Goal: Task Accomplishment & Management: Manage account settings

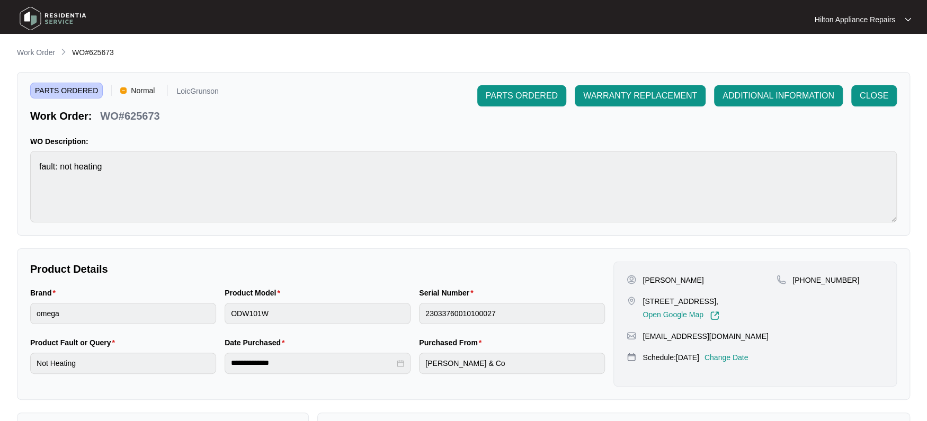
drag, startPoint x: 32, startPoint y: 51, endPoint x: 41, endPoint y: 54, distance: 10.0
click at [32, 51] on p "Work Order" at bounding box center [36, 52] width 38 height 11
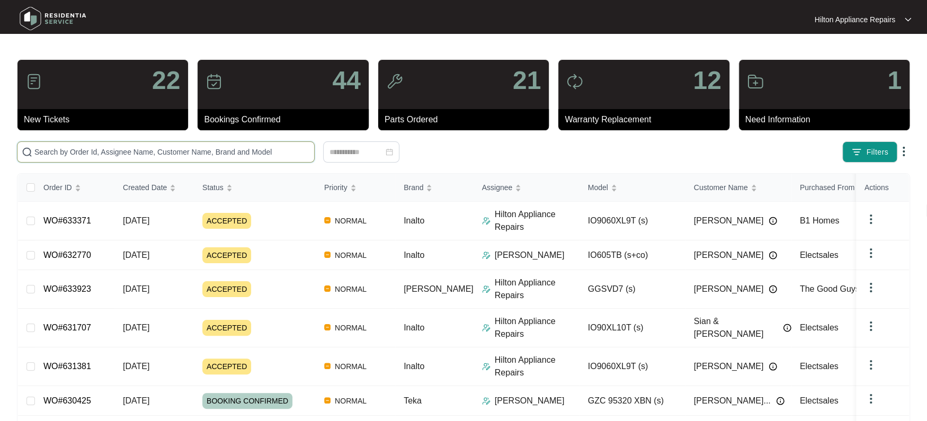
click at [51, 153] on input "text" at bounding box center [171, 152] width 275 height 12
paste input "WO#625349"
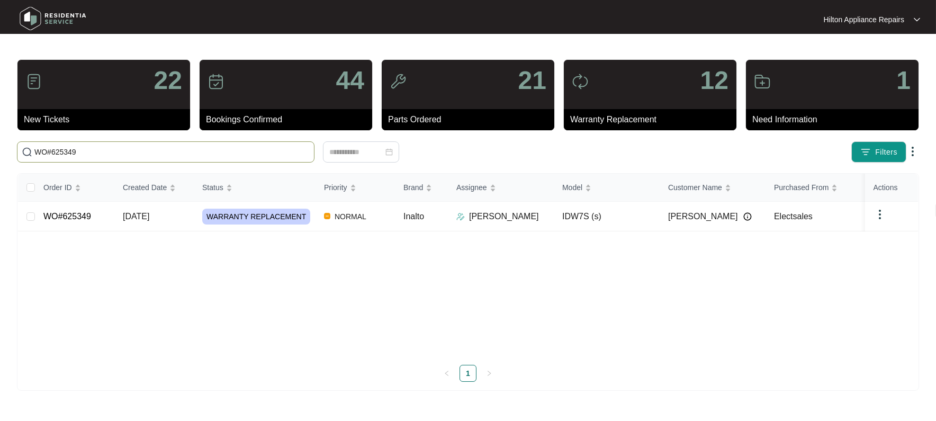
type input "WO#625349"
click at [129, 218] on span "[DATE]" at bounding box center [136, 216] width 26 height 9
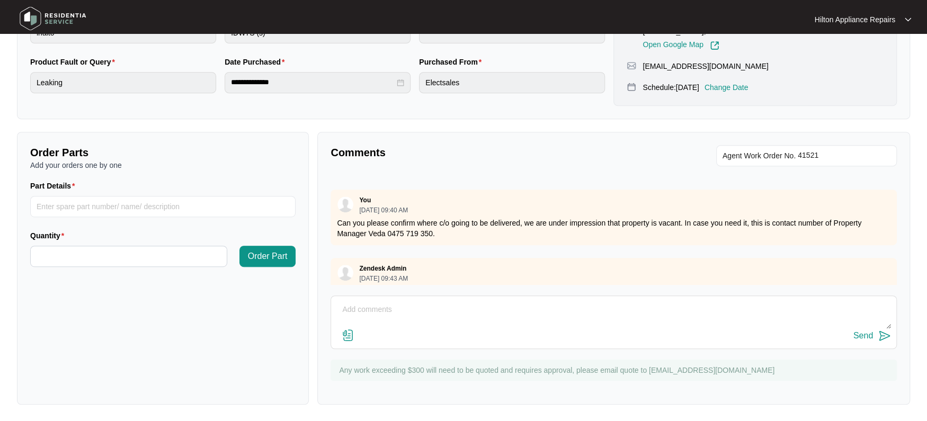
scroll to position [463, 0]
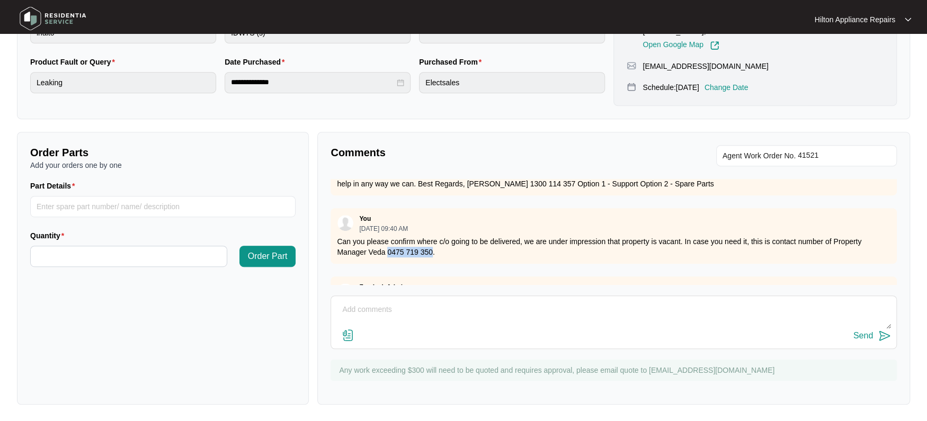
drag, startPoint x: 430, startPoint y: 251, endPoint x: 388, endPoint y: 251, distance: 42.4
click at [388, 251] on p "Can you please confirm where c/o going to be delivered, we are under impression…" at bounding box center [613, 246] width 553 height 21
copy p "0475 719 350"
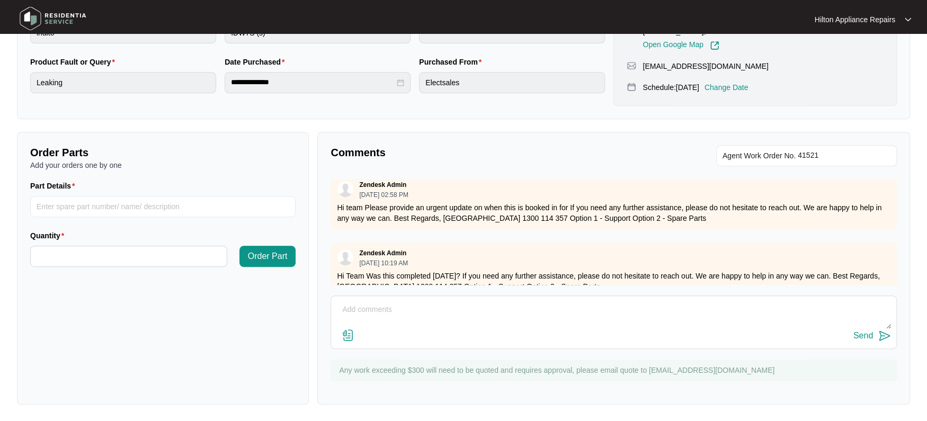
scroll to position [0, 0]
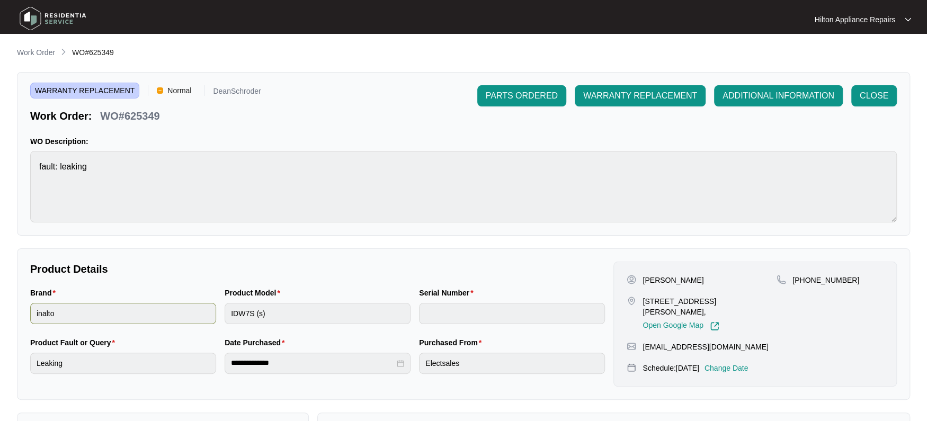
click at [208, 306] on div "Brand inalto Product Model IDW7S (s) Serial Number" at bounding box center [317, 312] width 583 height 50
drag, startPoint x: 741, startPoint y: 299, endPoint x: 639, endPoint y: 300, distance: 101.7
click at [639, 300] on div "[STREET_ADDRESS][PERSON_NAME], Open Google Map" at bounding box center [702, 313] width 150 height 35
copy p "39 [PERSON_NAME] Loop Coodanup"
drag, startPoint x: 34, startPoint y: 51, endPoint x: 53, endPoint y: 53, distance: 19.2
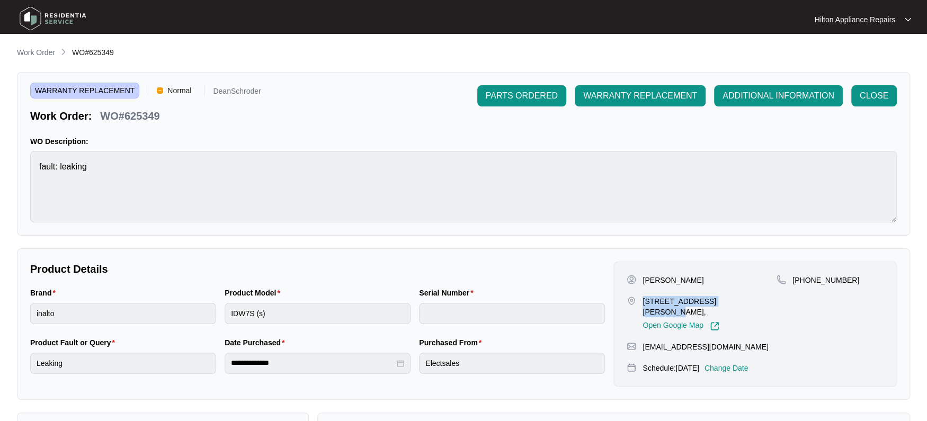
click at [34, 51] on p "Work Order" at bounding box center [36, 52] width 38 height 11
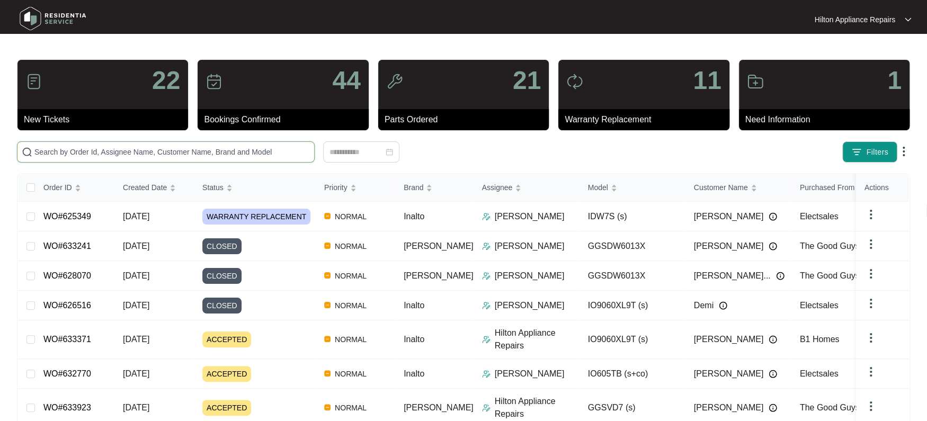
click at [53, 147] on input "text" at bounding box center [171, 152] width 275 height 12
paste input "WO#625349"
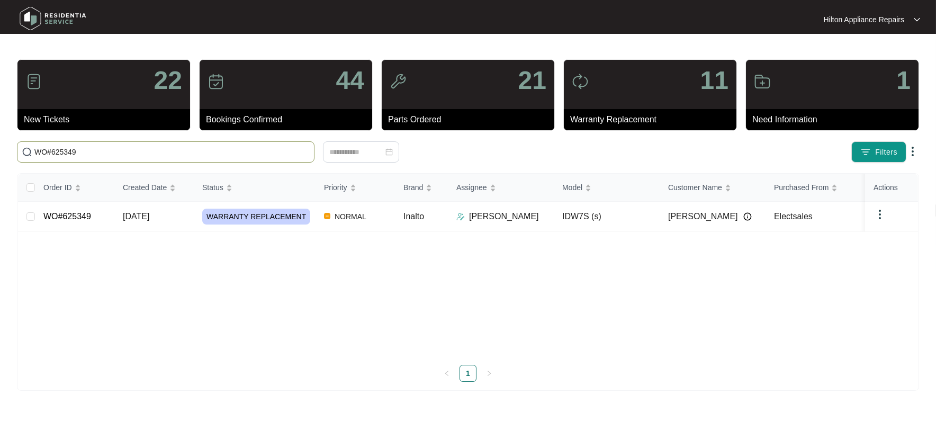
type input "WO#625349"
click at [139, 217] on span "[DATE]" at bounding box center [136, 216] width 26 height 9
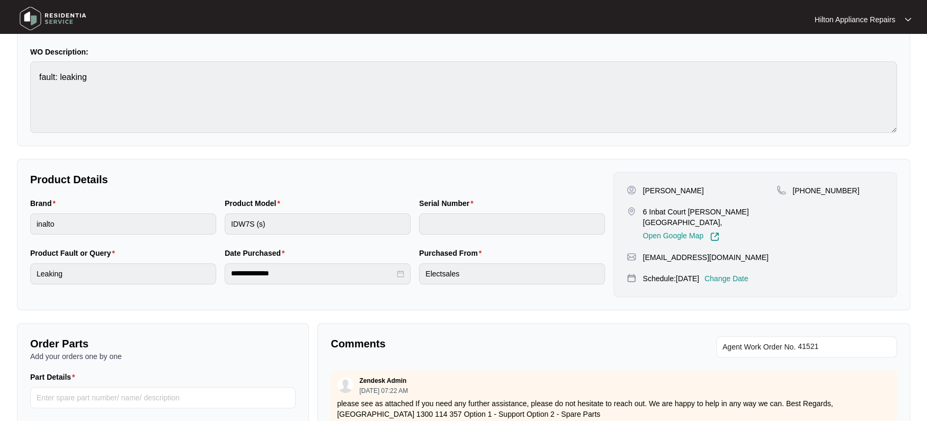
scroll to position [82, 0]
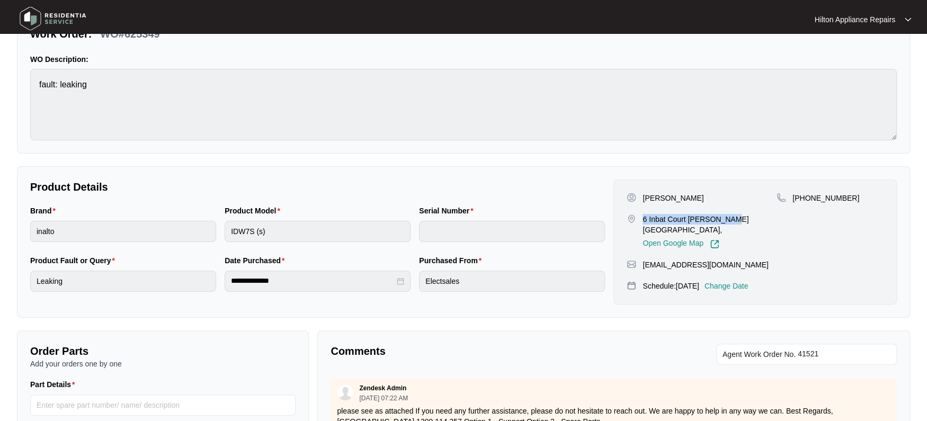
drag, startPoint x: 728, startPoint y: 218, endPoint x: 640, endPoint y: 220, distance: 87.9
click at [640, 220] on div "6 Inbat [GEOGRAPHIC_DATA][PERSON_NAME], Open Google Map" at bounding box center [702, 231] width 150 height 35
copy p "6 Inbat Court [PERSON_NAME]"
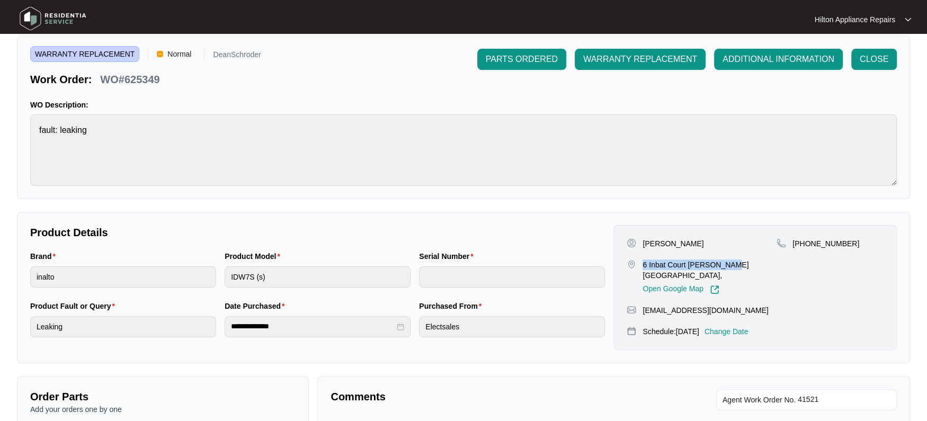
scroll to position [0, 0]
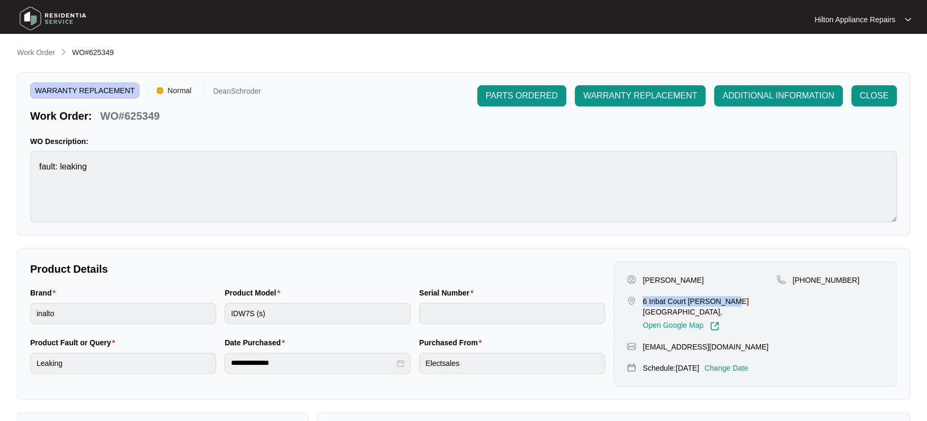
click at [699, 296] on p "6 Inbat Court [PERSON_NAME] [GEOGRAPHIC_DATA]," at bounding box center [709, 306] width 134 height 21
drag, startPoint x: 712, startPoint y: 305, endPoint x: 675, endPoint y: 306, distance: 37.6
click at [675, 306] on p "6 Inbat Court [PERSON_NAME] [GEOGRAPHIC_DATA]," at bounding box center [709, 306] width 134 height 21
click at [171, 120] on div "Work Order: WO#625349" at bounding box center [145, 114] width 231 height 19
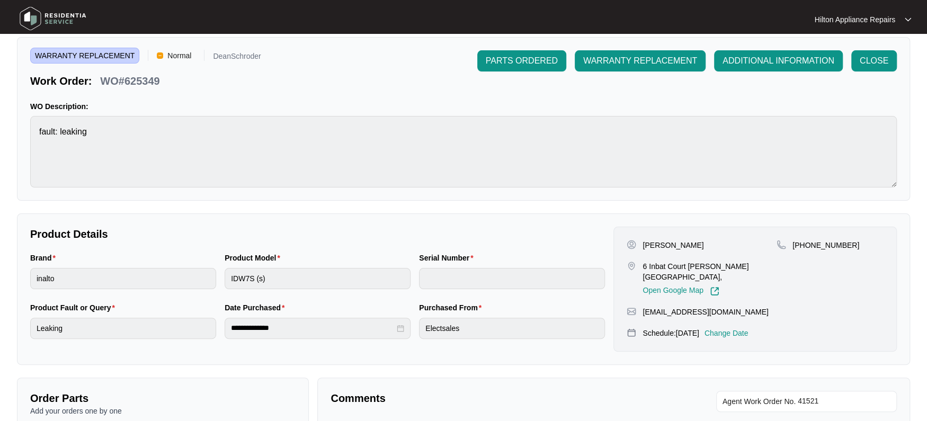
scroll to position [66, 0]
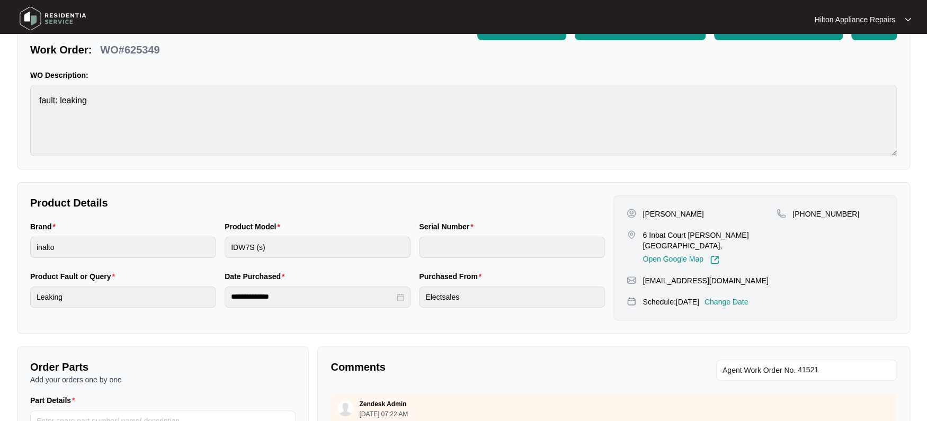
click at [738, 297] on p "Change Date" at bounding box center [726, 302] width 44 height 11
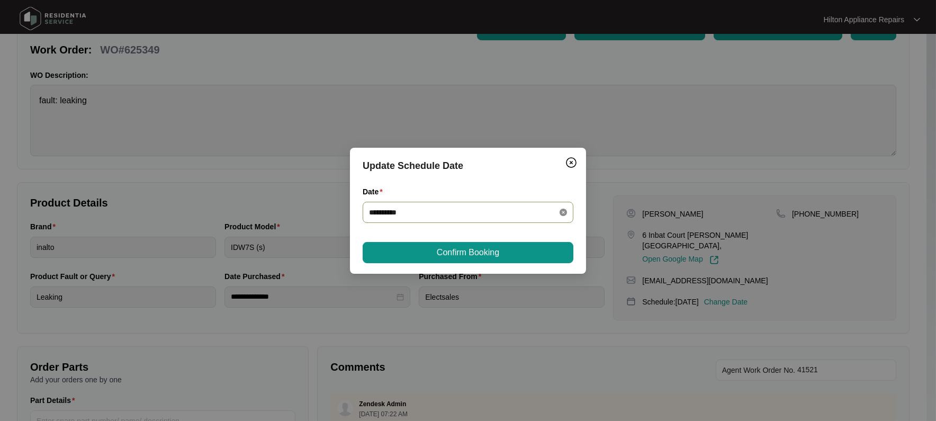
click at [562, 210] on icon "close-circle" at bounding box center [563, 212] width 7 height 7
click at [563, 211] on div at bounding box center [468, 213] width 198 height 12
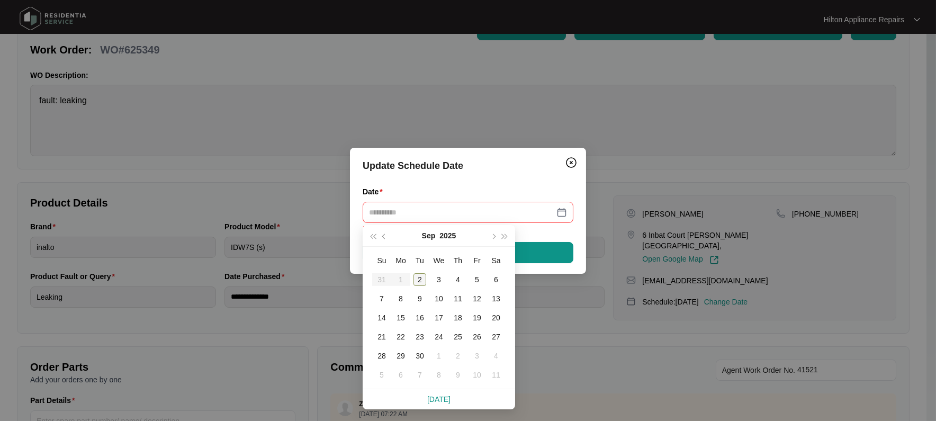
click at [420, 278] on div "2" at bounding box center [420, 279] width 13 height 13
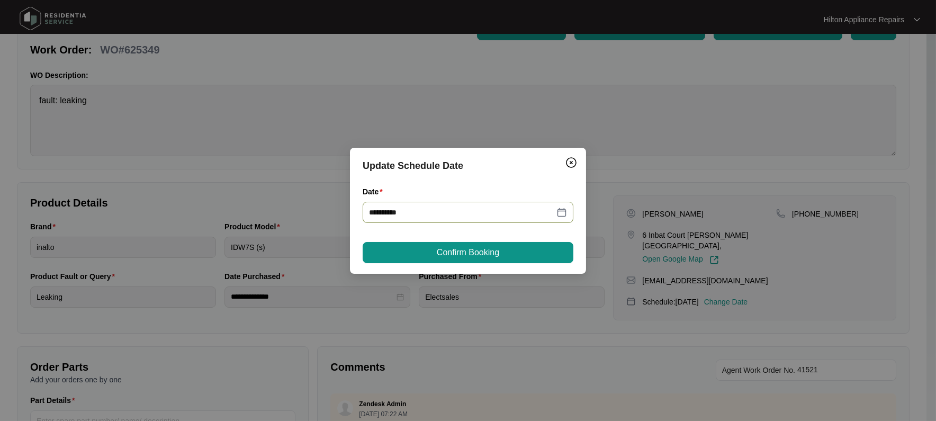
type input "**********"
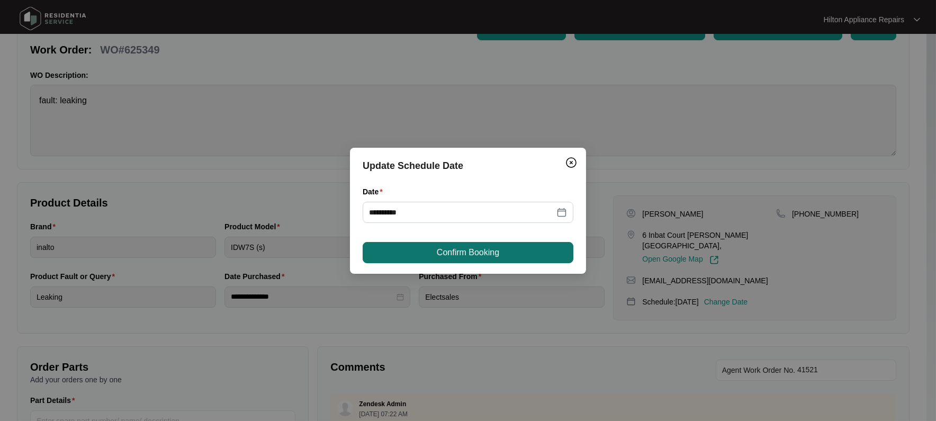
click at [463, 258] on span "Confirm Booking" at bounding box center [468, 252] width 62 height 13
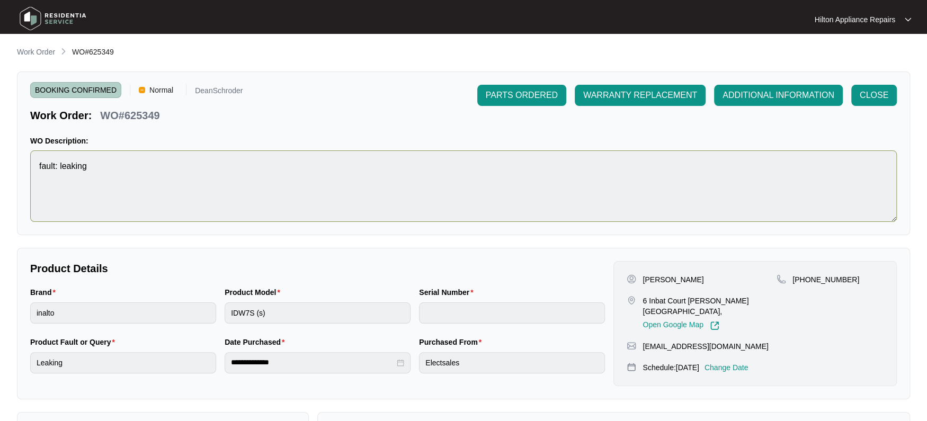
scroll to position [0, 0]
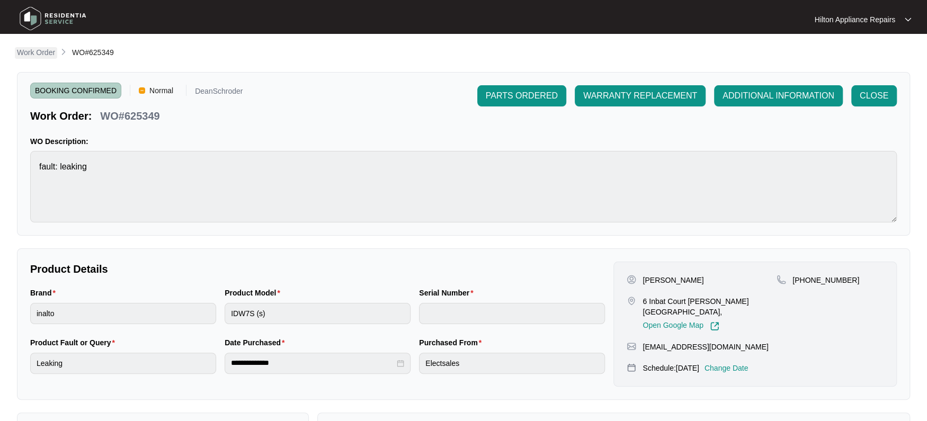
click at [35, 52] on p "Work Order" at bounding box center [36, 52] width 38 height 11
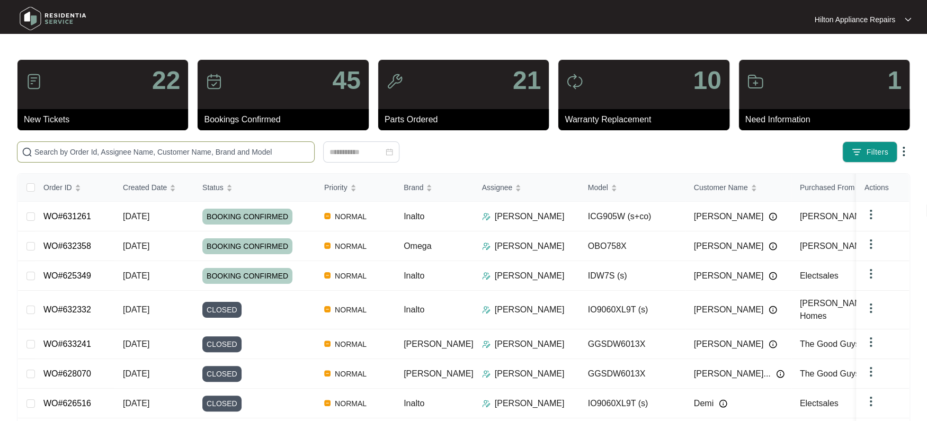
click at [73, 151] on input "text" at bounding box center [171, 152] width 275 height 12
paste input "WO#631707"
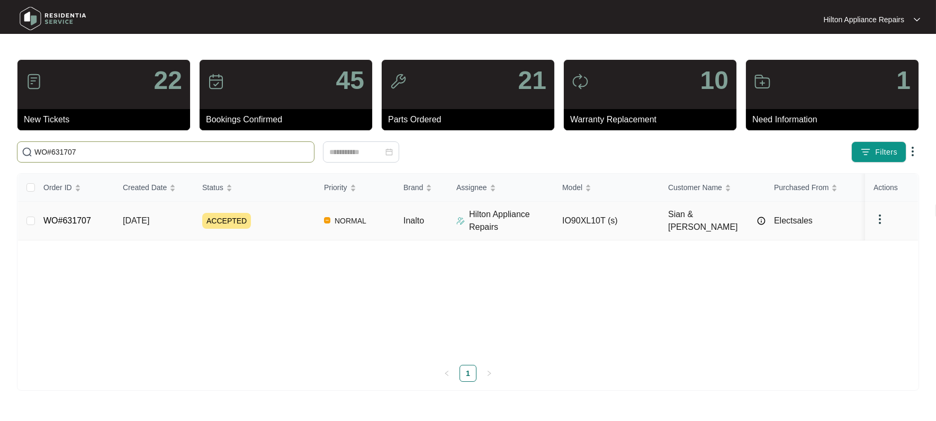
type input "WO#631707"
click at [131, 221] on span "[DATE]" at bounding box center [136, 220] width 26 height 9
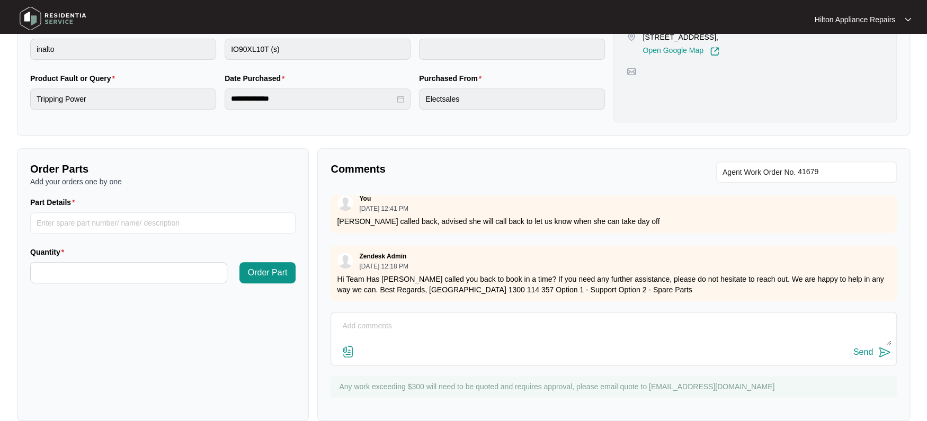
scroll to position [202, 0]
click at [377, 324] on textarea at bounding box center [613, 332] width 555 height 28
type textarea "Called Sian LMTC & texted"
click at [857, 351] on div "Send" at bounding box center [863, 352] width 20 height 10
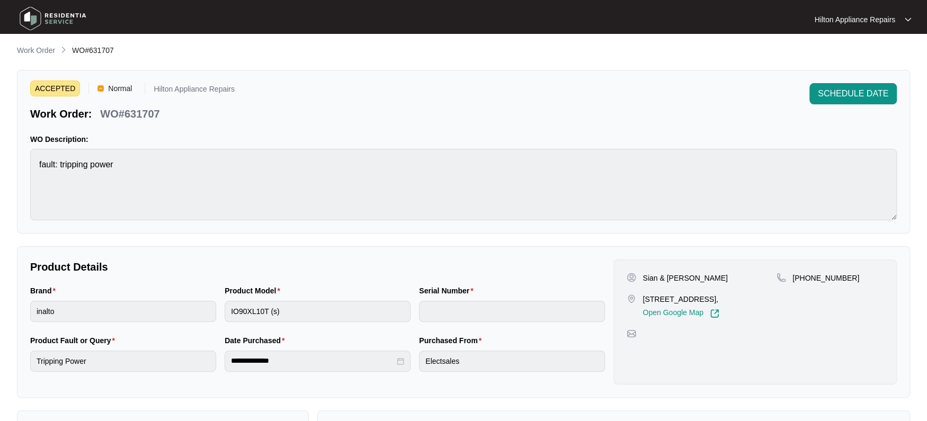
scroll to position [0, 0]
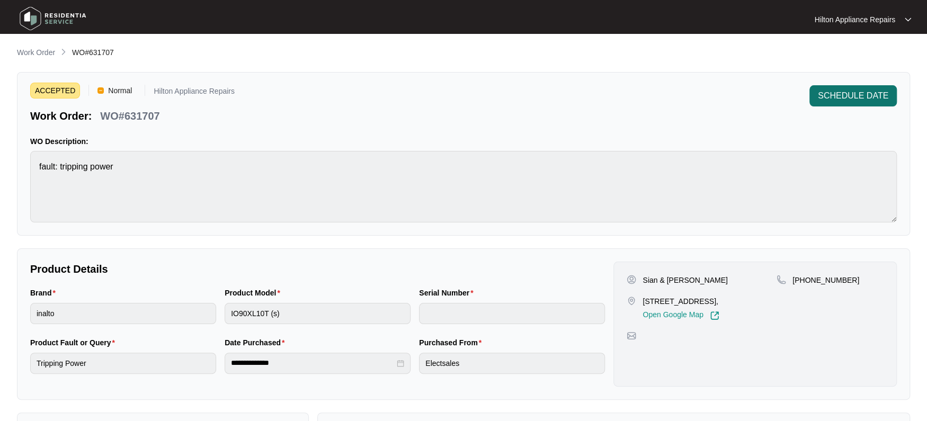
click at [838, 90] on span "SCHEDULE DATE" at bounding box center [853, 96] width 70 height 13
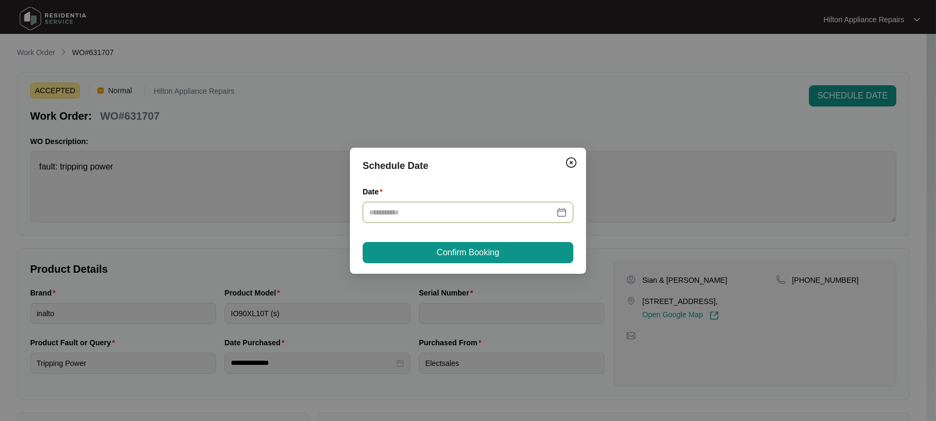
click at [565, 210] on div at bounding box center [468, 213] width 198 height 12
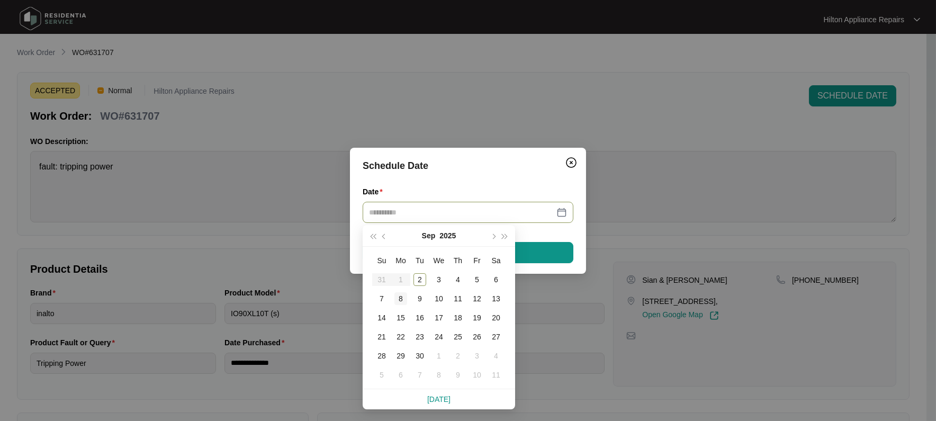
click at [400, 299] on div "8" at bounding box center [401, 298] width 13 height 13
type input "**********"
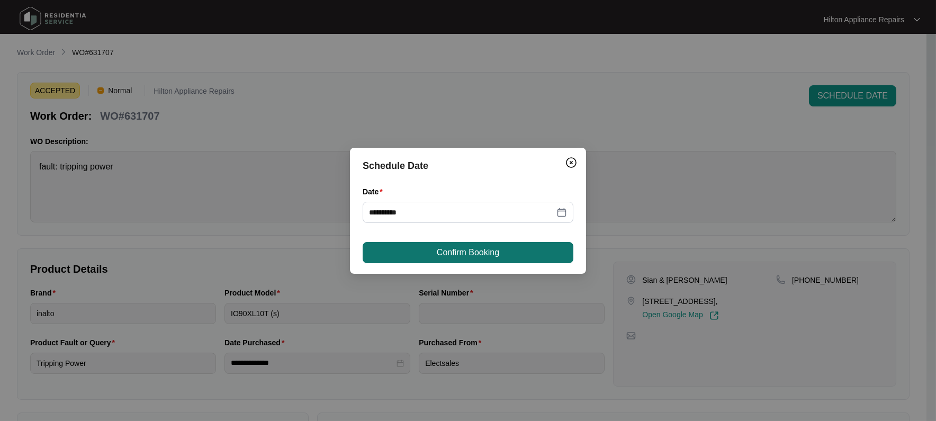
click at [442, 252] on span "Confirm Booking" at bounding box center [468, 252] width 62 height 13
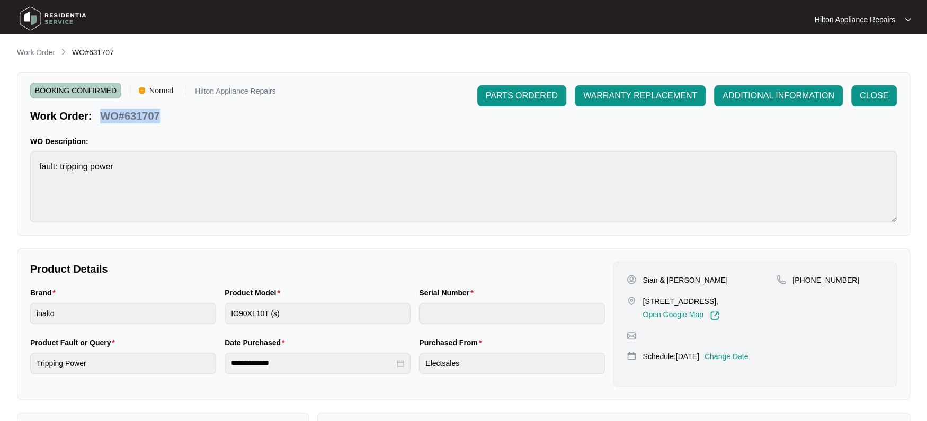
drag, startPoint x: 164, startPoint y: 114, endPoint x: 101, endPoint y: 112, distance: 63.6
click at [101, 112] on div "Work Order: WO#631707" at bounding box center [153, 114] width 246 height 19
copy p "WO#631707"
click at [26, 49] on p "Work Order" at bounding box center [36, 52] width 38 height 11
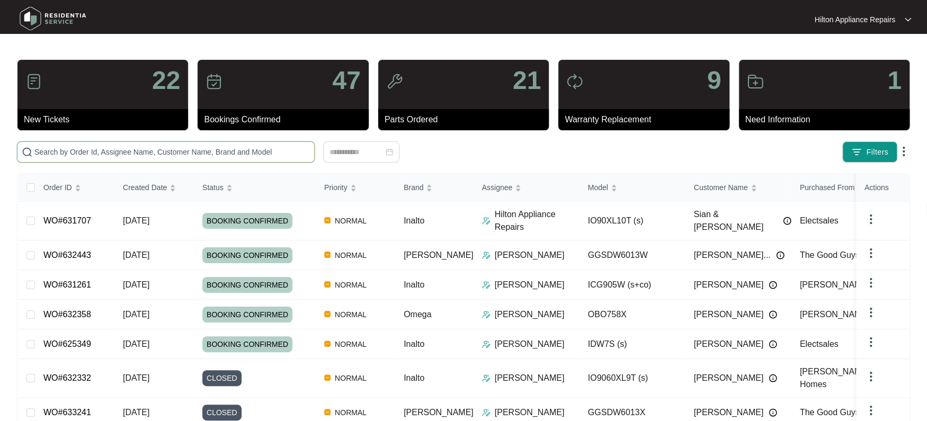
click at [69, 155] on input "text" at bounding box center [171, 152] width 275 height 12
paste input "WO#631707"
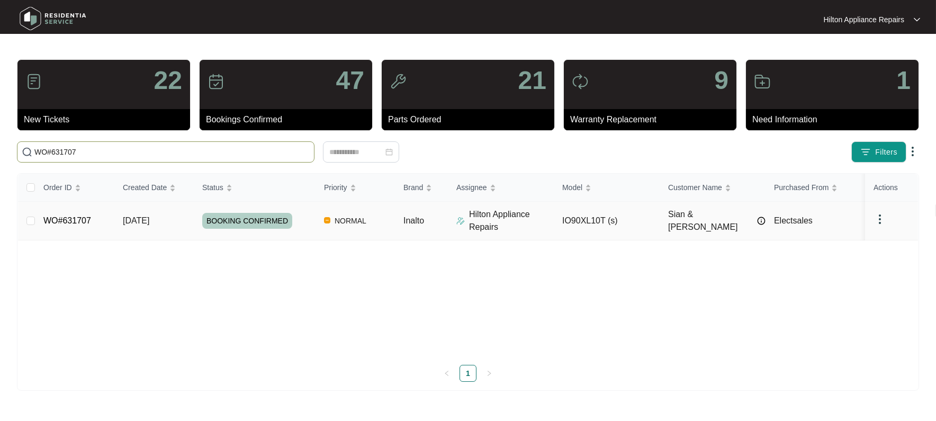
type input "WO#631707"
click at [389, 148] on span "Re-assign Selected Tickets" at bounding box center [397, 152] width 102 height 13
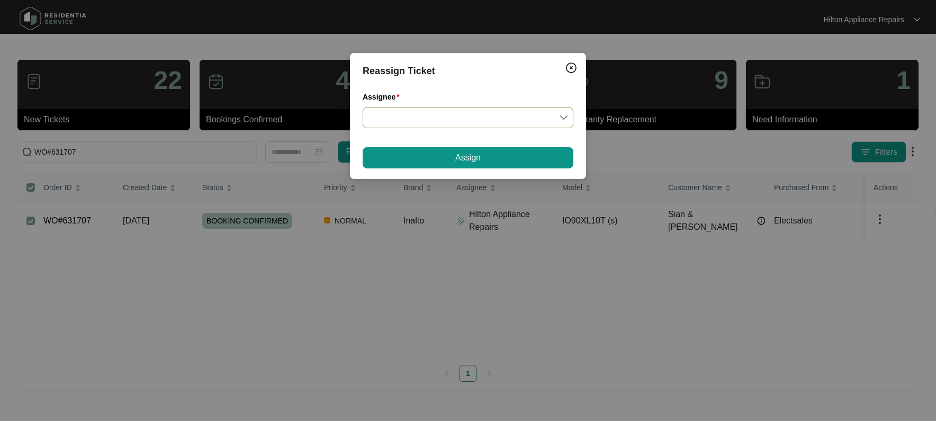
click at [568, 116] on div at bounding box center [468, 117] width 211 height 21
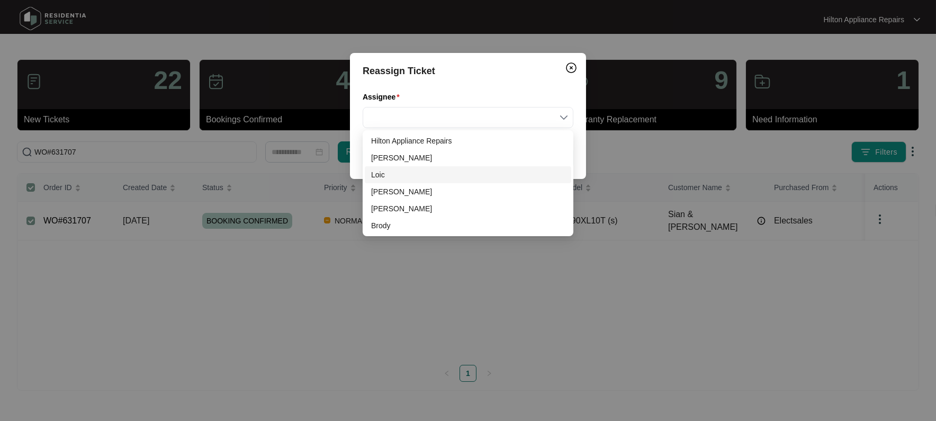
click at [388, 174] on div "Loic" at bounding box center [468, 175] width 194 height 12
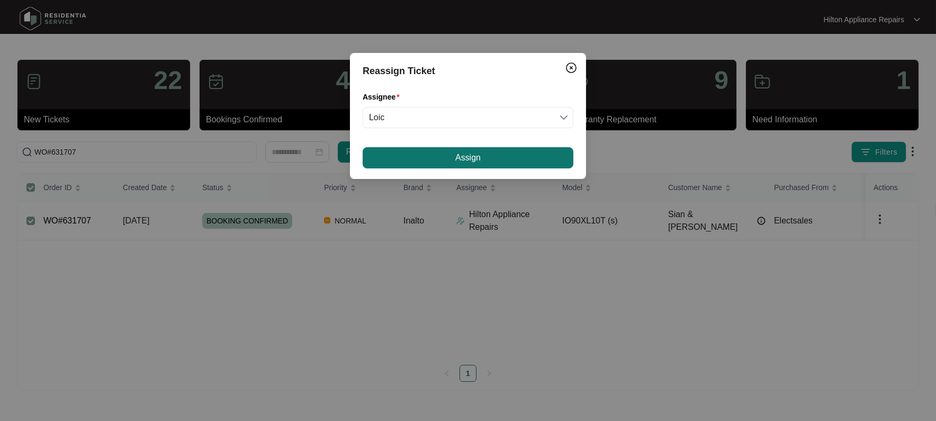
click at [450, 159] on button "Assign" at bounding box center [468, 157] width 211 height 21
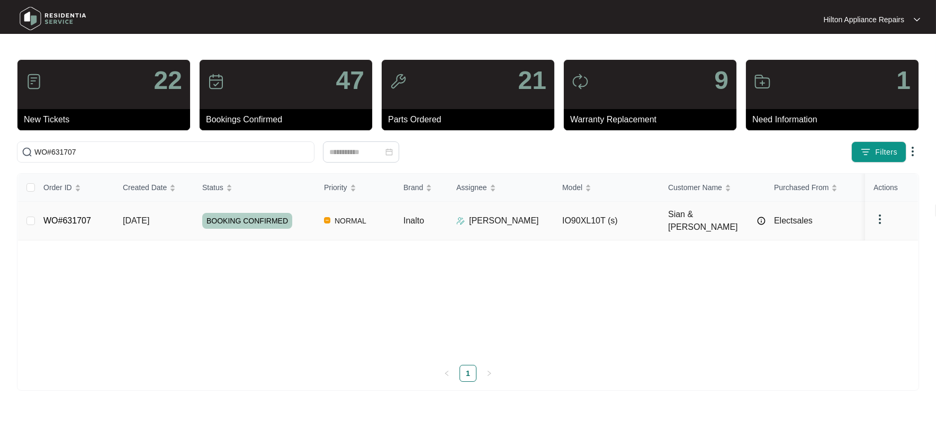
click at [148, 216] on span "[DATE]" at bounding box center [136, 220] width 26 height 9
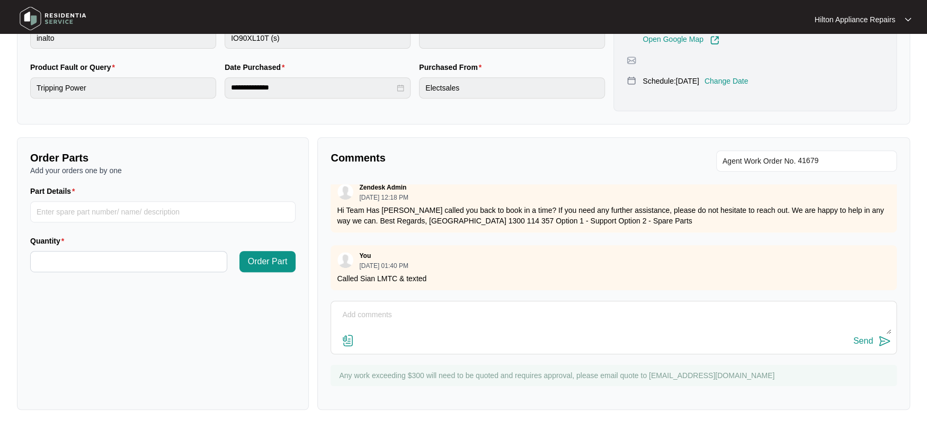
scroll to position [281, 0]
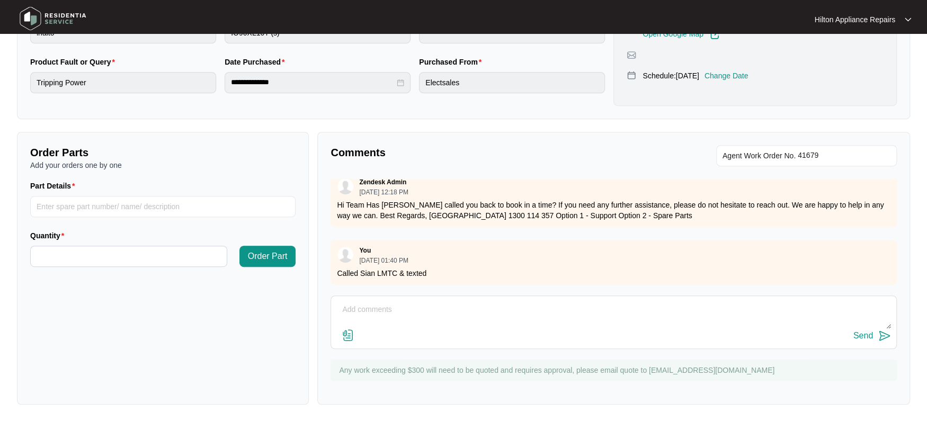
click at [349, 306] on textarea at bounding box center [613, 315] width 555 height 28
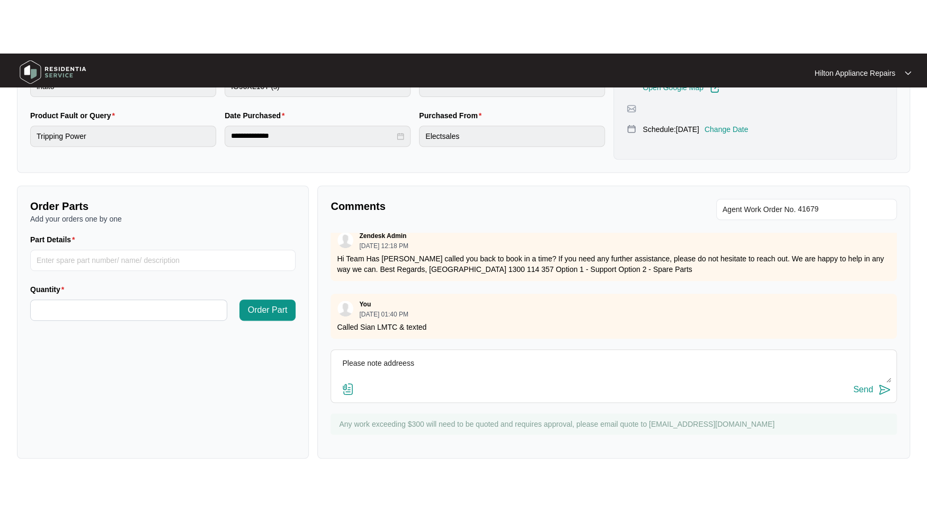
scroll to position [174, 0]
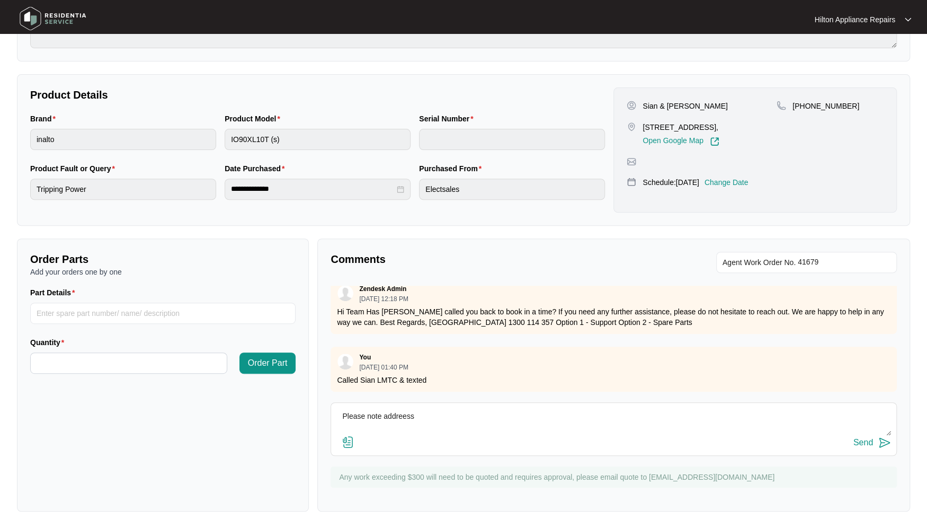
click at [427, 417] on textarea "Please note addreess" at bounding box center [613, 422] width 555 height 28
click at [424, 412] on textarea "Please note addreess" at bounding box center [613, 422] width 555 height 28
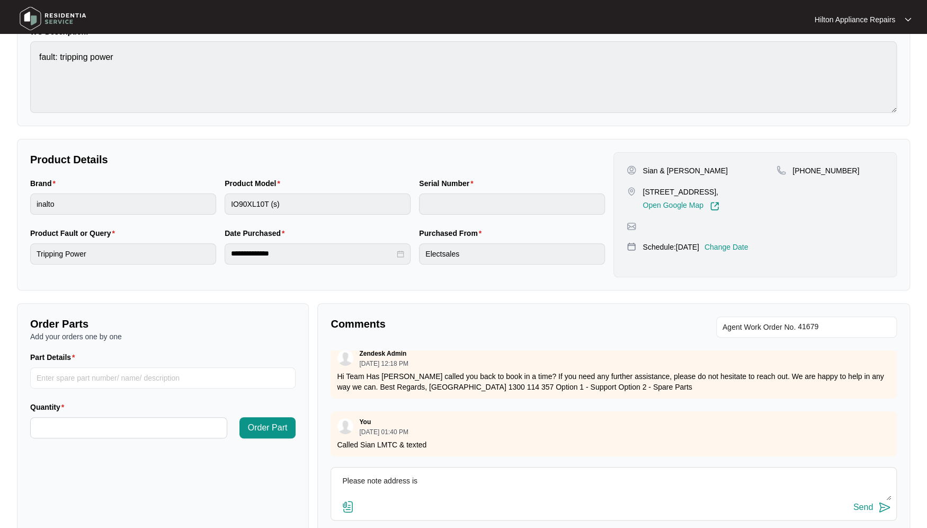
scroll to position [108, 0]
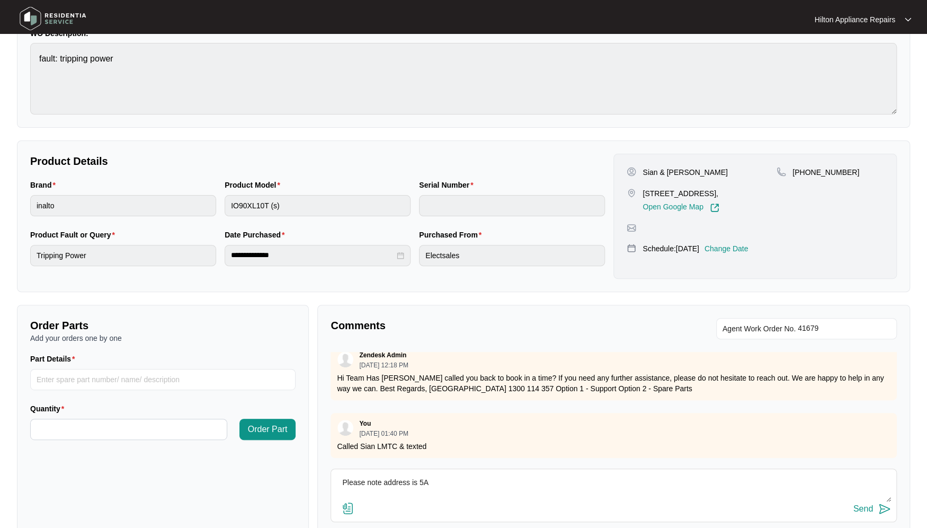
drag, startPoint x: 725, startPoint y: 192, endPoint x: 642, endPoint y: 193, distance: 82.1
click at [642, 193] on p "[STREET_ADDRESS]," at bounding box center [680, 193] width 76 height 11
click at [799, 207] on div "[PHONE_NUMBER]" at bounding box center [829, 190] width 107 height 46
drag, startPoint x: 726, startPoint y: 193, endPoint x: 649, endPoint y: 194, distance: 77.3
click at [649, 194] on p "[STREET_ADDRESS]," at bounding box center [680, 193] width 76 height 11
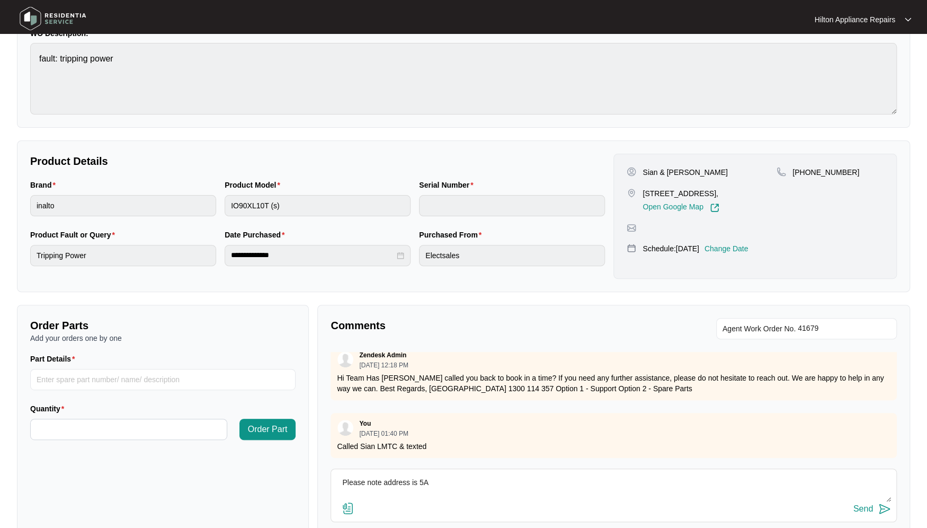
copy p "Conjola Street Yanchep"
click at [436, 421] on textarea "Please note address is 5A" at bounding box center [613, 488] width 555 height 28
paste textarea "Conjola Street Yanchep"
click at [433, 421] on textarea "Please note address is [STREET_ADDRESS]" at bounding box center [613, 488] width 555 height 28
click at [476, 421] on textarea "Please note address is [STREET_ADDRESS]" at bounding box center [613, 488] width 555 height 28
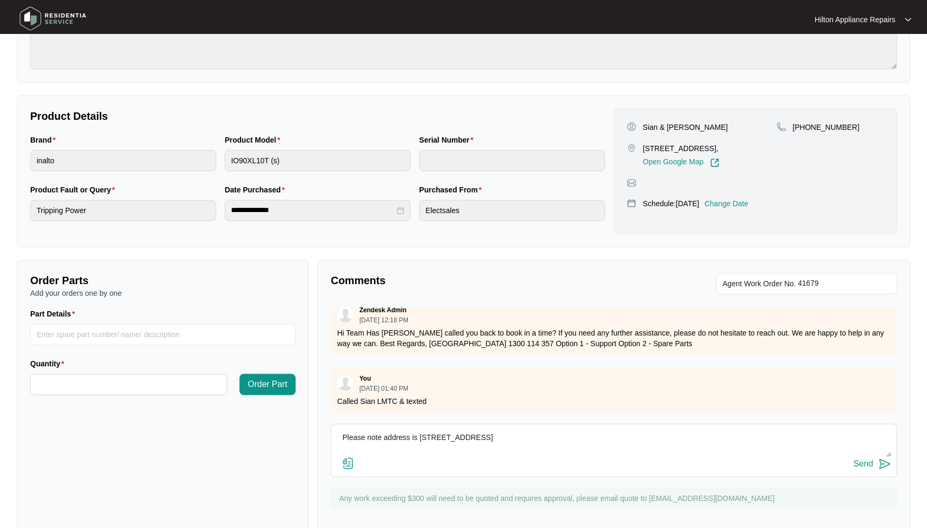
scroll to position [174, 0]
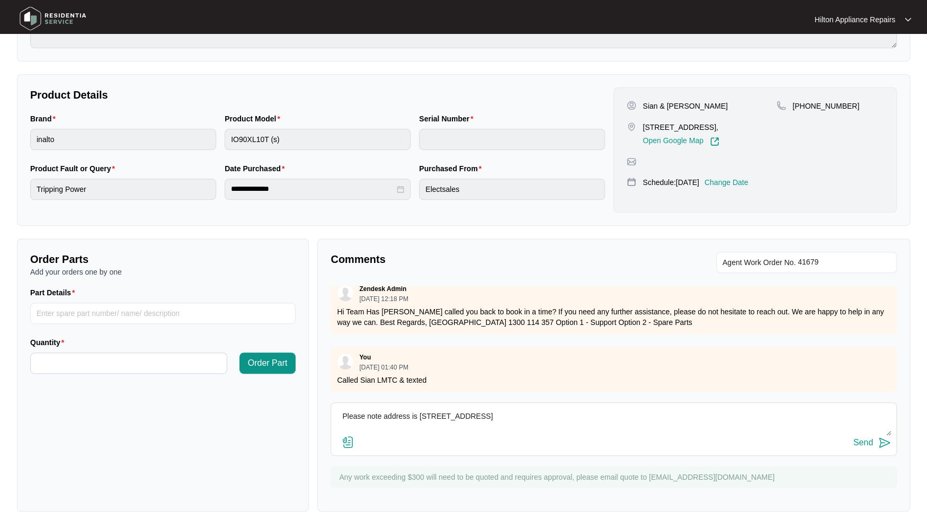
type textarea "Please note address is [STREET_ADDRESS]"
click at [863, 421] on div "Send" at bounding box center [863, 442] width 20 height 10
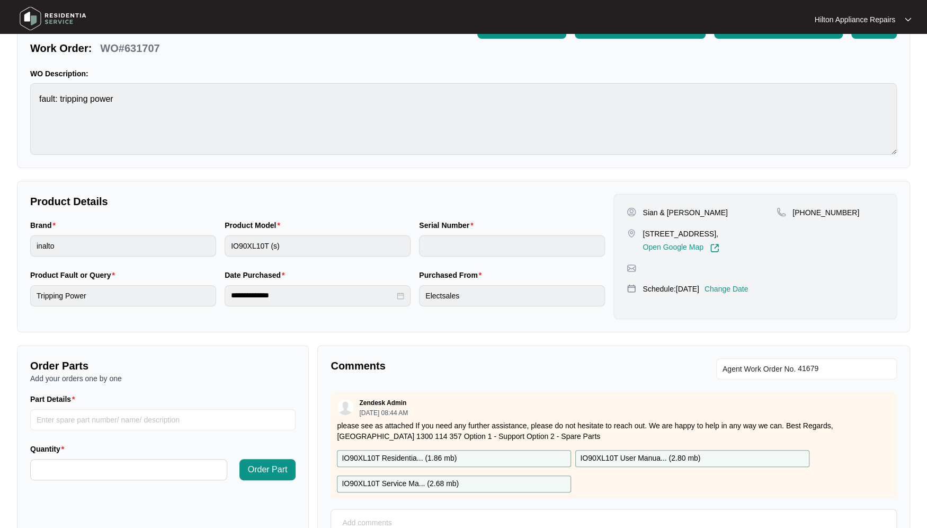
scroll to position [0, 0]
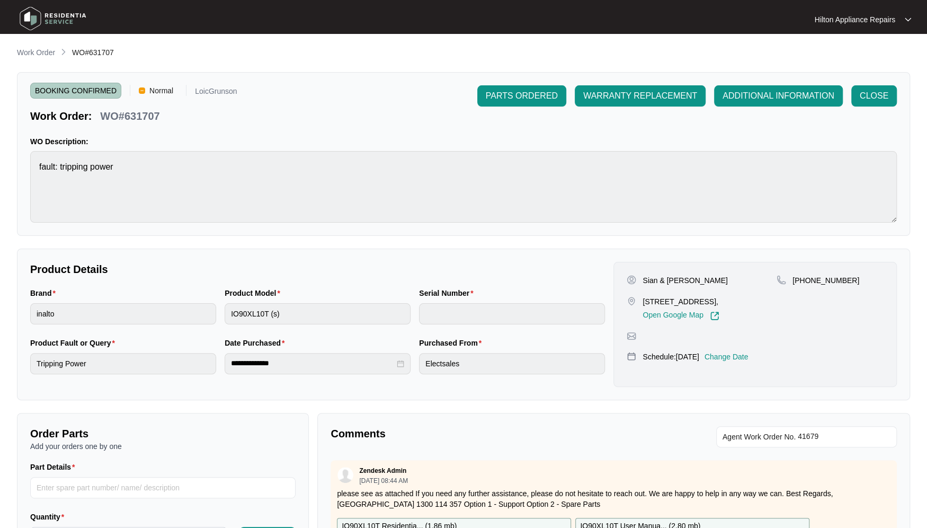
click at [624, 23] on div at bounding box center [463, 20] width 443 height 32
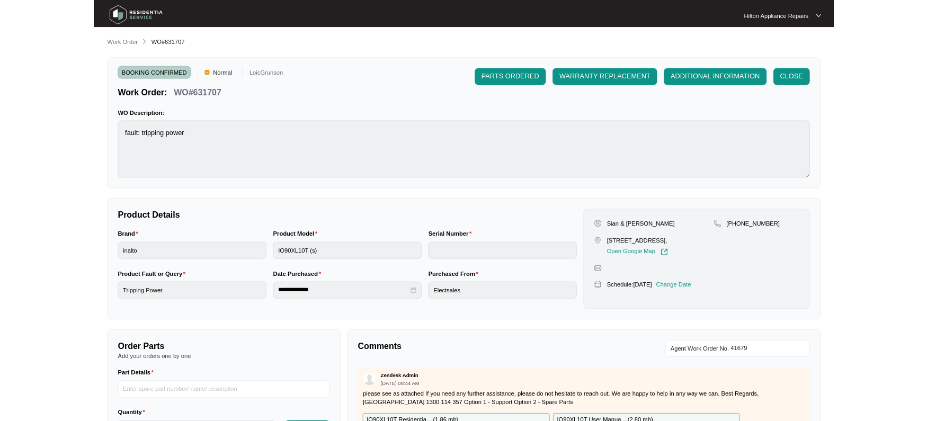
scroll to position [174, 0]
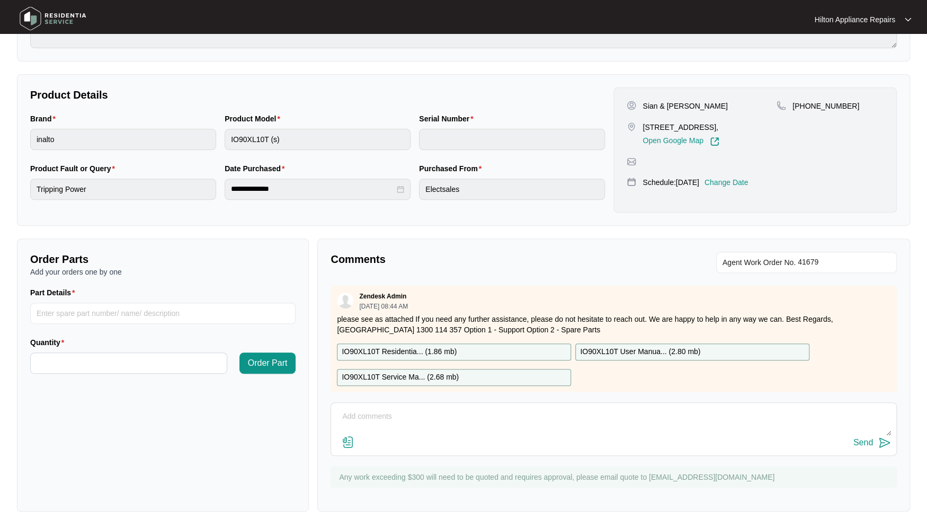
click at [577, 111] on div "**********" at bounding box center [317, 149] width 583 height 125
click at [908, 16] on div at bounding box center [908, 19] width 6 height 8
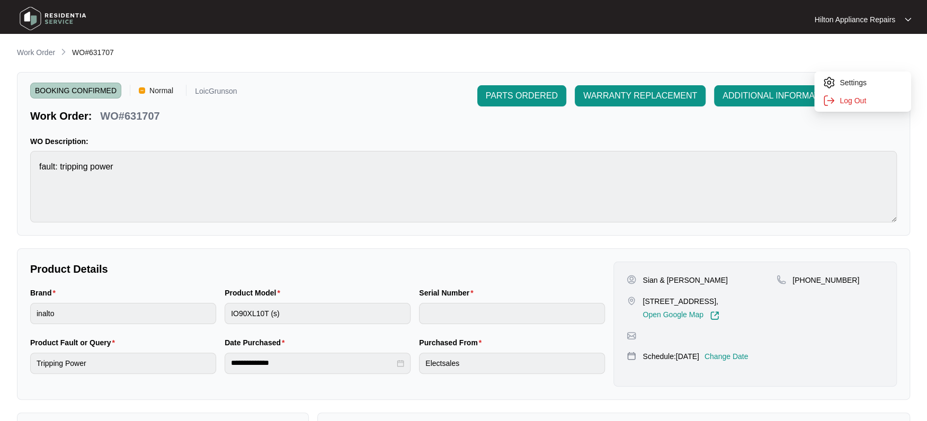
scroll to position [0, 0]
click at [422, 148] on div "WO Description: fault: tripping power" at bounding box center [463, 179] width 866 height 86
click at [43, 53] on p "Work Order" at bounding box center [36, 52] width 38 height 11
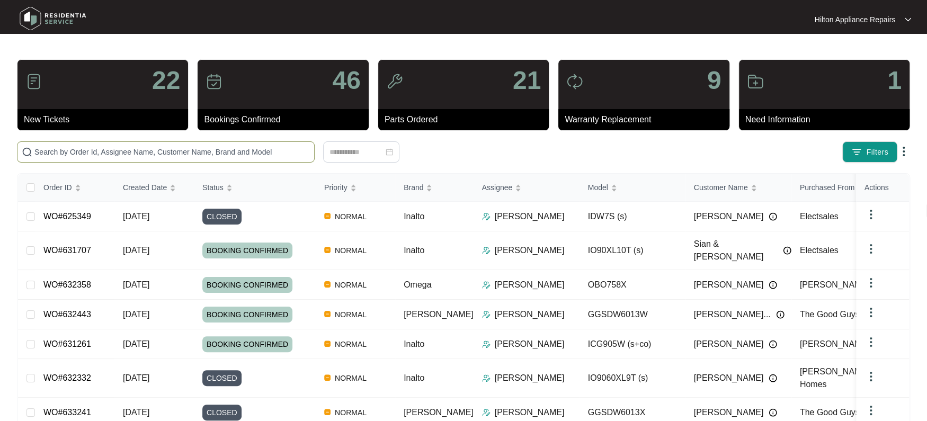
click at [48, 158] on span at bounding box center [166, 151] width 298 height 21
paste input "WO#630066"
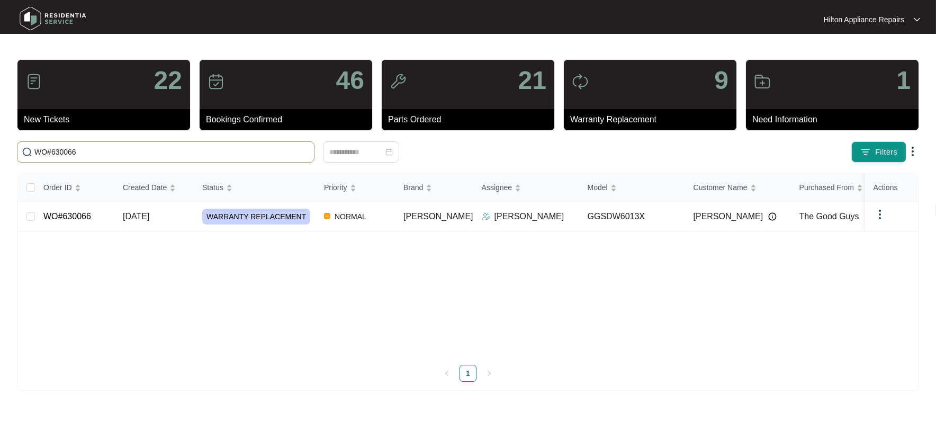
type input "WO#630066"
click at [128, 215] on span "[DATE]" at bounding box center [136, 216] width 26 height 9
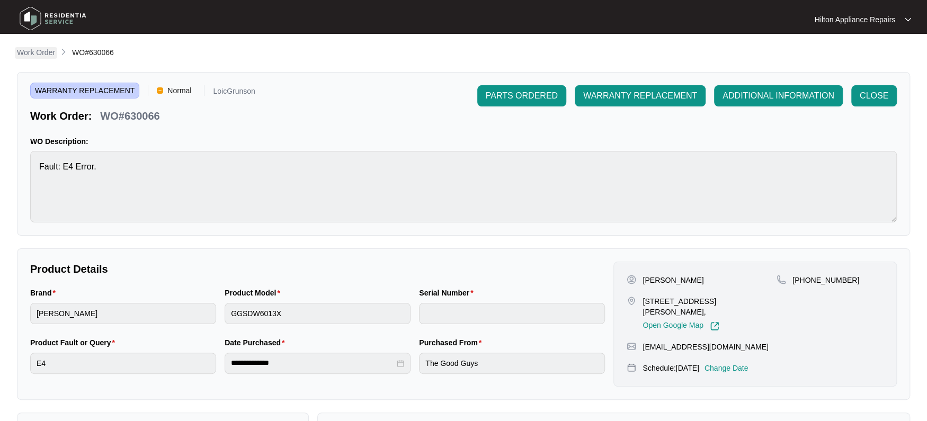
click at [27, 54] on p "Work Order" at bounding box center [36, 52] width 38 height 11
click at [29, 53] on p "Work Order" at bounding box center [36, 52] width 38 height 11
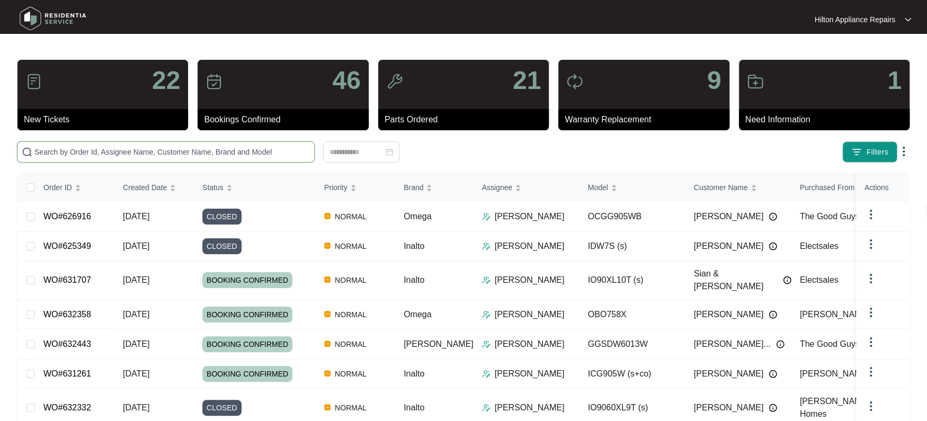
click at [50, 150] on input "text" at bounding box center [171, 152] width 275 height 12
paste input "WO#630066"
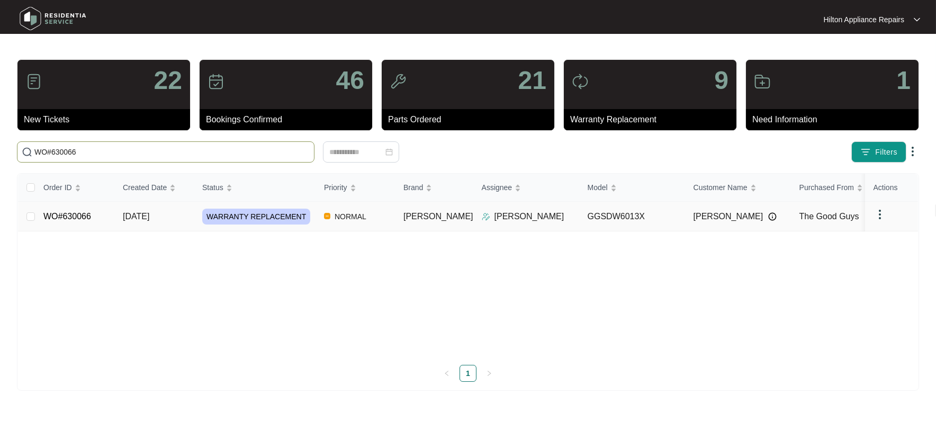
type input "WO#630066"
click at [133, 213] on span "[DATE]" at bounding box center [136, 216] width 26 height 9
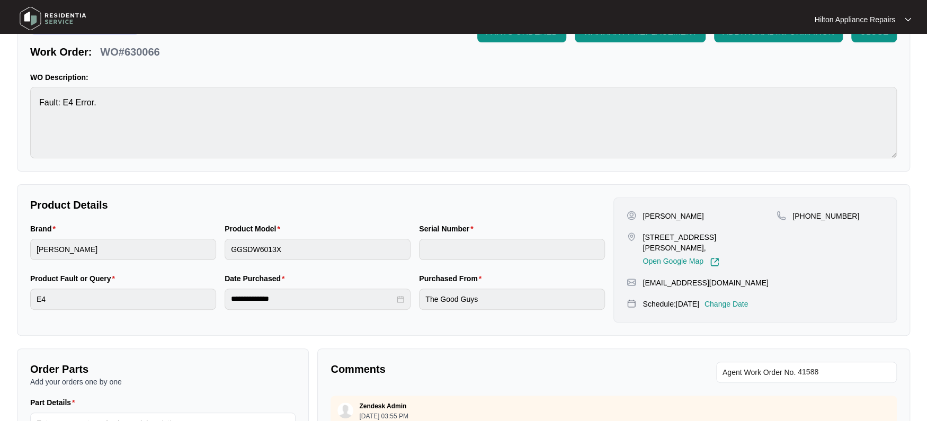
scroll to position [132, 0]
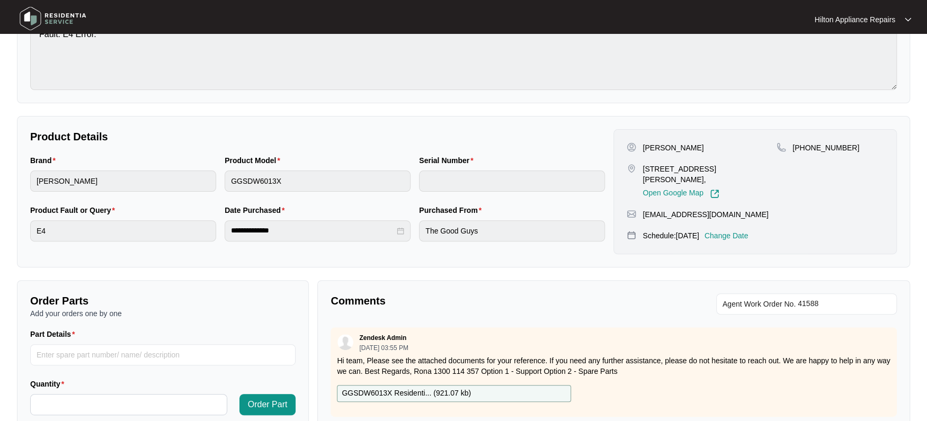
click at [742, 230] on p "Change Date" at bounding box center [726, 235] width 44 height 11
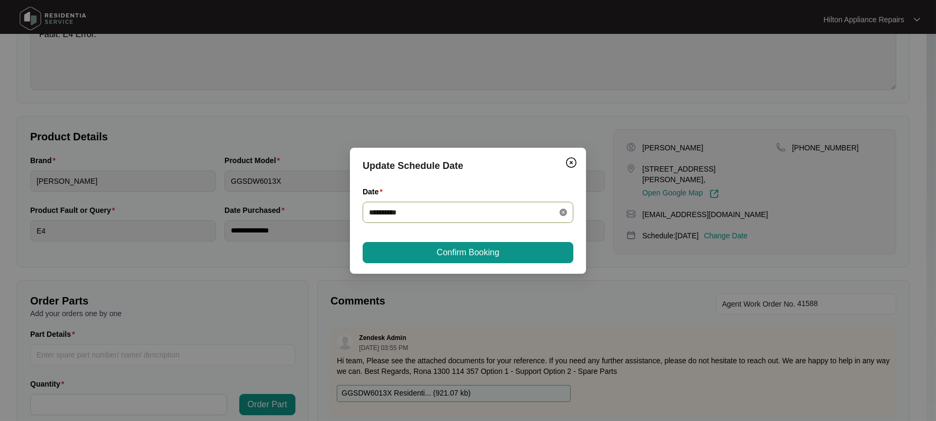
click at [564, 213] on icon "close-circle" at bounding box center [563, 212] width 7 height 7
click at [564, 213] on div at bounding box center [468, 213] width 198 height 12
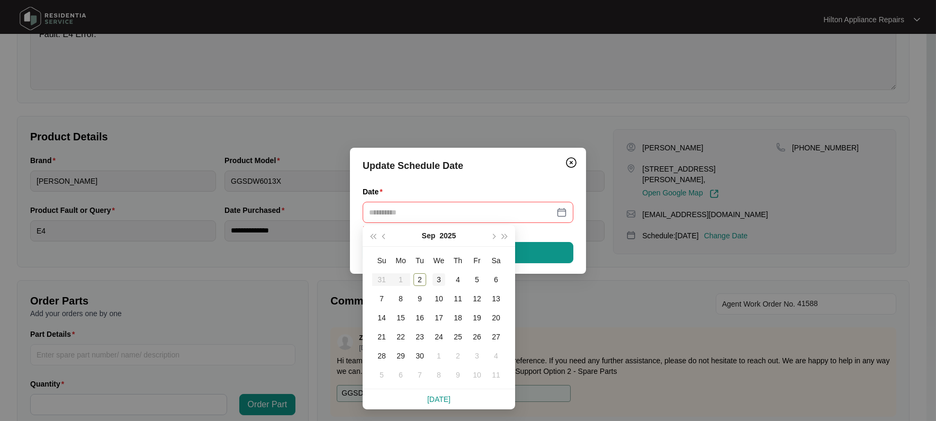
click at [435, 281] on div "3" at bounding box center [439, 279] width 13 height 13
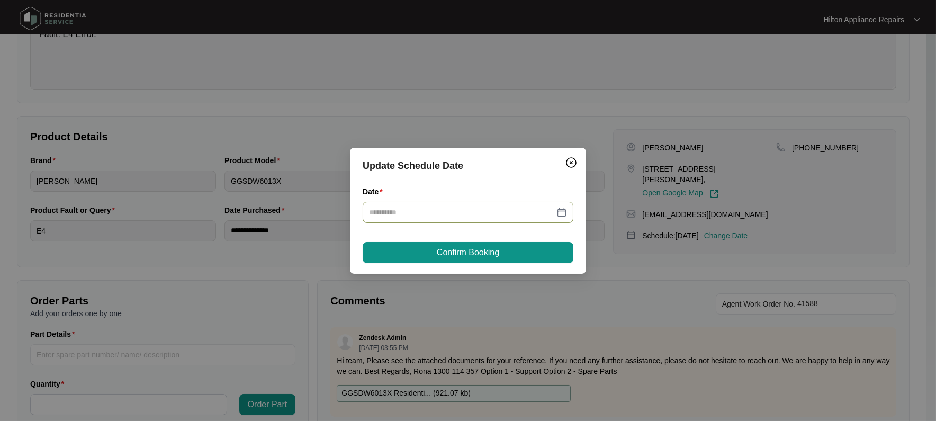
type input "**********"
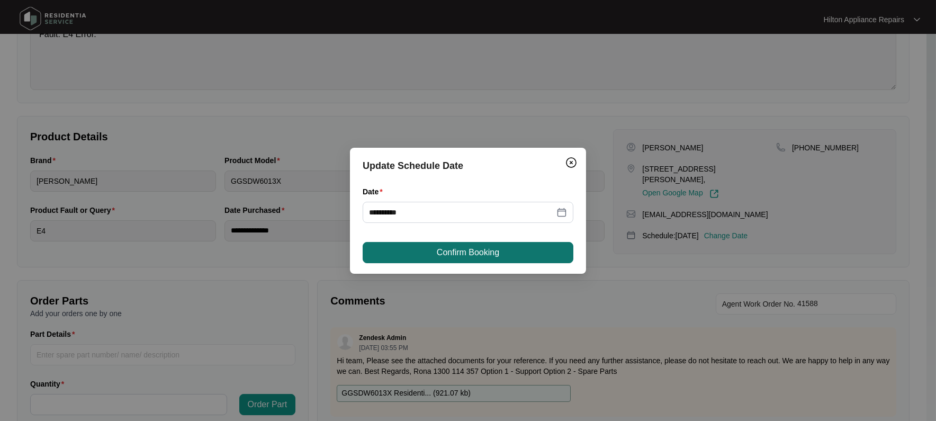
click at [495, 253] on span "Confirm Booking" at bounding box center [468, 252] width 62 height 13
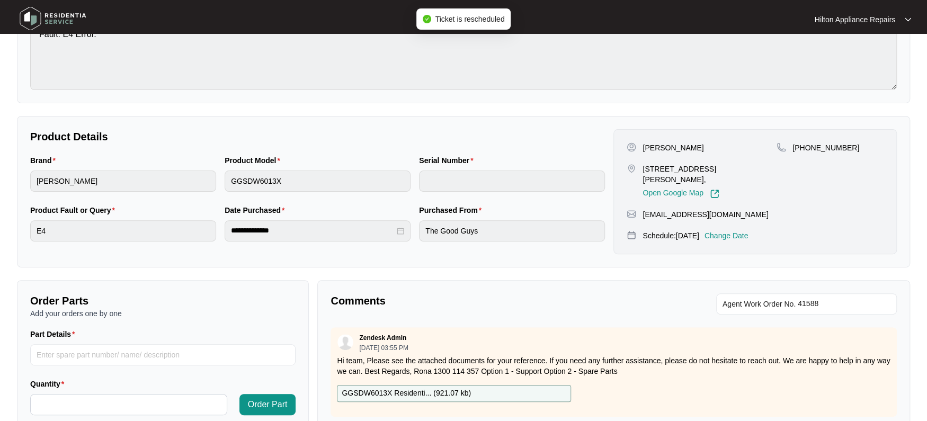
scroll to position [0, 0]
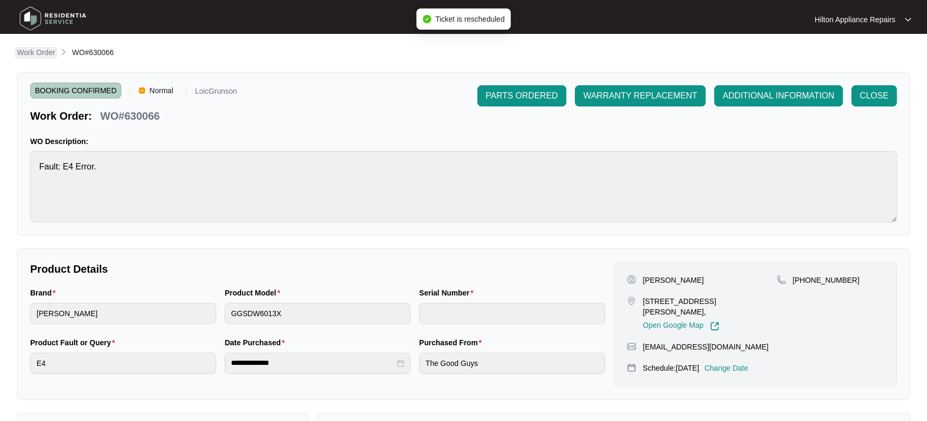
click at [33, 49] on p "Work Order" at bounding box center [36, 52] width 38 height 11
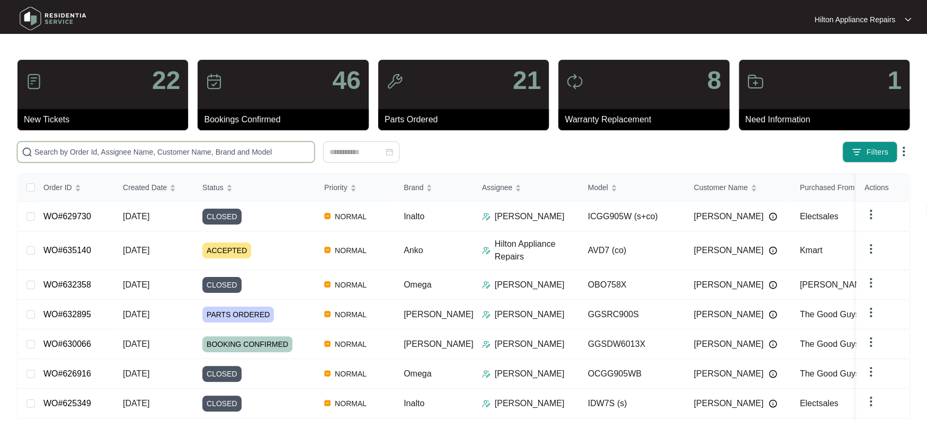
click at [42, 150] on input "text" at bounding box center [171, 152] width 275 height 12
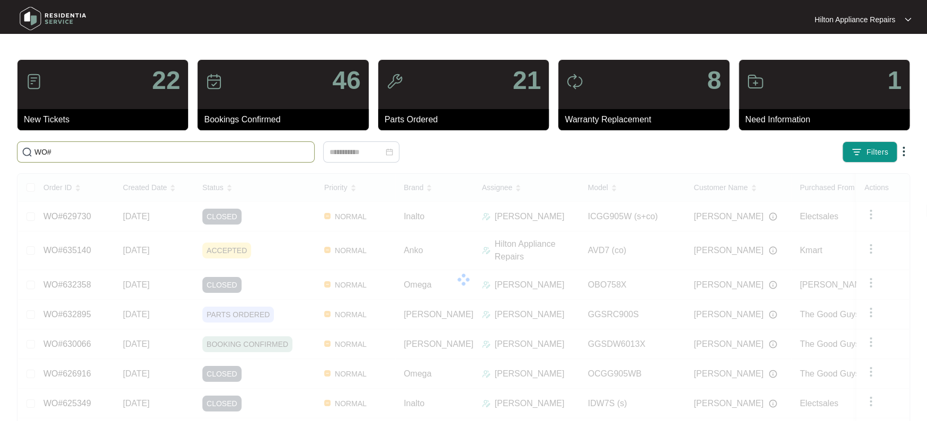
paste input "631707"
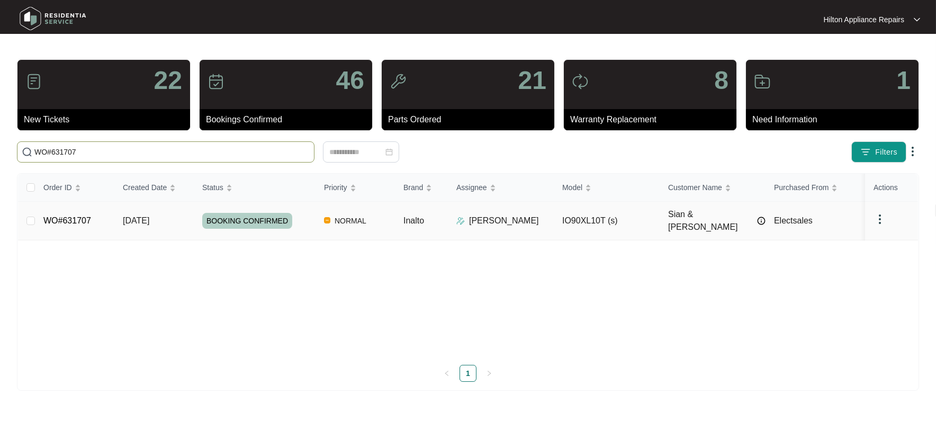
type input "WO#631707"
click at [149, 210] on td "[DATE]" at bounding box center [153, 221] width 79 height 39
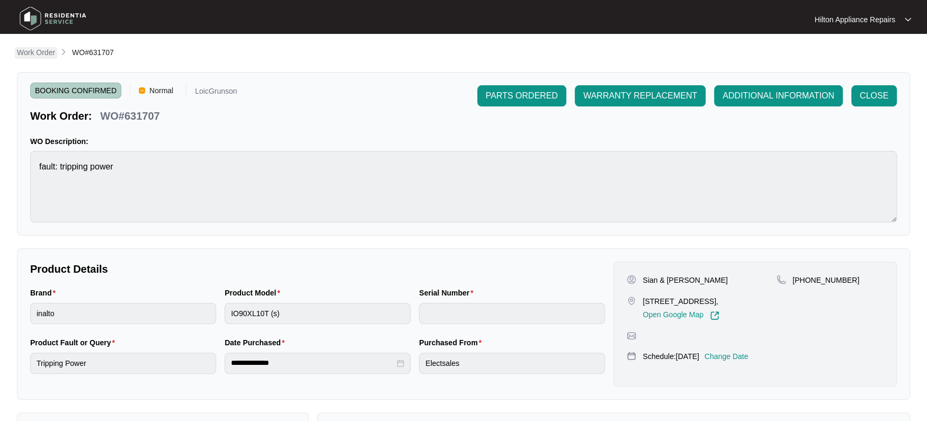
click at [25, 48] on p "Work Order" at bounding box center [36, 52] width 38 height 11
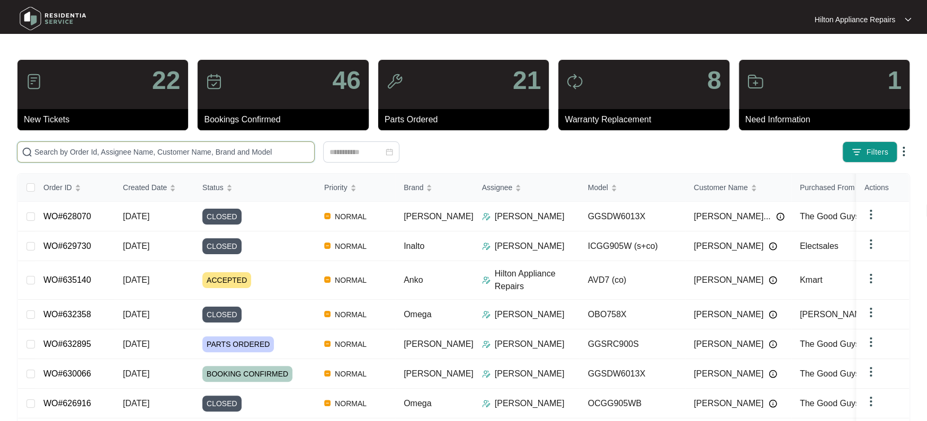
click at [49, 146] on input "text" at bounding box center [171, 152] width 275 height 12
paste input "WO#631261"
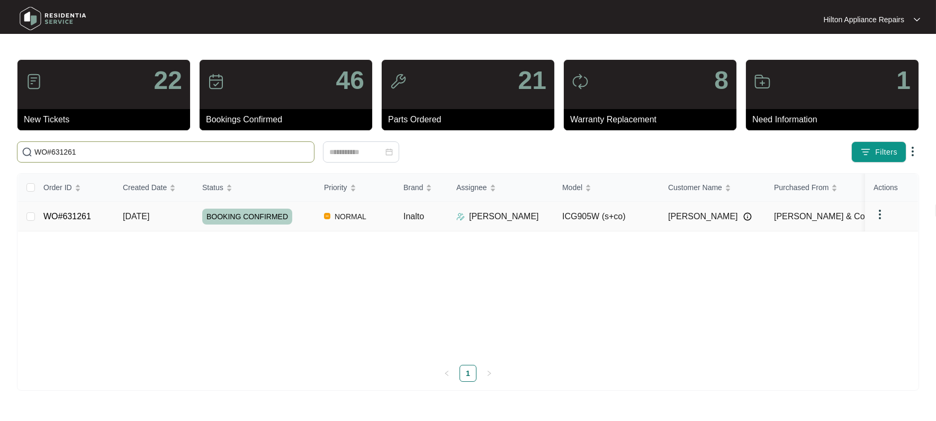
type input "WO#631261"
click at [127, 218] on span "[DATE]" at bounding box center [136, 216] width 26 height 9
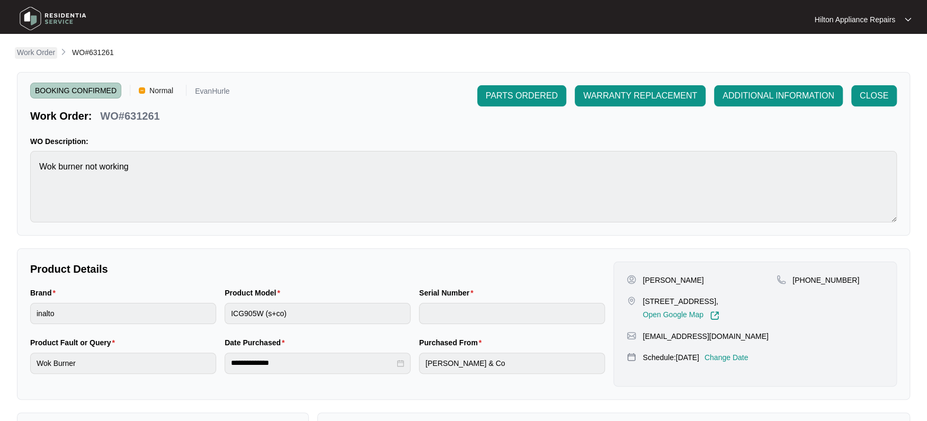
click at [32, 48] on p "Work Order" at bounding box center [36, 52] width 38 height 11
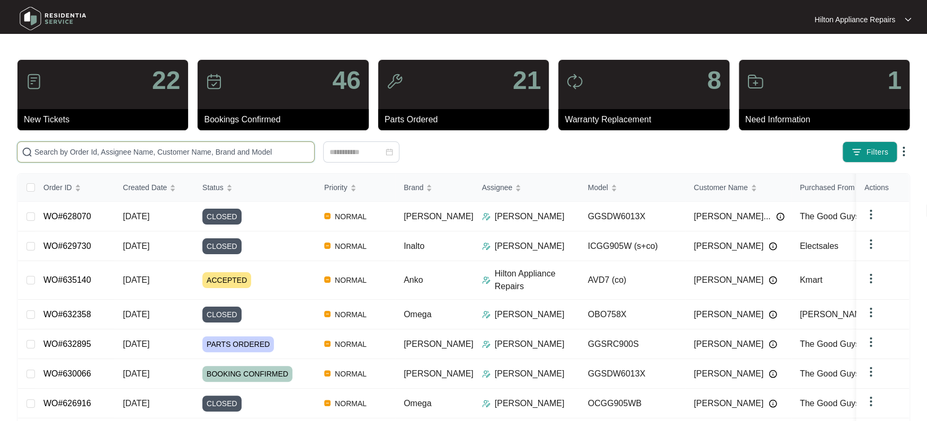
click at [46, 151] on input "text" at bounding box center [171, 152] width 275 height 12
paste input "WO#630608"
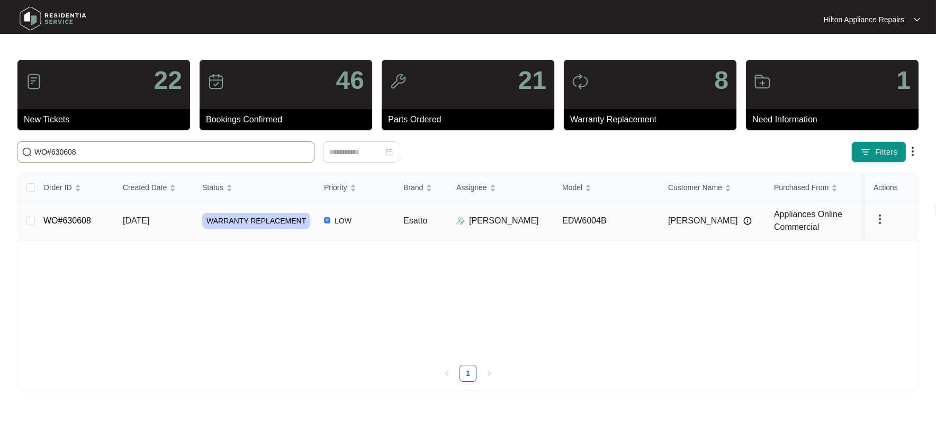
type input "WO#630608"
click at [123, 219] on span "[DATE]" at bounding box center [136, 220] width 26 height 9
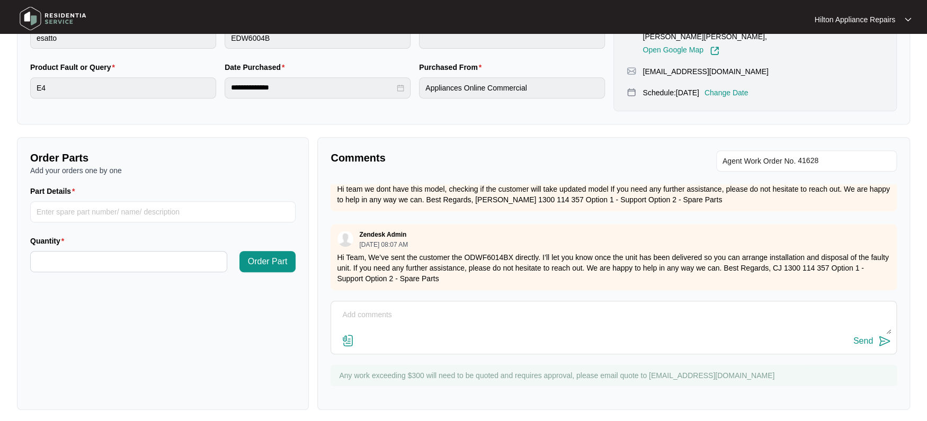
scroll to position [281, 0]
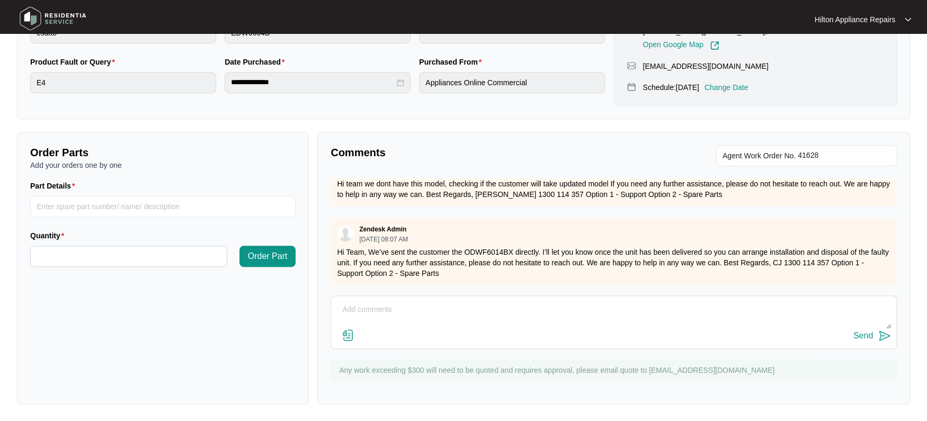
click at [361, 310] on textarea at bounding box center [613, 315] width 555 height 28
click at [441, 309] on textarea "Called [PERSON_NAME] to arrange c/o id dishwasher has been delivered" at bounding box center [613, 315] width 555 height 28
drag, startPoint x: 482, startPoint y: 309, endPoint x: 329, endPoint y: 291, distance: 154.1
click at [327, 291] on div "Comments Agent Work Order No. You [DATE] 05:46 PM Called [PERSON_NAME] no optio…" at bounding box center [613, 268] width 593 height 273
type textarea "Called [PERSON_NAME] to arrange c/o if dishwasher has been delivered"
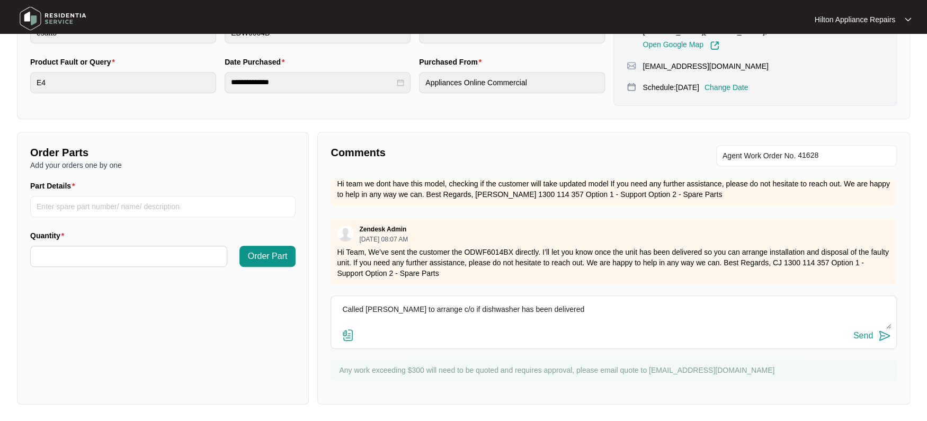
click at [862, 333] on div "Send" at bounding box center [863, 336] width 20 height 10
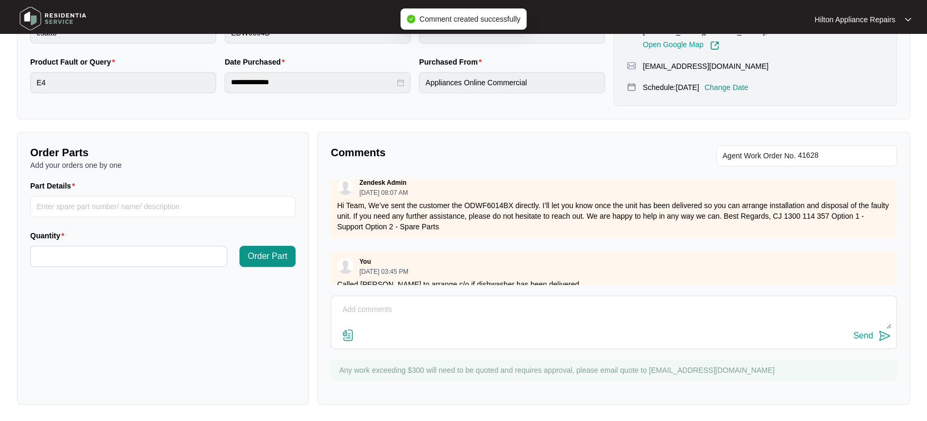
scroll to position [303, 0]
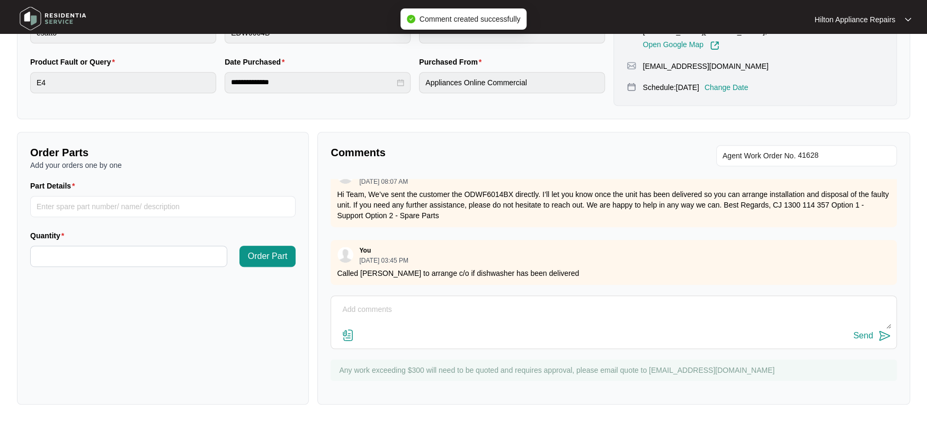
click at [362, 310] on textarea at bounding box center [613, 315] width 555 height 28
paste textarea "Called [PERSON_NAME] to arrange c/o if dishwasher has been delivered"
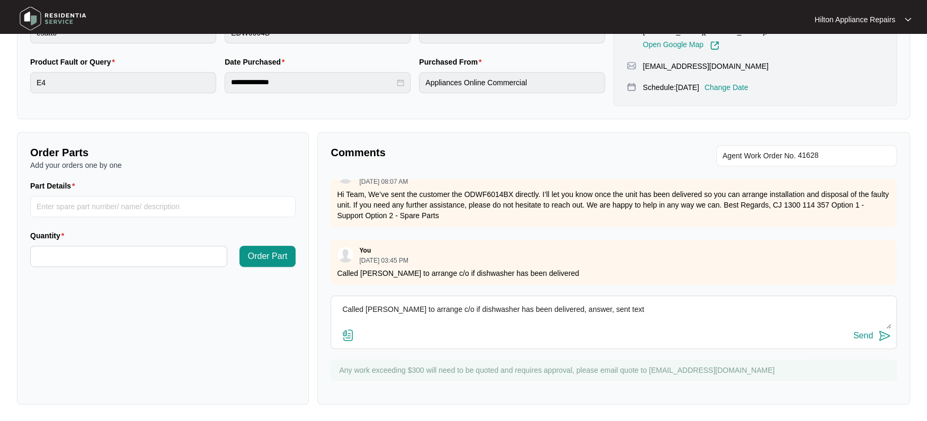
drag, startPoint x: 487, startPoint y: 311, endPoint x: 269, endPoint y: 307, distance: 218.3
click at [269, 307] on div "Order Parts Add your orders one by one Part Details Quantity Order Part Comment…" at bounding box center [463, 268] width 901 height 273
type textarea "Called [PERSON_NAME] to arrange c/o if dishwasher has been delivered, answer, s…"
click at [863, 333] on div "Send" at bounding box center [863, 336] width 20 height 10
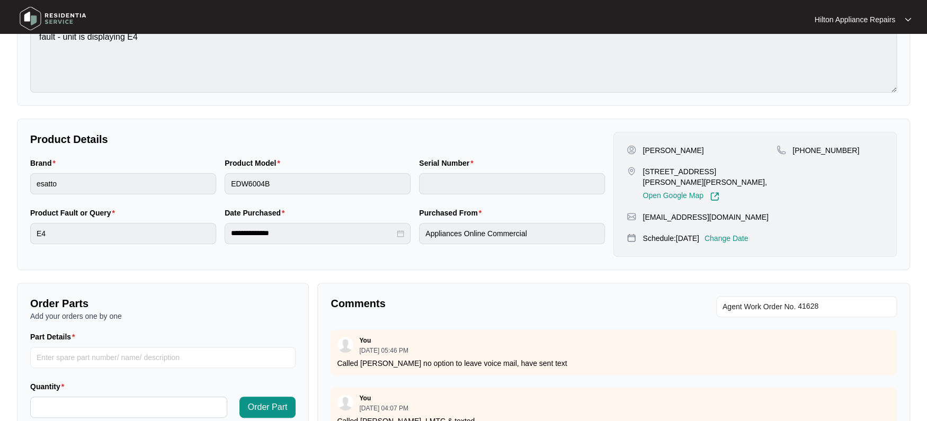
scroll to position [0, 0]
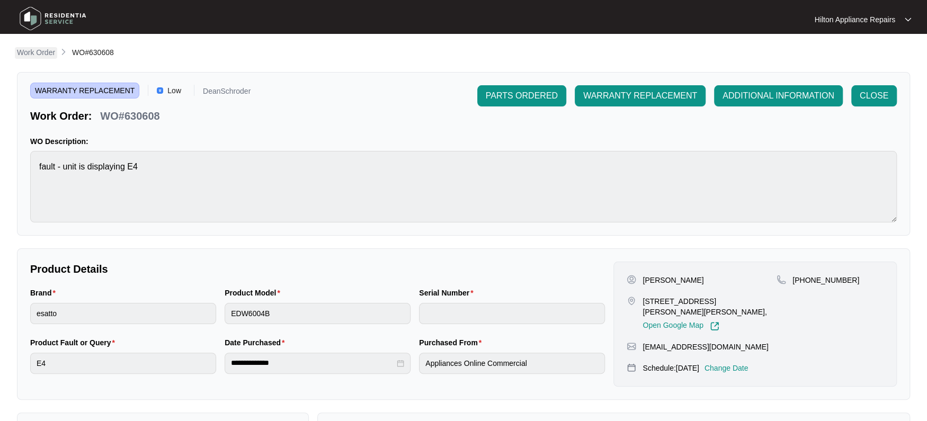
click at [29, 53] on p "Work Order" at bounding box center [36, 52] width 38 height 11
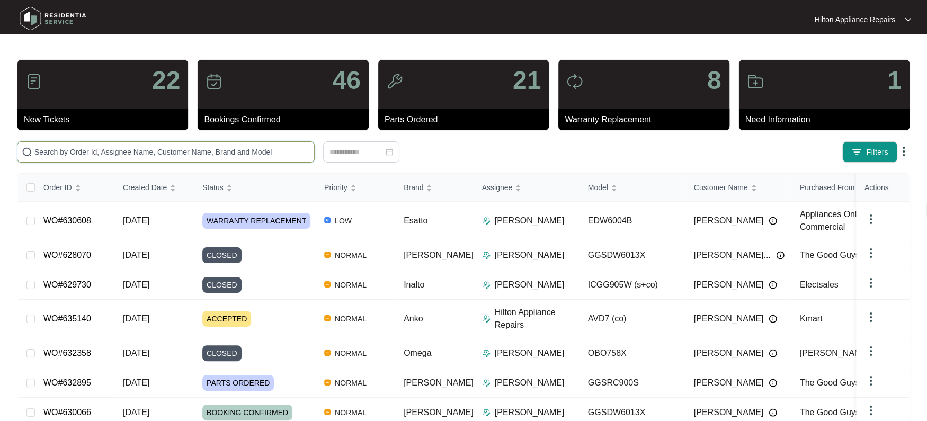
click at [53, 155] on input "text" at bounding box center [171, 152] width 275 height 12
paste input "WO#632443"
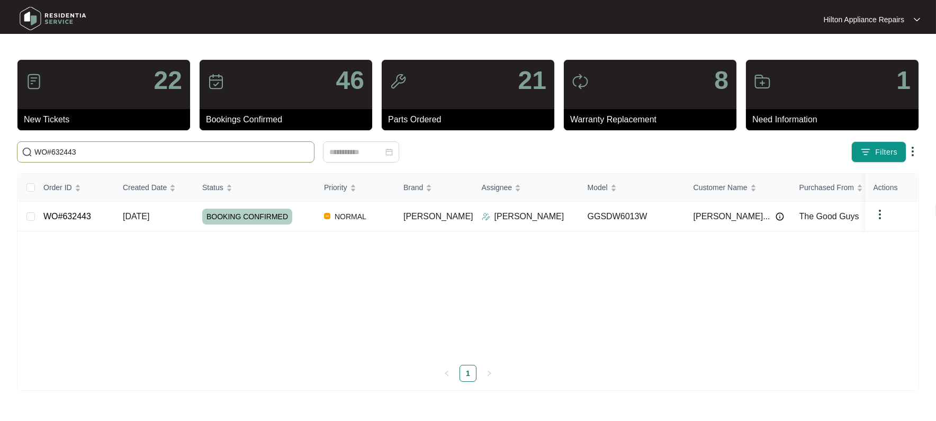
type input "WO#632443"
click at [149, 214] on span "[DATE]" at bounding box center [136, 216] width 26 height 9
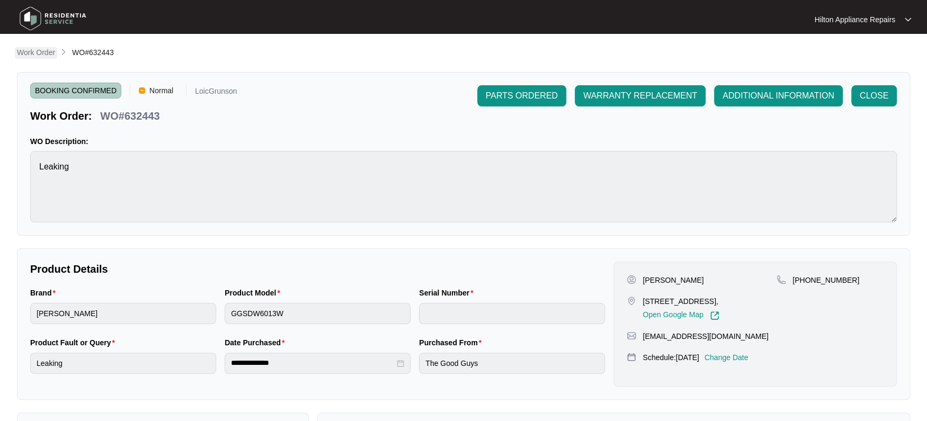
click at [36, 53] on p "Work Order" at bounding box center [36, 52] width 38 height 11
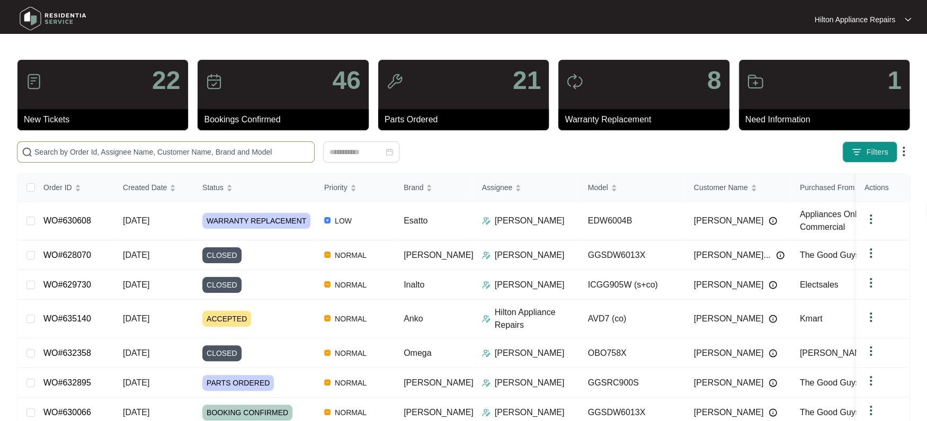
click at [44, 145] on span at bounding box center [166, 151] width 298 height 21
paste input "WO#633404"
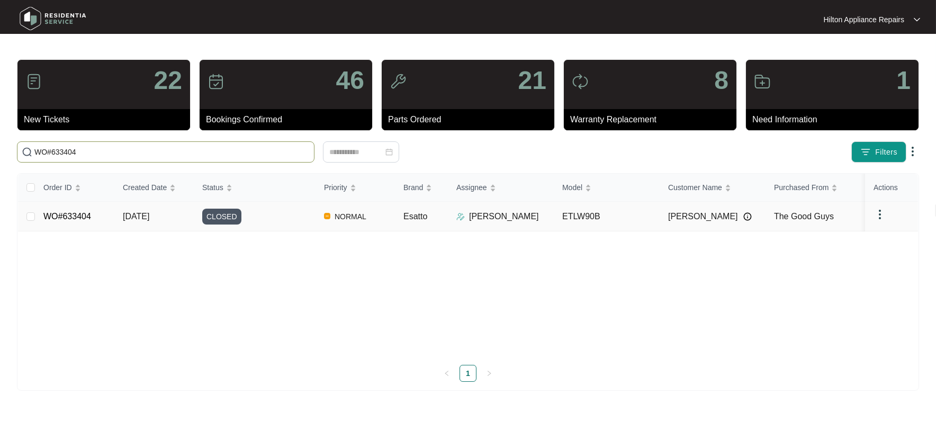
type input "WO#633404"
click at [130, 214] on span "[DATE]" at bounding box center [136, 216] width 26 height 9
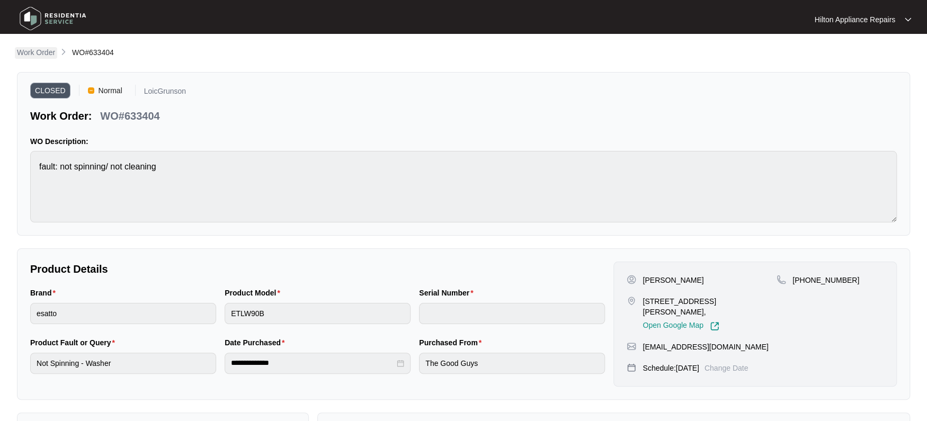
click at [17, 47] on p "Work Order" at bounding box center [36, 52] width 38 height 11
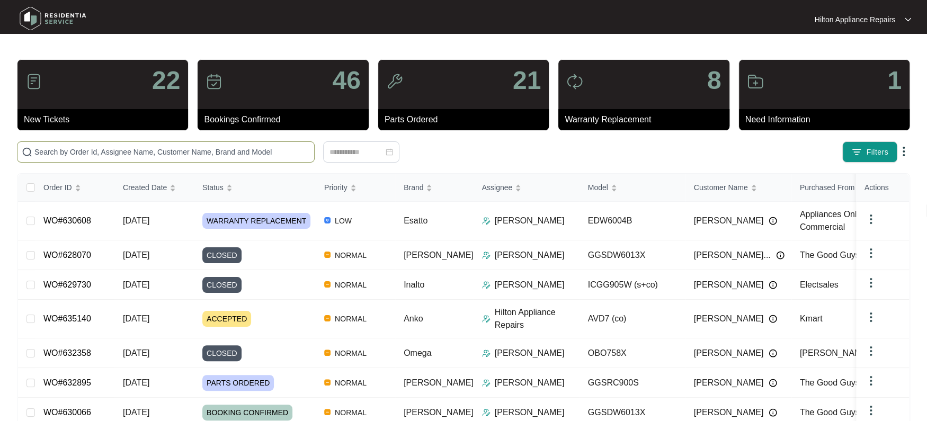
click at [64, 153] on input "text" at bounding box center [171, 152] width 275 height 12
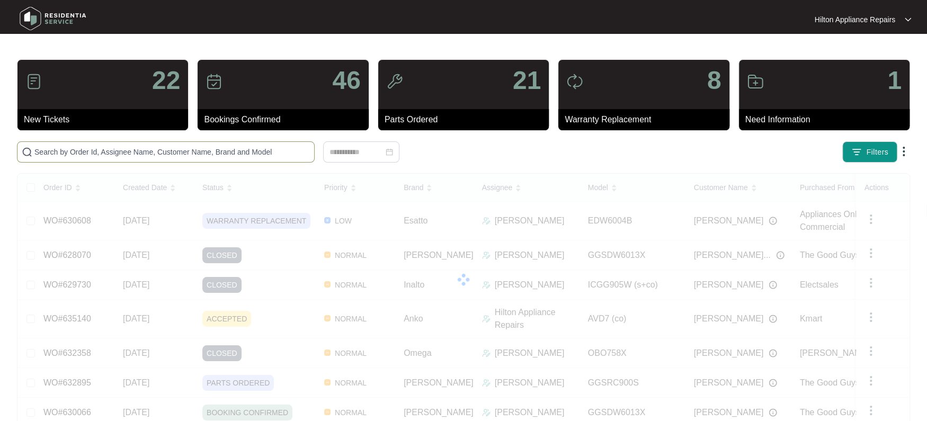
paste input "627509"
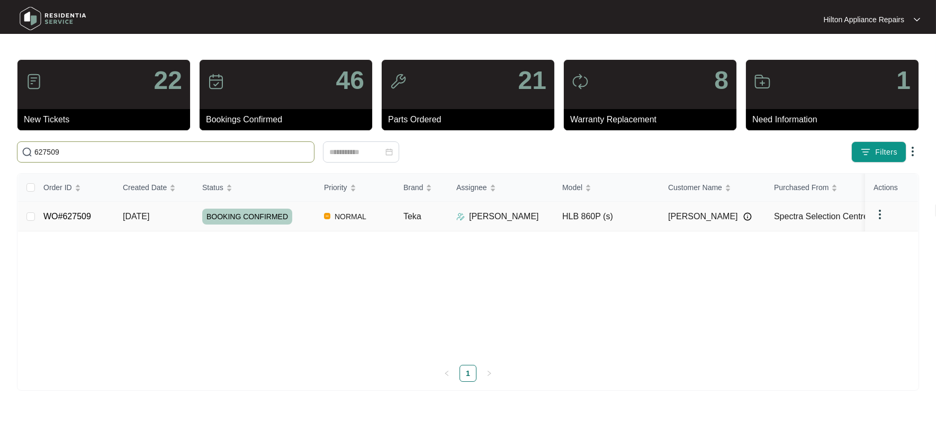
type input "627509"
click at [141, 215] on span "[DATE]" at bounding box center [136, 216] width 26 height 9
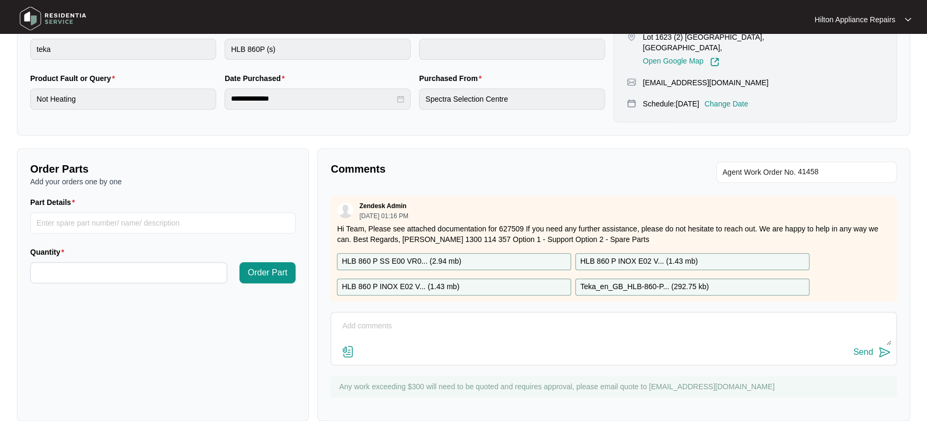
click at [371, 325] on textarea at bounding box center [613, 332] width 555 height 28
paste textarea "[PERSON_NAME] (CENTRAL - Apprentice) ([DATE]) - Work Note Inspected unit, unit …"
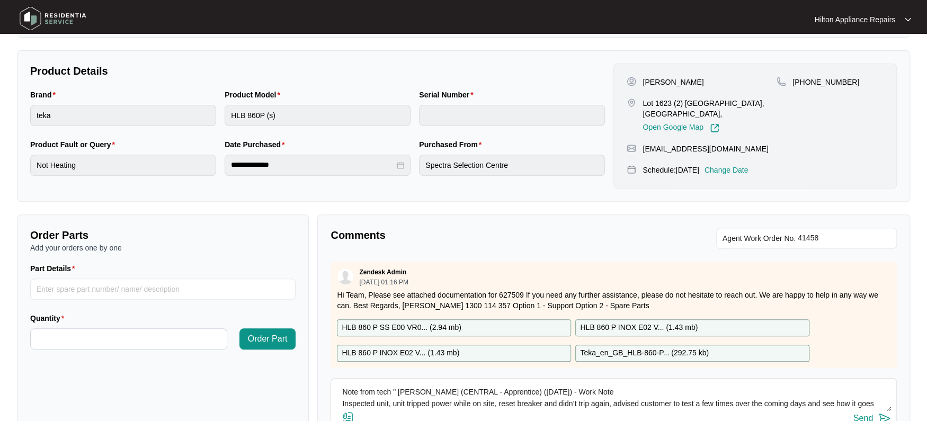
drag, startPoint x: 511, startPoint y: 390, endPoint x: 476, endPoint y: 390, distance: 34.4
click at [476, 390] on textarea "Note from tech " [PERSON_NAME] (CENTRAL - Apprentice) ([DATE]) - Work Note Insp…" at bounding box center [613, 398] width 555 height 28
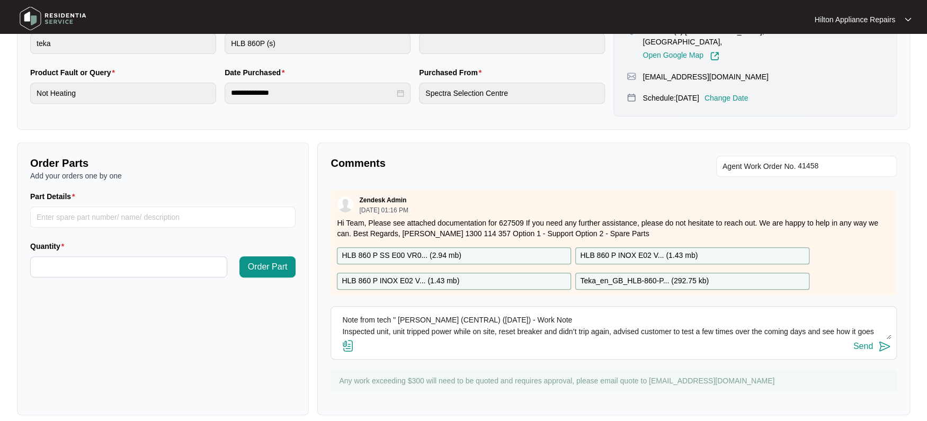
scroll to position [281, 0]
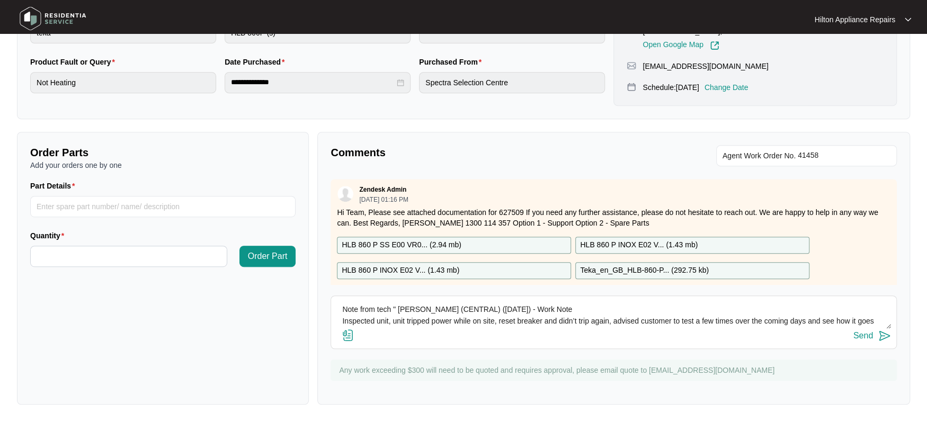
click at [360, 318] on textarea "Note from tech " [PERSON_NAME] (CENTRAL) ([DATE]) - Work Note Inspected unit, u…" at bounding box center [613, 315] width 555 height 28
type textarea "Note from tech " [PERSON_NAME] (CENTRAL) ([DATE]) - Work Note Inspected unit, u…"
click at [349, 330] on img at bounding box center [348, 335] width 13 height 13
click at [0, 0] on input "file" at bounding box center [0, 0] width 0 height 0
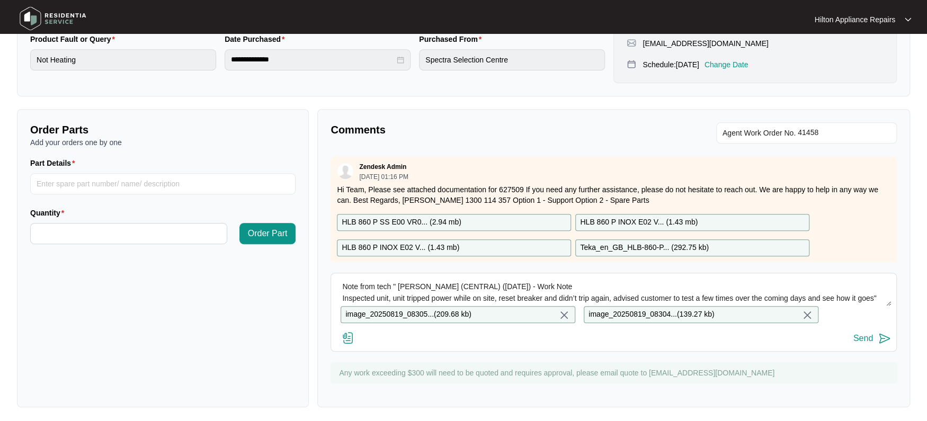
scroll to position [316, 0]
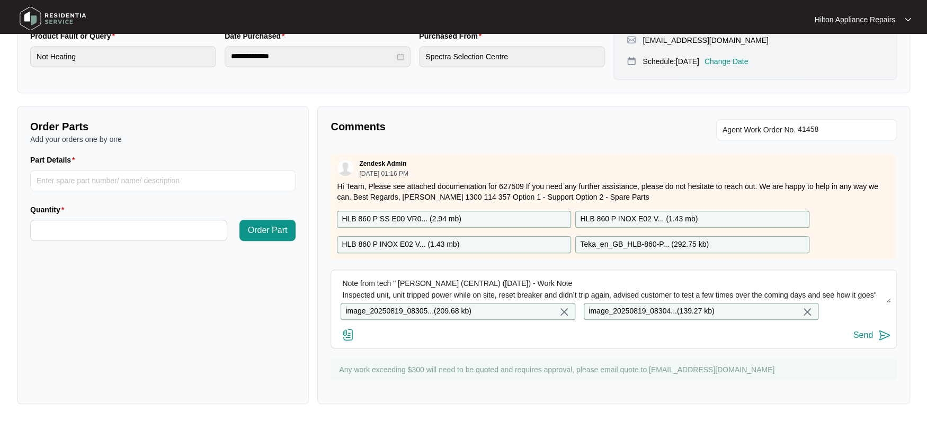
click at [863, 333] on div "Send" at bounding box center [863, 335] width 20 height 10
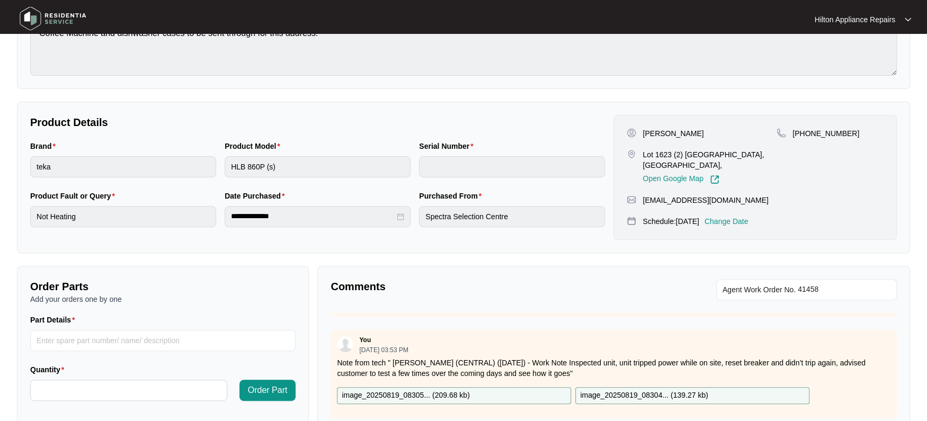
scroll to position [0, 0]
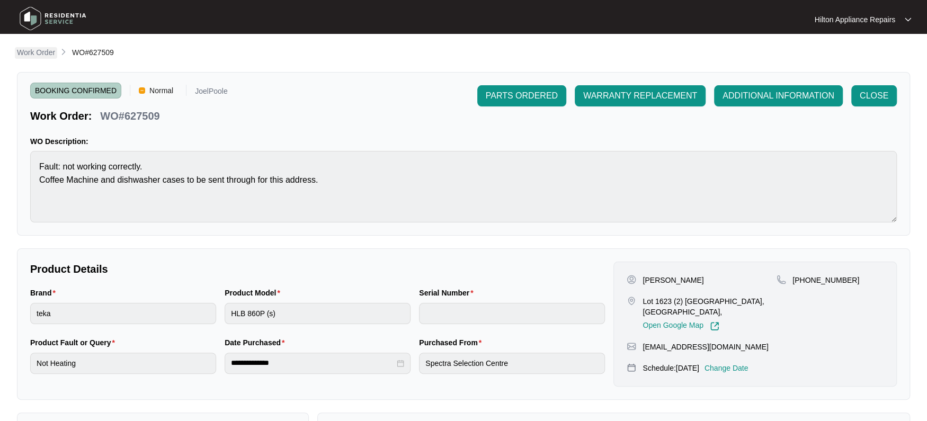
click at [47, 52] on p "Work Order" at bounding box center [36, 52] width 38 height 11
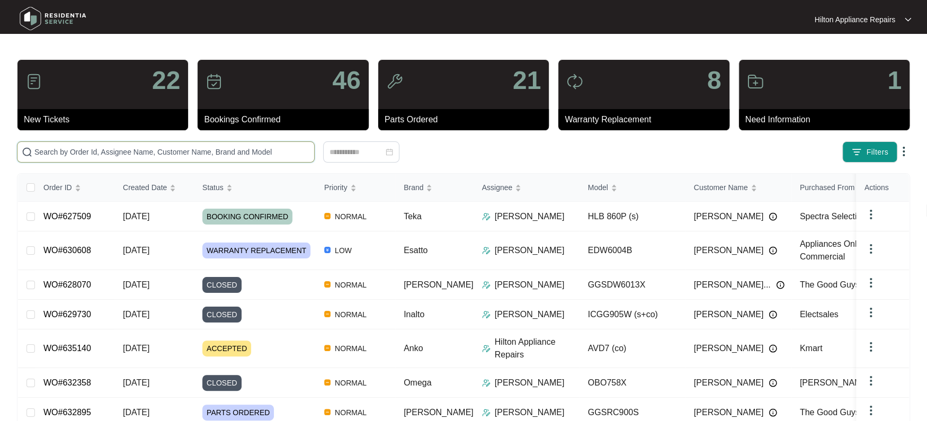
click at [52, 154] on input "text" at bounding box center [171, 152] width 275 height 12
paste input "628571"
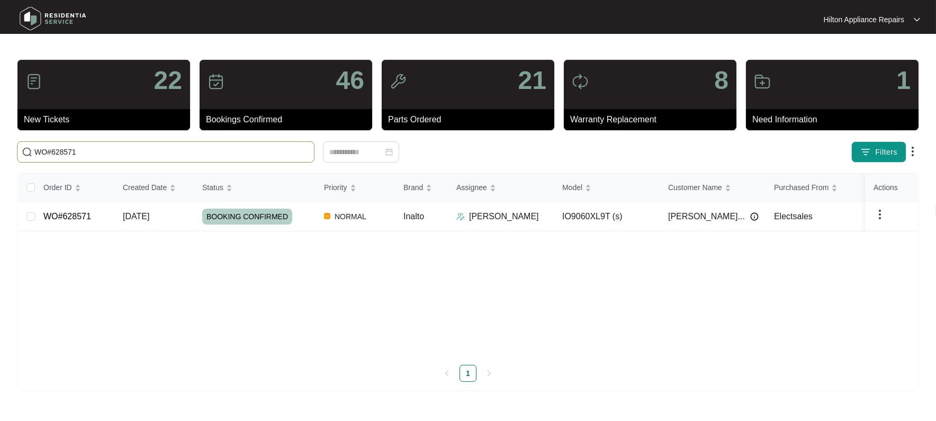
type input "WO#628571"
click at [149, 217] on span "[DATE]" at bounding box center [136, 216] width 26 height 9
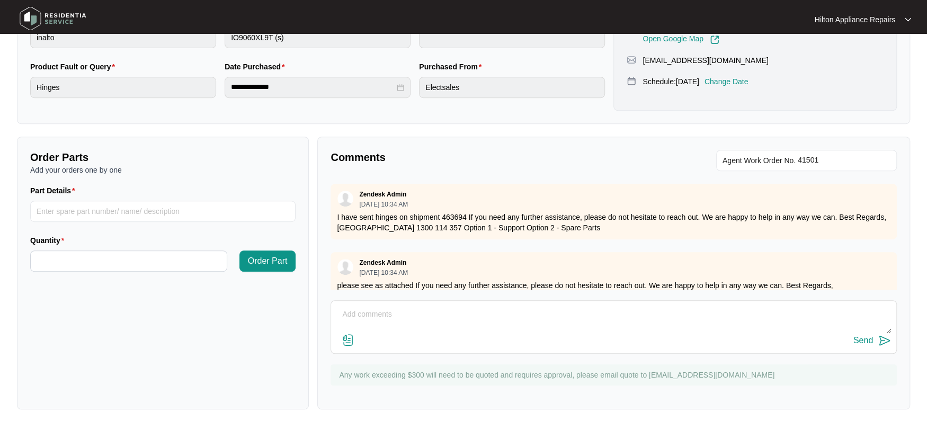
scroll to position [281, 0]
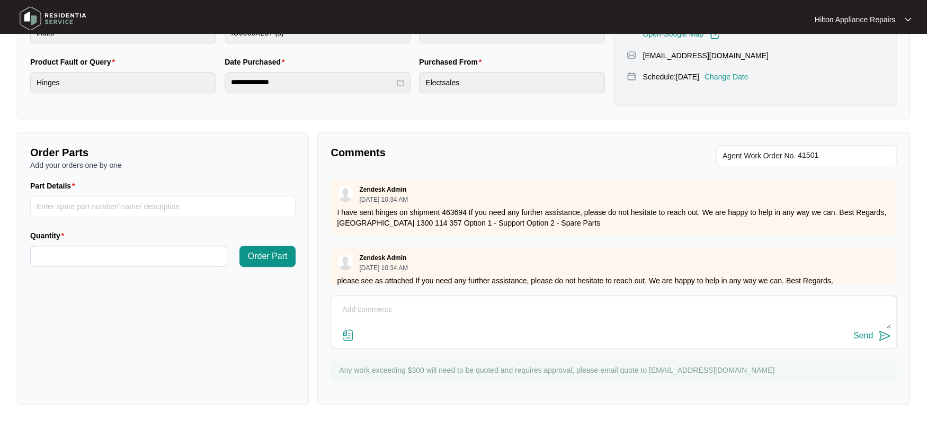
click at [346, 304] on textarea at bounding box center [613, 315] width 555 height 28
paste textarea "[PERSON_NAME] (CENTRAL - Apprentice) ([DATE]) - Work Note Supplied and installe…"
click at [498, 307] on textarea "Tech notes "[PERSON_NAME] (CENTRAL - Apprentice) ([DATE]) - Work Note Supplied …" at bounding box center [613, 315] width 555 height 28
type textarea "Tech notes "[PERSON_NAME] (CENTRAL) ([DATE]) - Work Note Supplied and installed…"
click at [353, 334] on img at bounding box center [348, 335] width 13 height 13
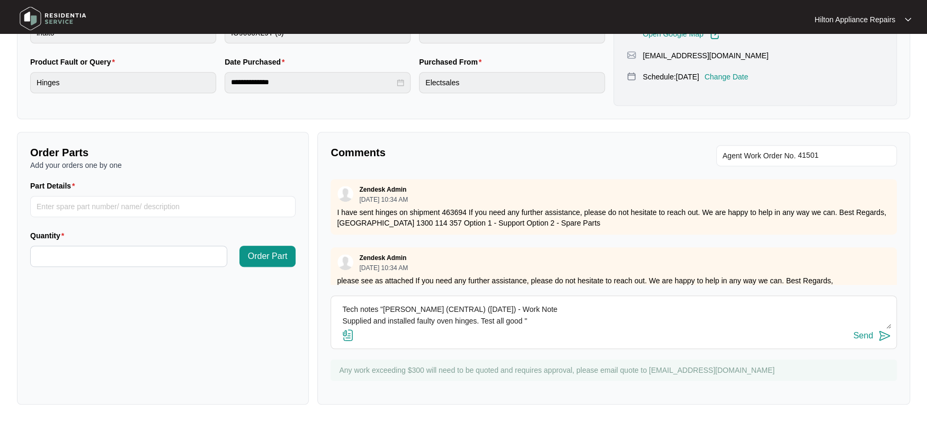
click at [0, 0] on input "file" at bounding box center [0, 0] width 0 height 0
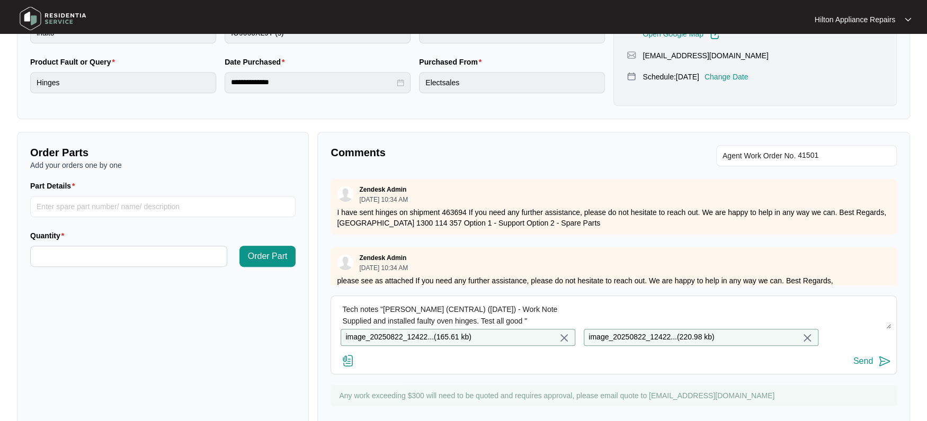
click at [861, 366] on div "Send" at bounding box center [863, 361] width 20 height 10
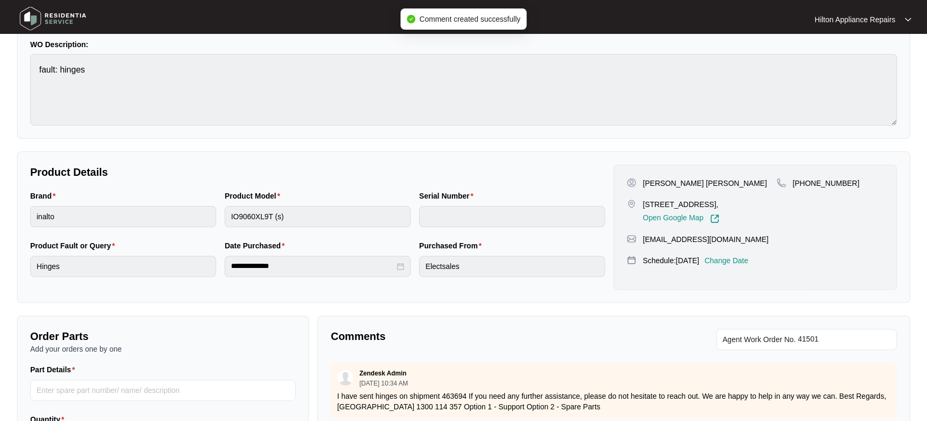
scroll to position [0, 0]
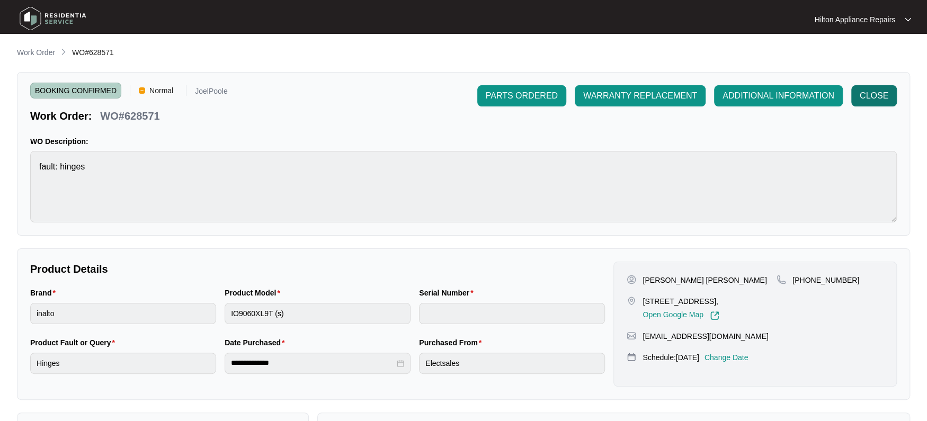
click at [878, 95] on span "CLOSE" at bounding box center [874, 96] width 29 height 13
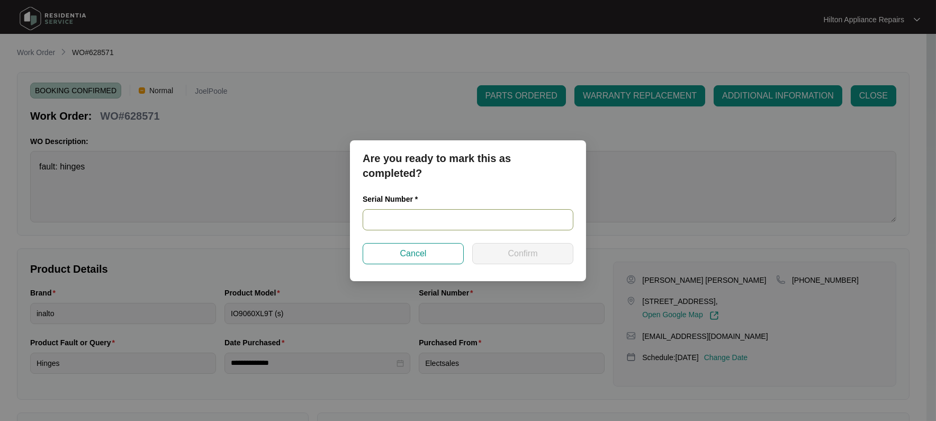
click at [367, 220] on input "text" at bounding box center [468, 219] width 211 height 21
type input "900012832405000011"
click at [531, 246] on button "Confirm" at bounding box center [522, 253] width 101 height 21
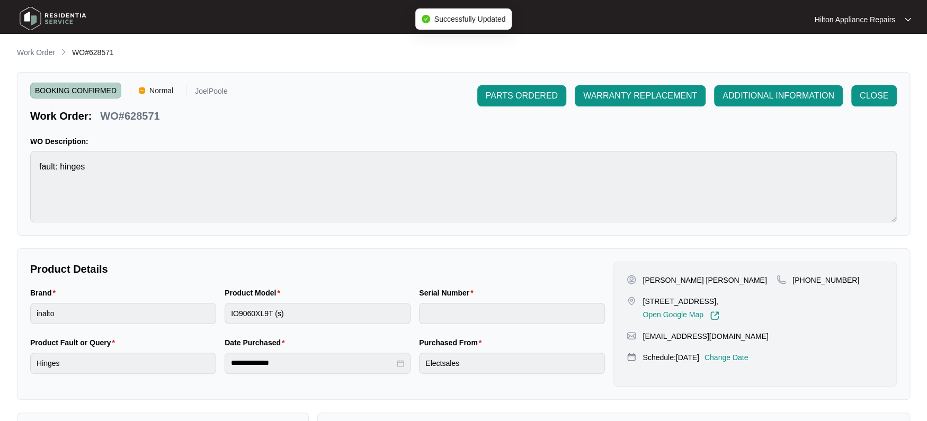
type input "900012832405000011"
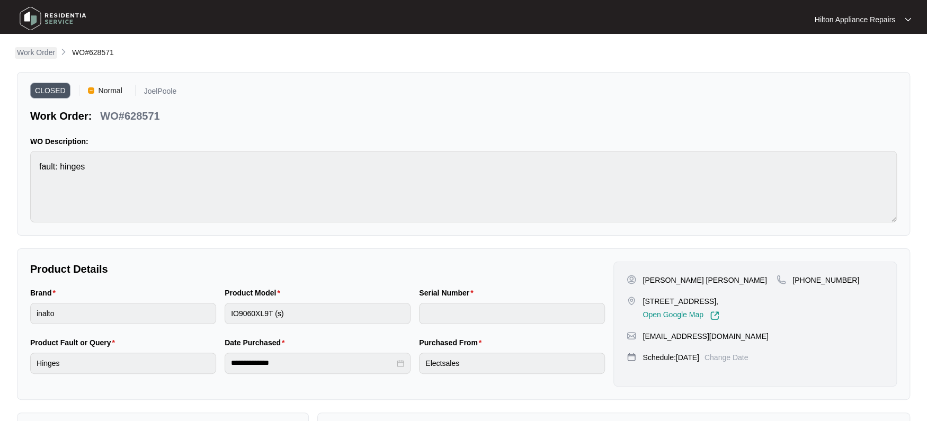
click at [28, 51] on p "Work Order" at bounding box center [36, 52] width 38 height 11
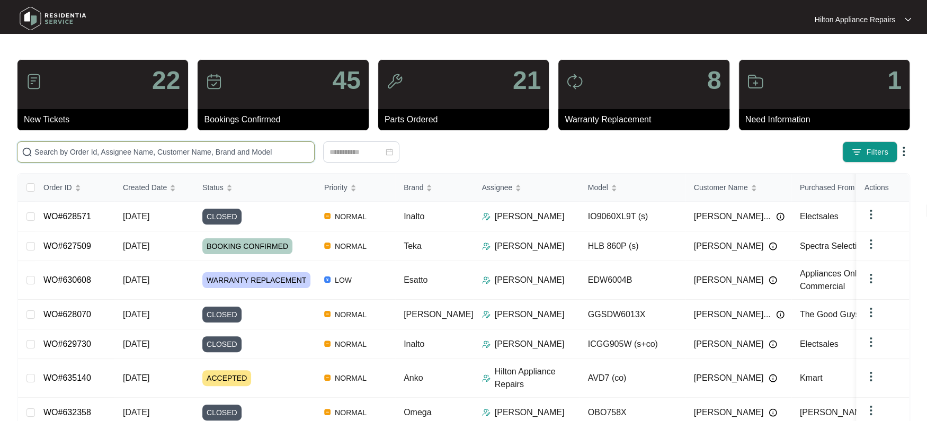
click at [50, 150] on input "text" at bounding box center [171, 152] width 275 height 12
paste input "WO#633371"
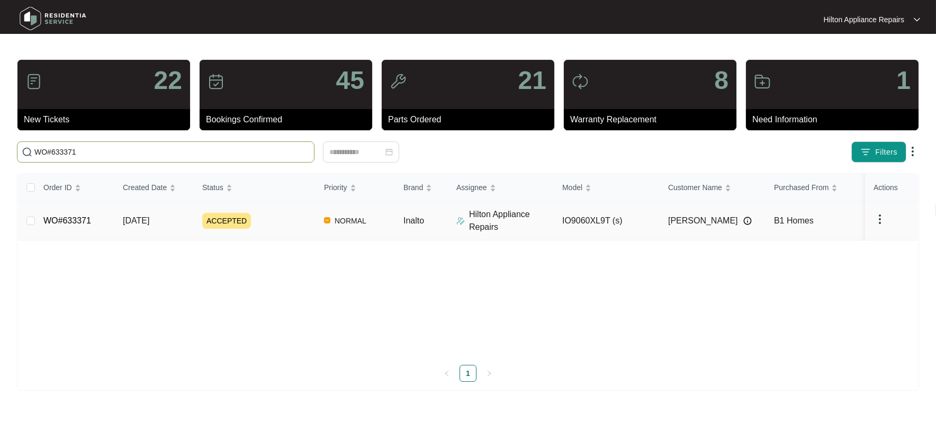
type input "WO#633371"
click at [131, 220] on span "[DATE]" at bounding box center [136, 220] width 26 height 9
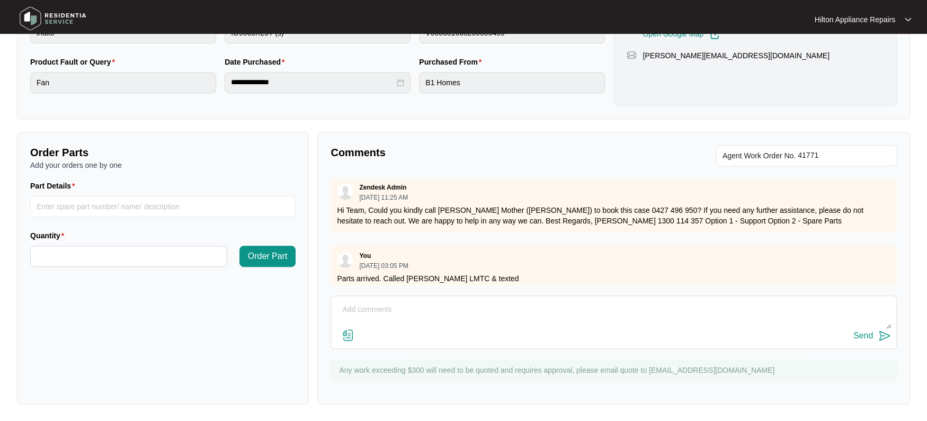
scroll to position [414, 0]
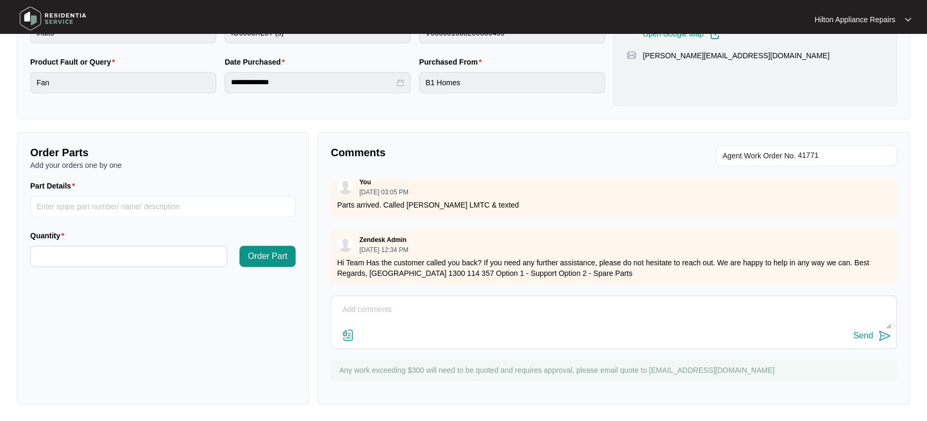
click at [392, 312] on textarea at bounding box center [613, 315] width 555 height 28
paste textarea "Called [PERSON_NAME] LMTC & Texted"
type textarea "Called [PERSON_NAME] LMTC & Texted"
click at [861, 336] on div "Send" at bounding box center [863, 336] width 20 height 10
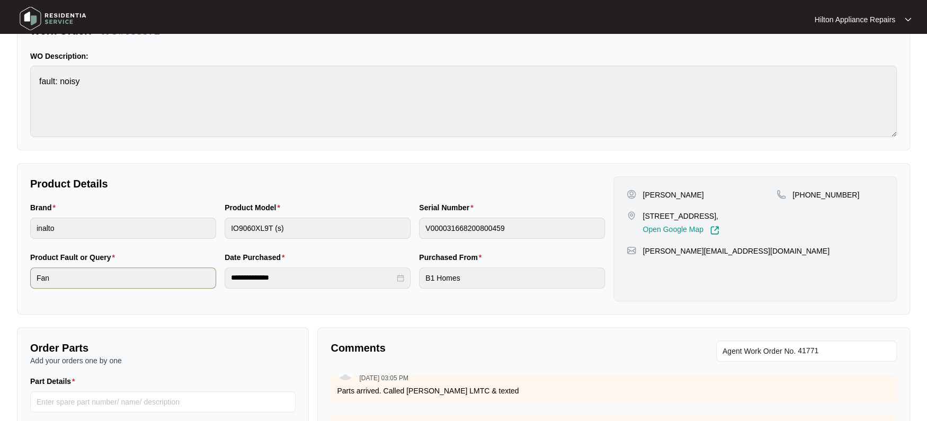
scroll to position [0, 0]
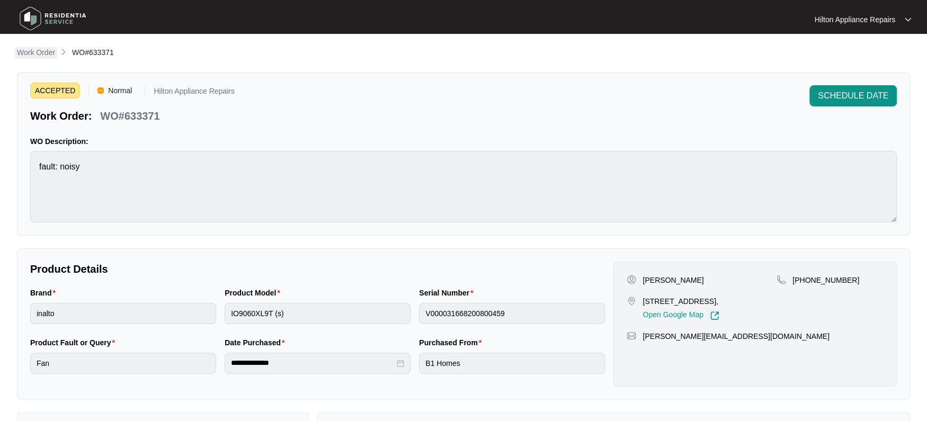
click at [42, 47] on p "Work Order" at bounding box center [36, 52] width 38 height 11
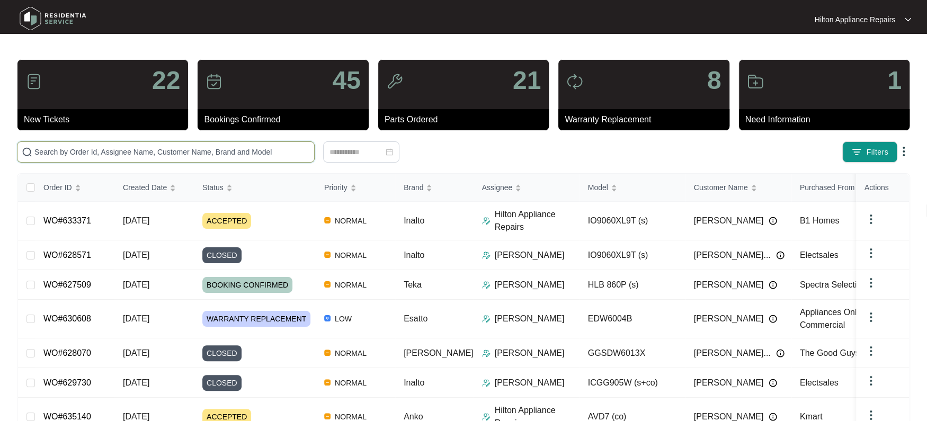
click at [63, 154] on input "text" at bounding box center [171, 152] width 275 height 12
paste input "WO#633371"
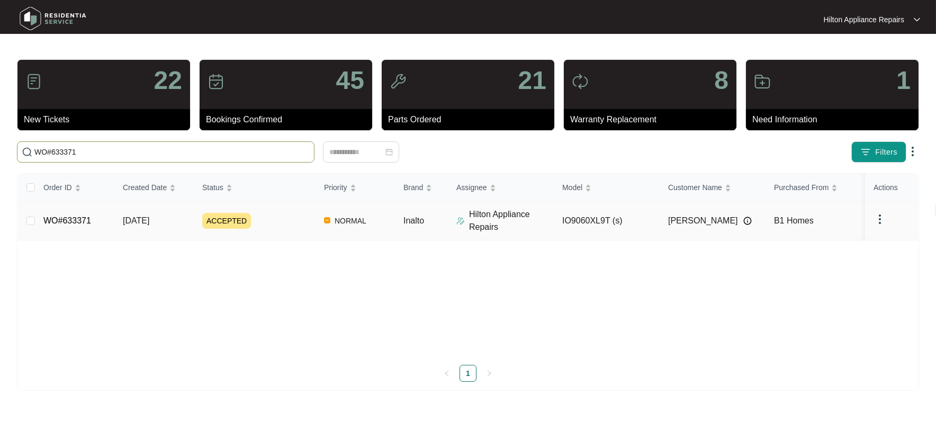
type input "WO#633371"
click at [145, 219] on span "[DATE]" at bounding box center [136, 220] width 26 height 9
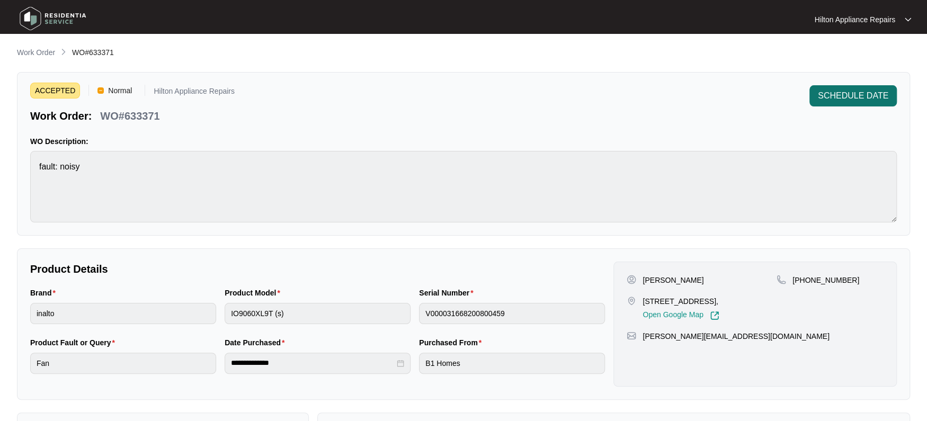
click at [851, 89] on button "SCHEDULE DATE" at bounding box center [852, 95] width 87 height 21
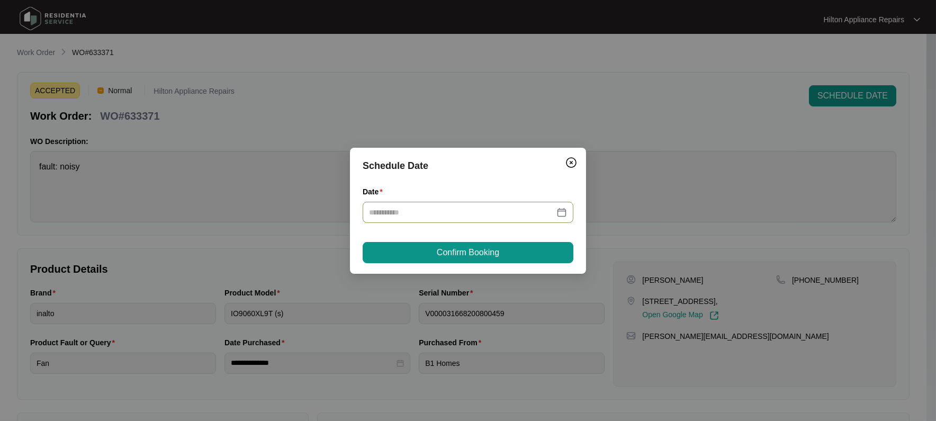
click at [559, 211] on div at bounding box center [468, 213] width 198 height 12
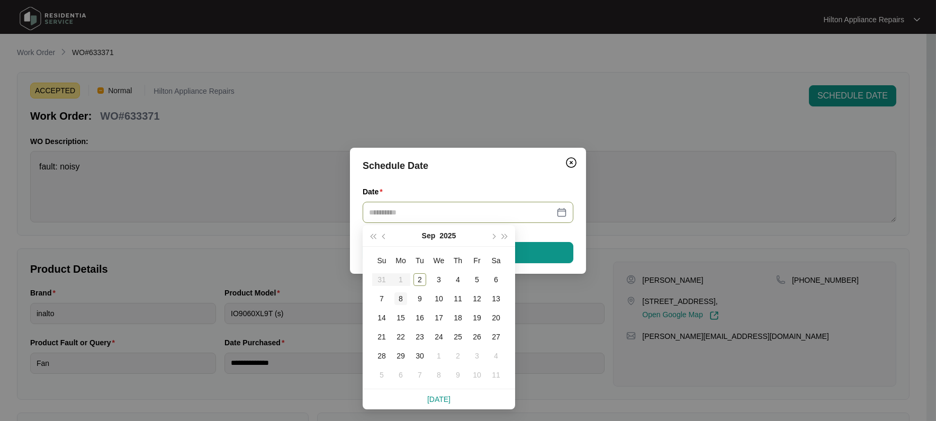
click at [399, 298] on div "8" at bounding box center [401, 298] width 13 height 13
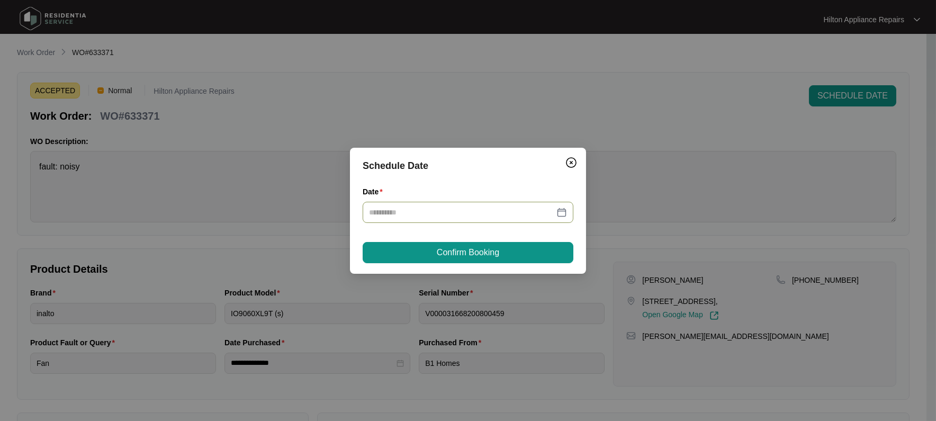
type input "**********"
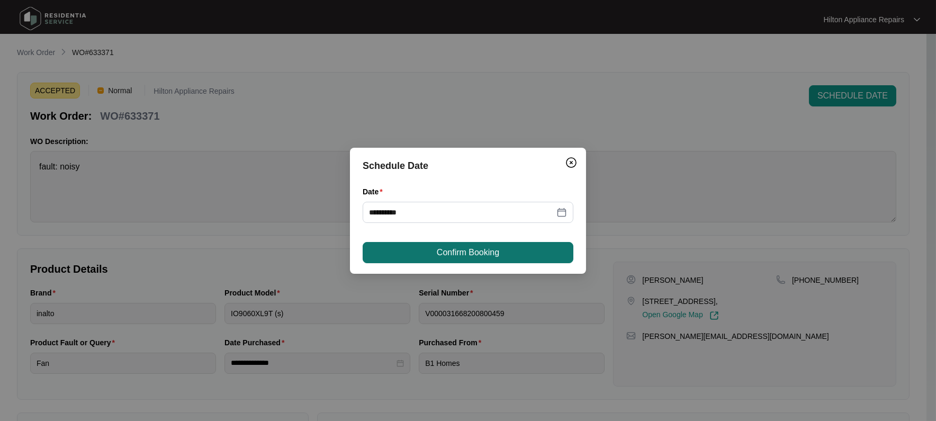
click at [464, 256] on span "Confirm Booking" at bounding box center [468, 252] width 62 height 13
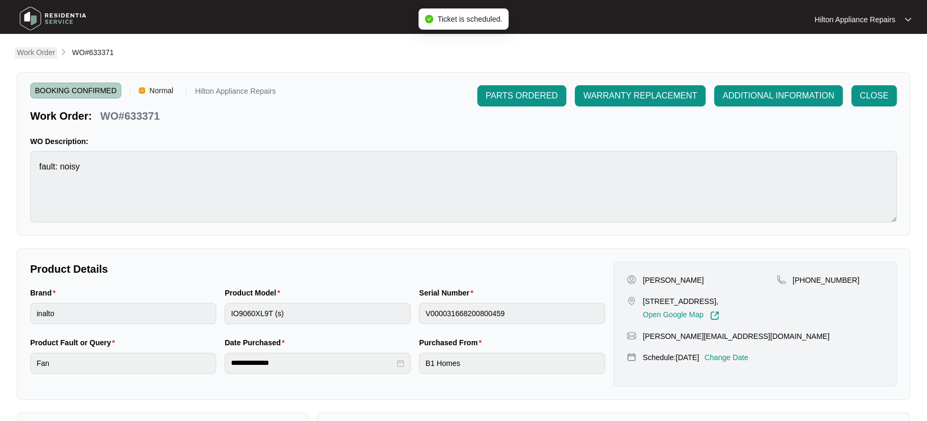
click at [23, 53] on p "Work Order" at bounding box center [36, 52] width 38 height 11
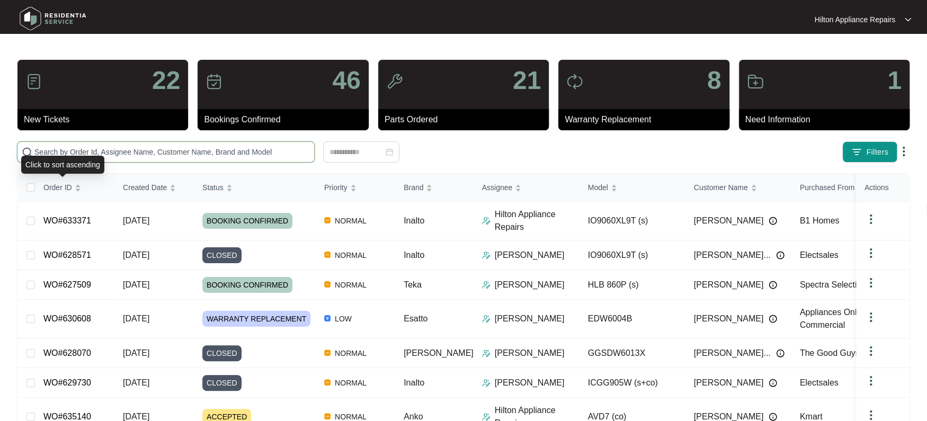
click at [47, 146] on input "text" at bounding box center [171, 152] width 275 height 12
paste input "WO#633371"
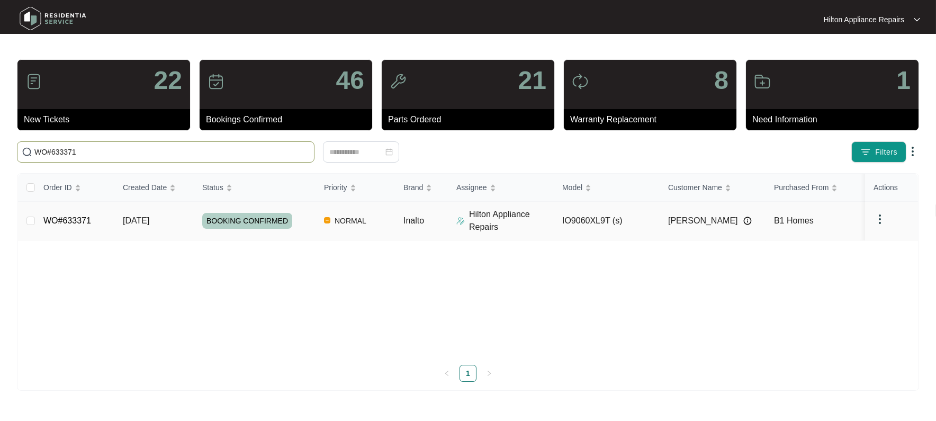
type input "WO#633371"
click at [389, 145] on button "Re-assign Selected Tickets" at bounding box center [397, 151] width 119 height 21
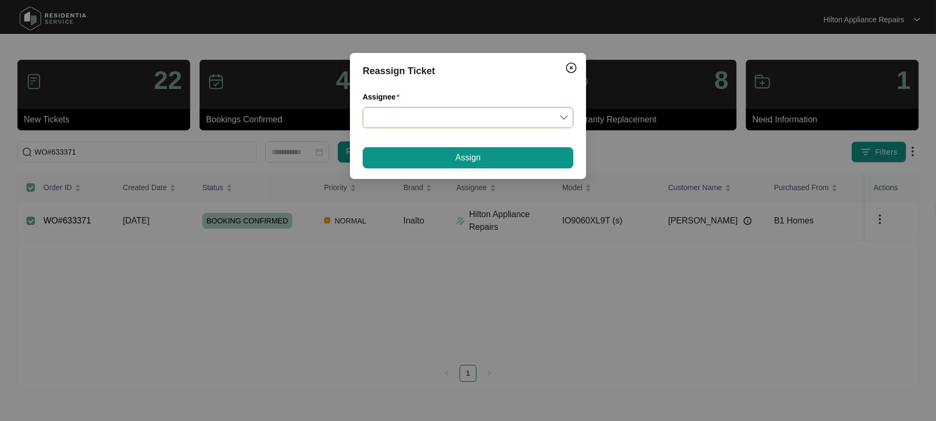
click at [567, 115] on input "Assignee" at bounding box center [468, 118] width 198 height 20
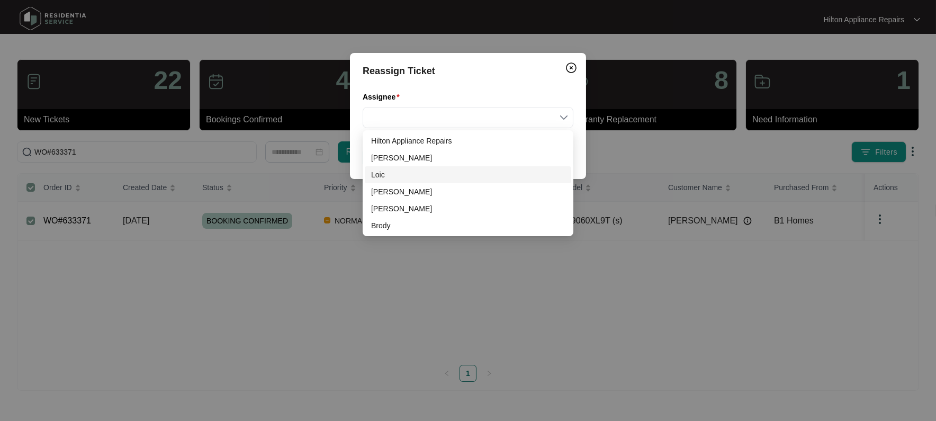
click at [377, 175] on div "Loic" at bounding box center [468, 175] width 194 height 12
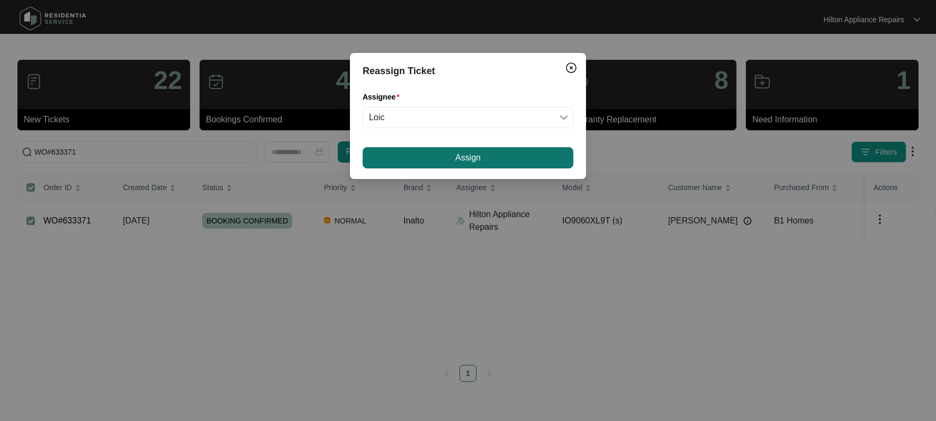
click at [461, 160] on span "Assign" at bounding box center [467, 157] width 25 height 13
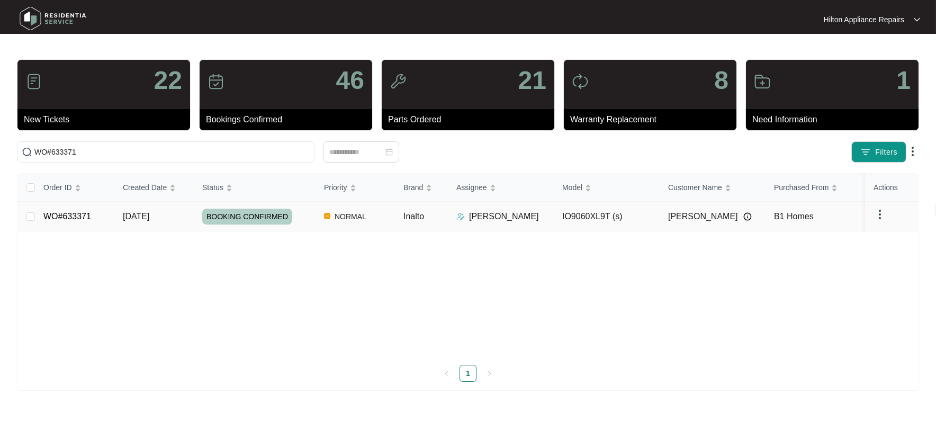
click at [132, 212] on span "[DATE]" at bounding box center [136, 216] width 26 height 9
click at [140, 216] on span "[DATE]" at bounding box center [136, 216] width 26 height 9
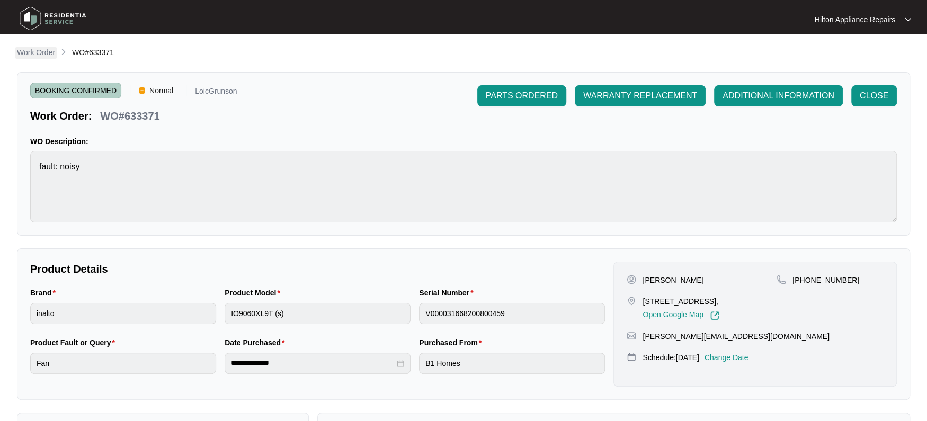
click at [26, 53] on p "Work Order" at bounding box center [36, 52] width 38 height 11
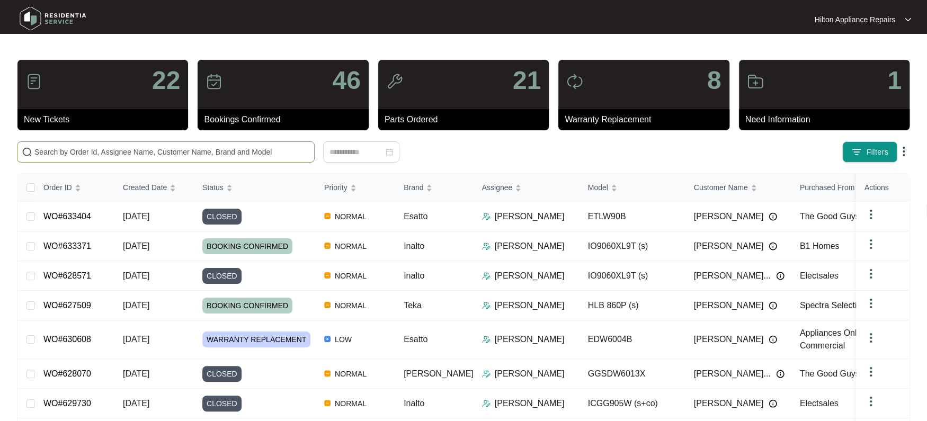
click at [50, 145] on span at bounding box center [166, 151] width 298 height 21
paste input "WO#633371"
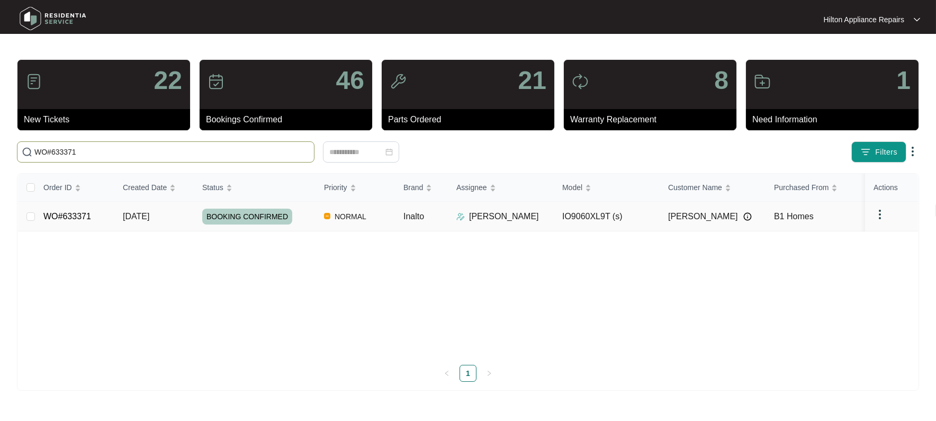
type input "WO#633371"
click at [129, 212] on span "[DATE]" at bounding box center [136, 216] width 26 height 9
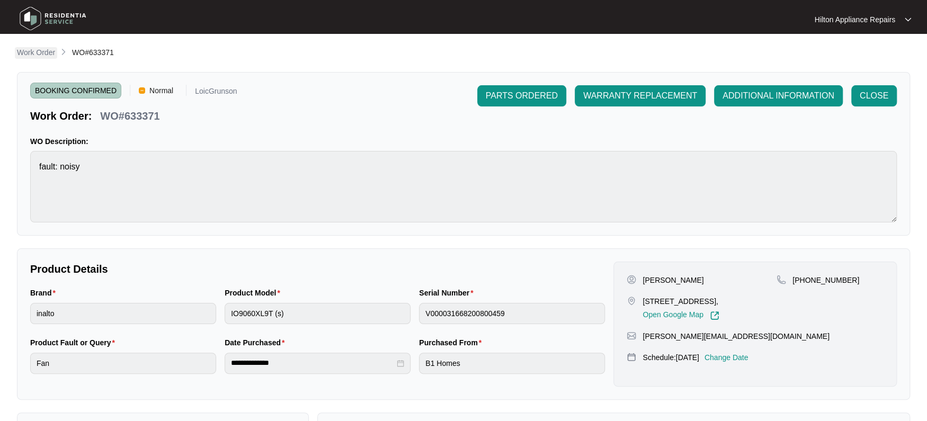
click at [32, 52] on p "Work Order" at bounding box center [36, 52] width 38 height 11
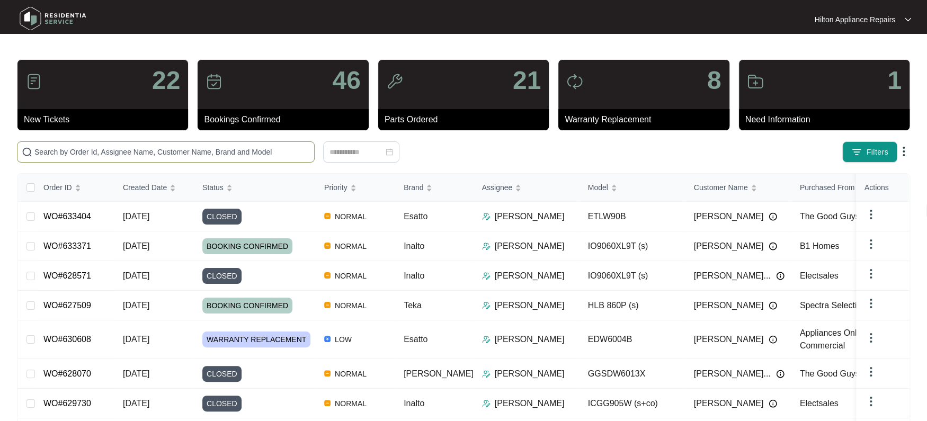
click at [61, 148] on input "text" at bounding box center [171, 152] width 275 height 12
paste input "WO#631703"
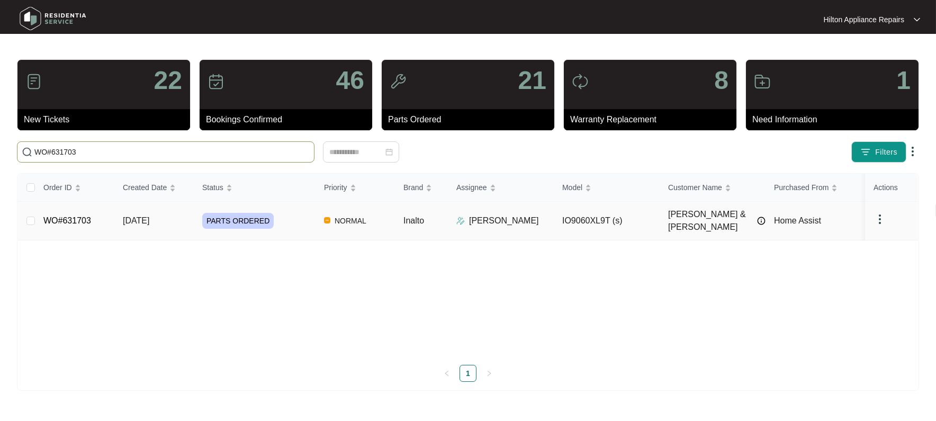
type input "WO#631703"
click at [128, 216] on span "[DATE]" at bounding box center [136, 220] width 26 height 9
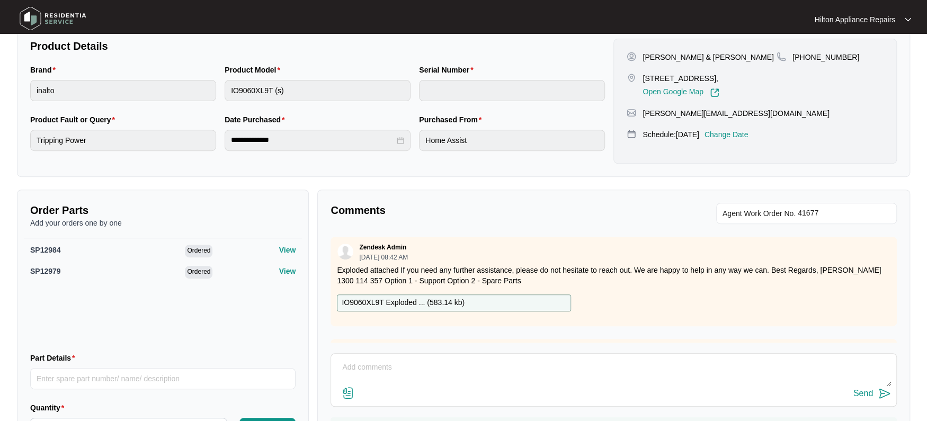
scroll to position [283, 0]
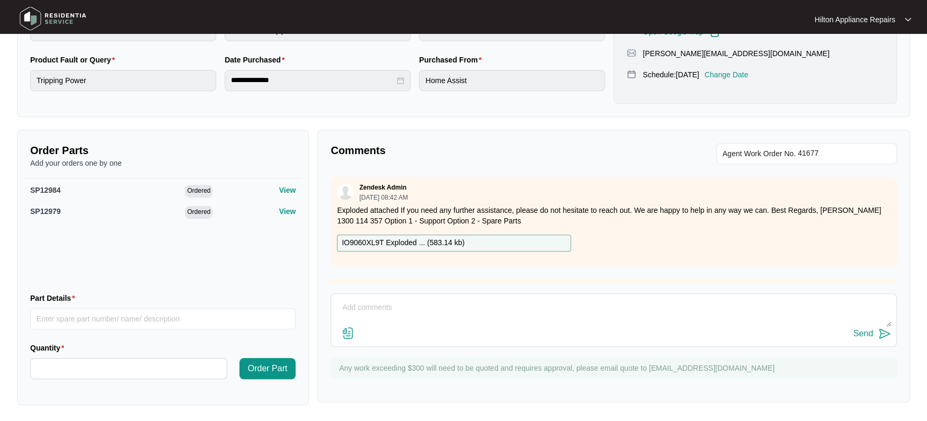
click at [370, 304] on textarea at bounding box center [613, 313] width 555 height 28
paste textarea "Called [PERSON_NAME] LMTC & texted"
type textarea "Called [PERSON_NAME] LMTC & texted"
click at [862, 334] on div "Send" at bounding box center [863, 334] width 20 height 10
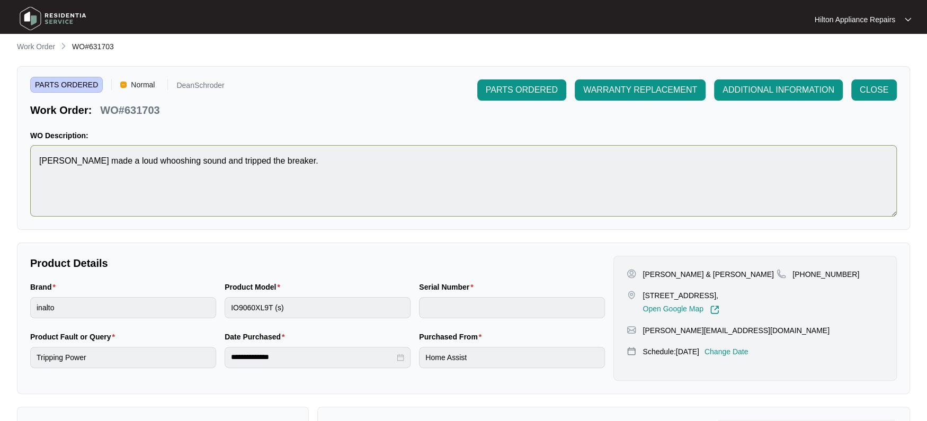
scroll to position [0, 0]
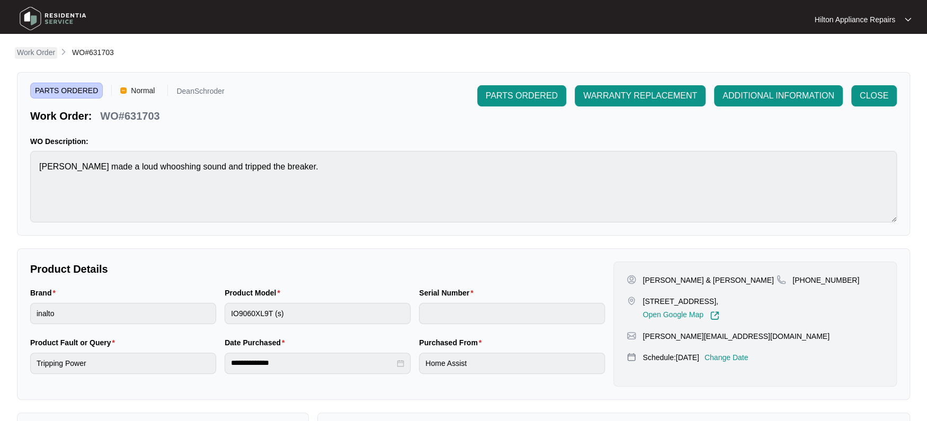
click at [29, 50] on p "Work Order" at bounding box center [36, 52] width 38 height 11
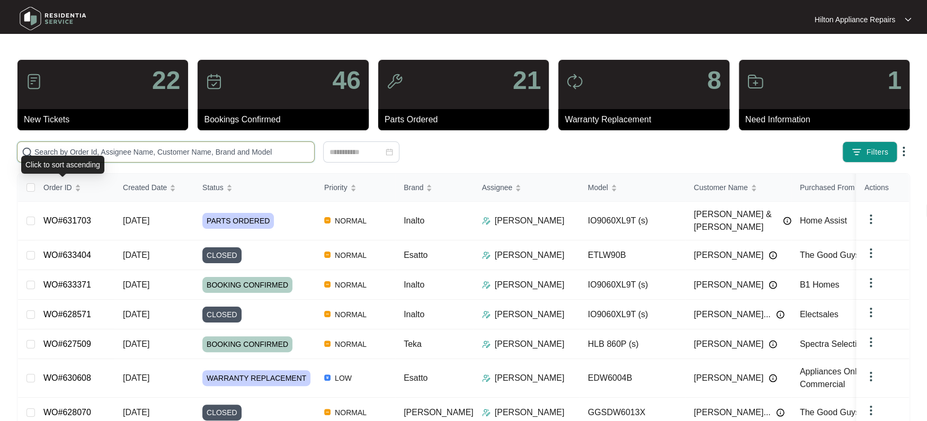
click at [49, 153] on input "text" at bounding box center [171, 152] width 275 height 12
paste input "WO#631703"
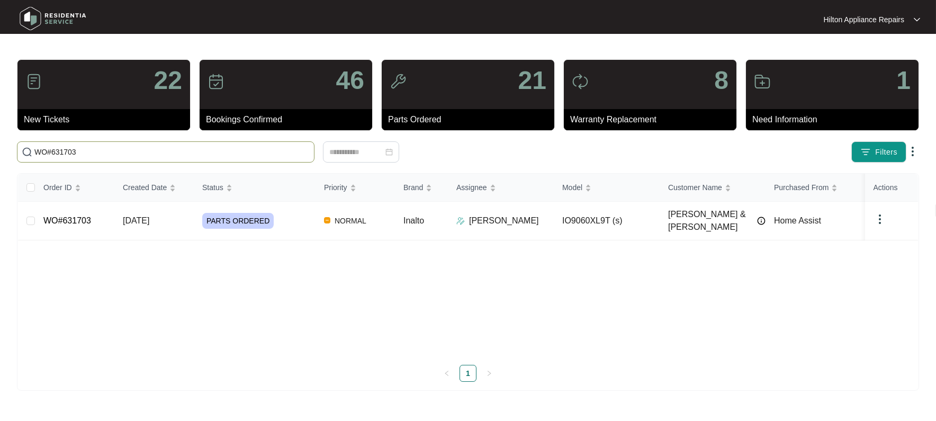
type input "WO#631703"
click at [145, 216] on span "[DATE]" at bounding box center [136, 220] width 26 height 9
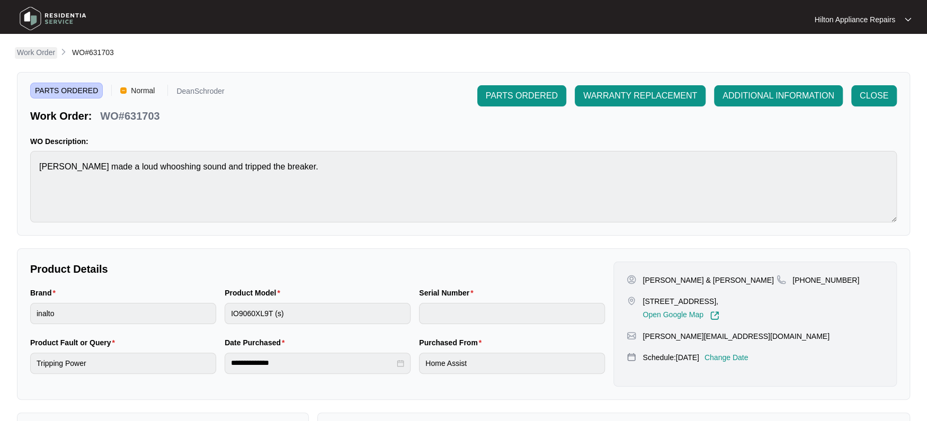
click at [34, 52] on p "Work Order" at bounding box center [36, 52] width 38 height 11
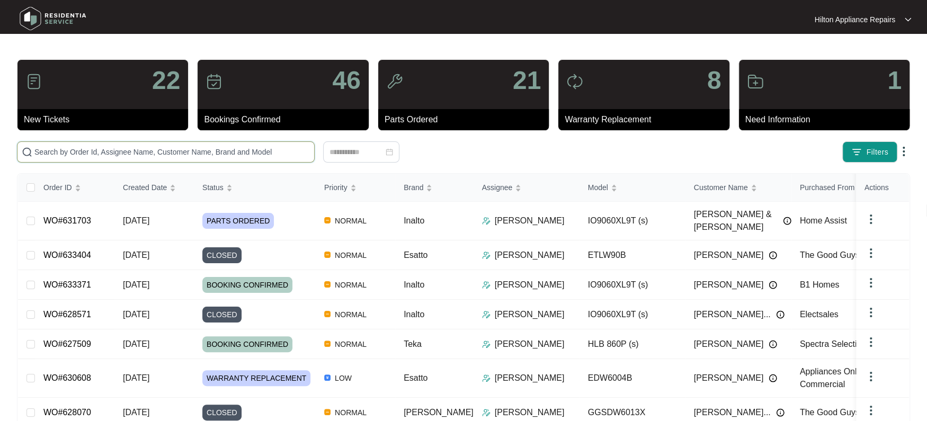
click at [61, 153] on input "text" at bounding box center [171, 152] width 275 height 12
paste input "WO#629978"
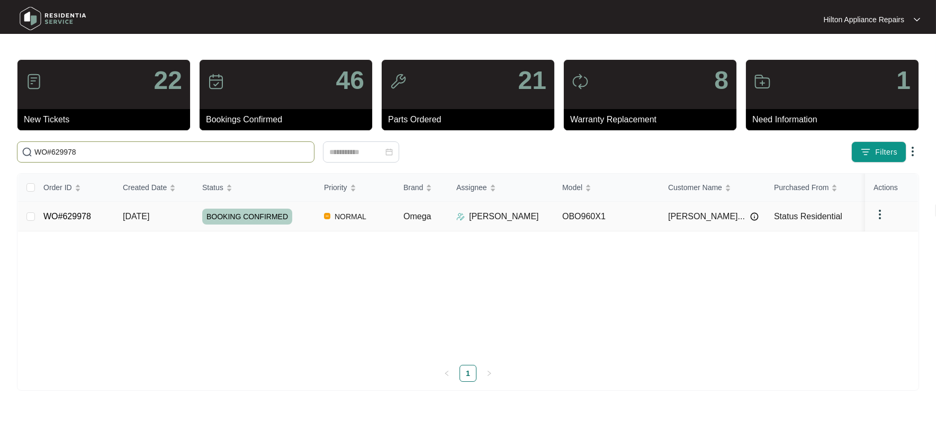
type input "WO#629978"
click at [138, 217] on span "[DATE]" at bounding box center [136, 216] width 26 height 9
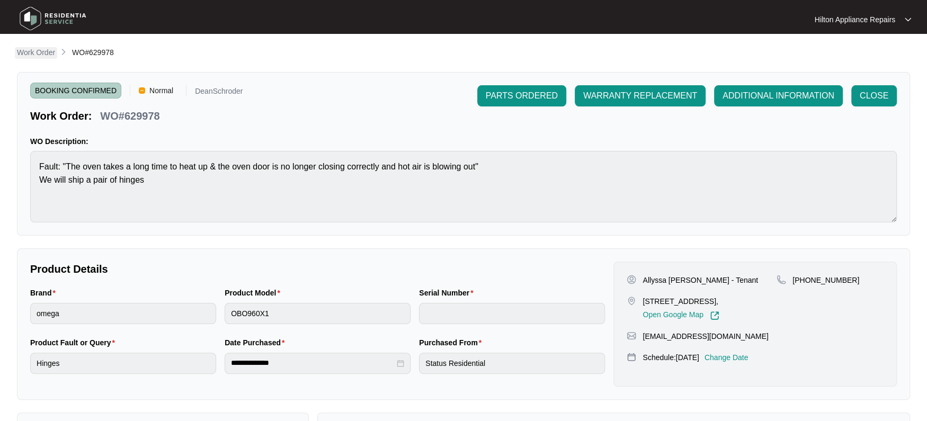
click at [31, 53] on p "Work Order" at bounding box center [36, 52] width 38 height 11
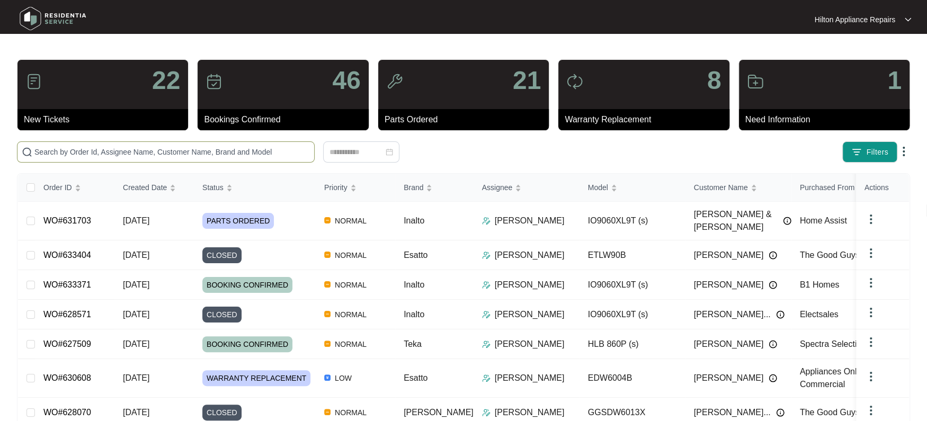
click at [53, 157] on input "text" at bounding box center [171, 152] width 275 height 12
paste input "630425"
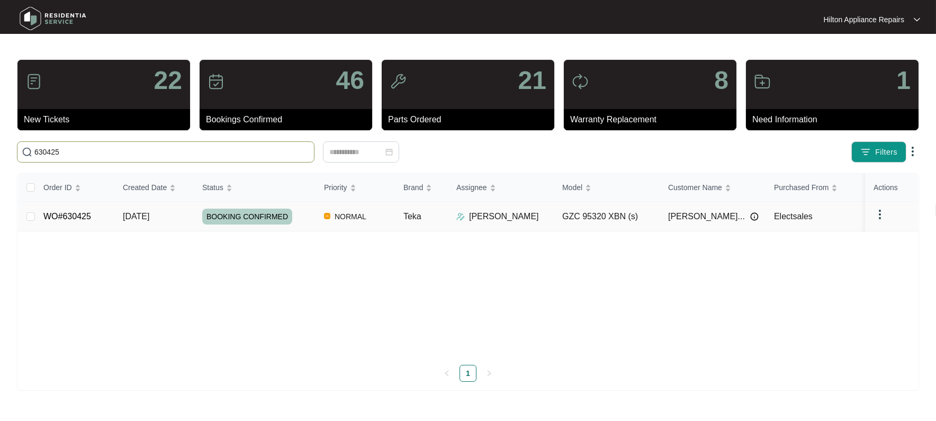
type input "630425"
click at [145, 219] on span "[DATE]" at bounding box center [136, 216] width 26 height 9
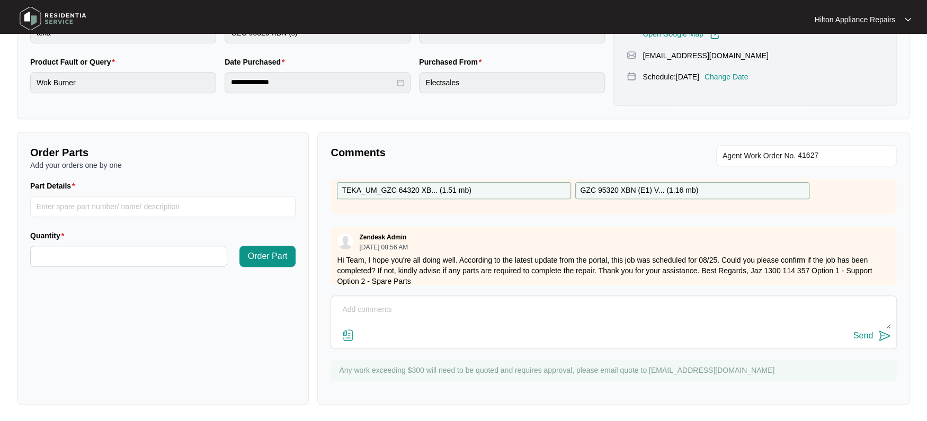
scroll to position [140, 0]
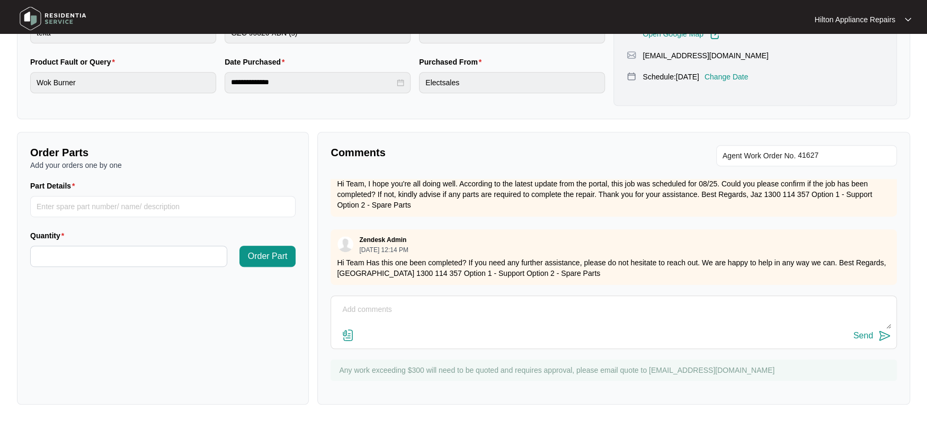
click at [356, 305] on textarea at bounding box center [613, 315] width 555 height 28
paste textarea "[STREET_ADDRESS]"
paste textarea "Cleaned thermocouple and igniter and tried to reduce the flame on big wog and c…"
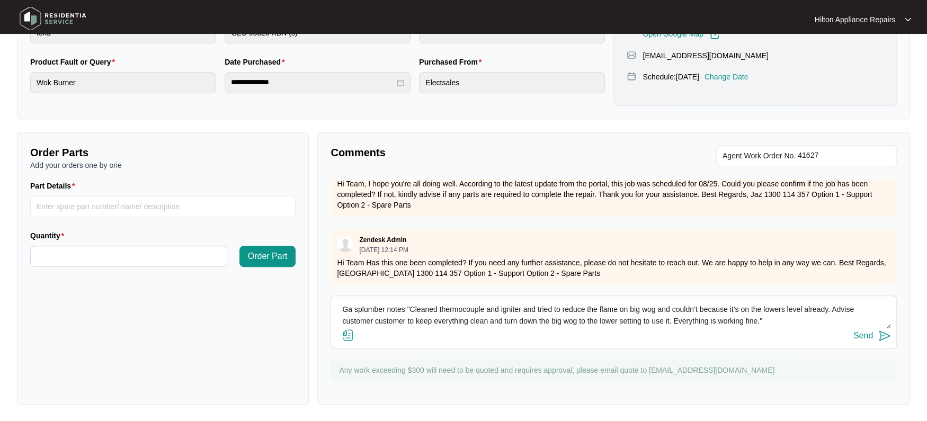
type textarea "Ga splumber notes "Cleaned thermocouple and igniter and tried to reduce the fla…"
click at [349, 333] on img at bounding box center [348, 335] width 13 height 13
click at [0, 0] on input "file" at bounding box center [0, 0] width 0 height 0
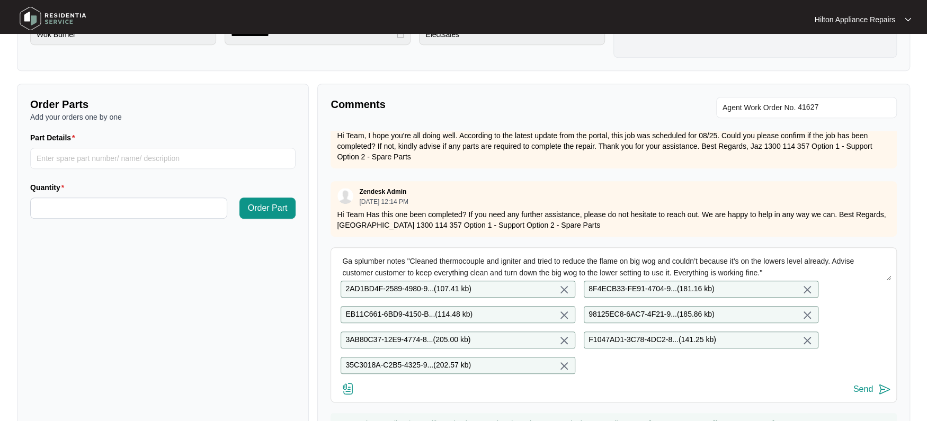
scroll to position [392, 0]
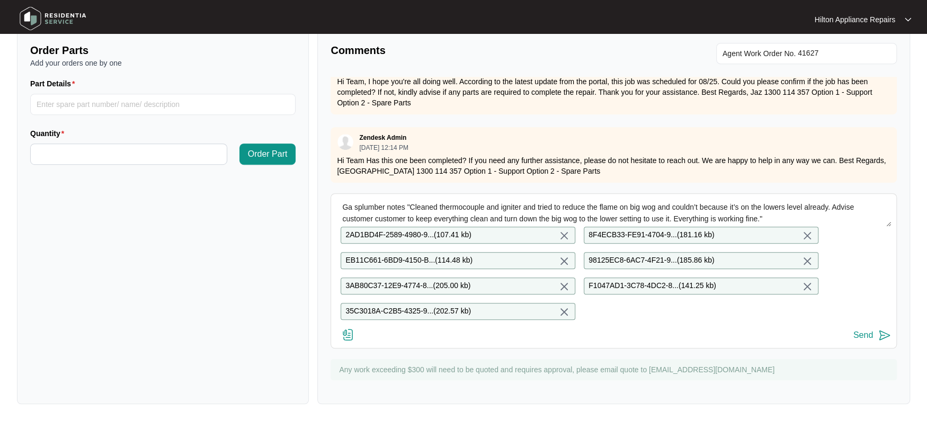
click at [857, 332] on div "Send" at bounding box center [863, 335] width 20 height 10
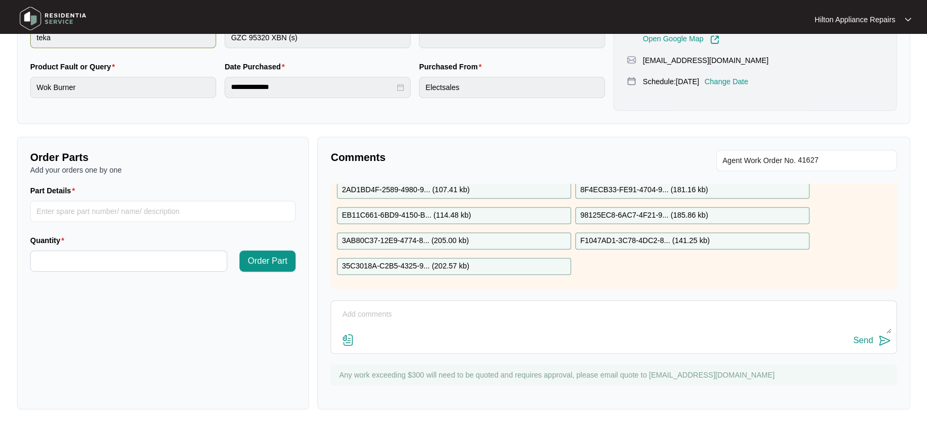
scroll to position [0, 0]
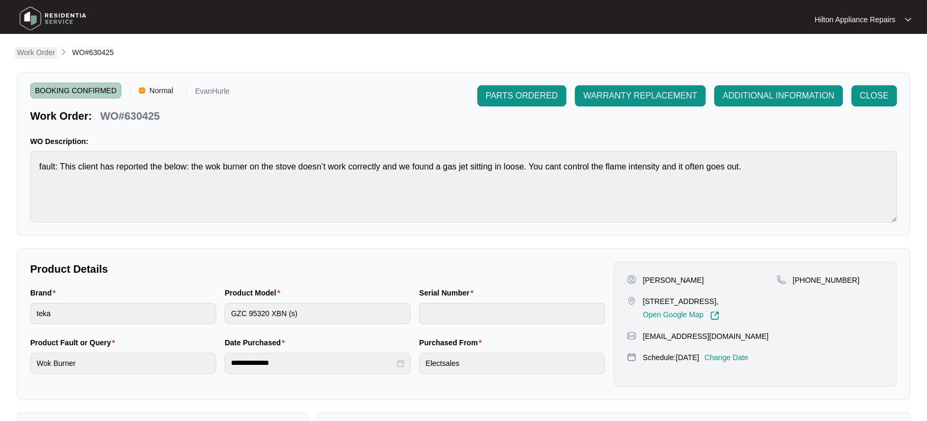
click at [30, 47] on p "Work Order" at bounding box center [36, 52] width 38 height 11
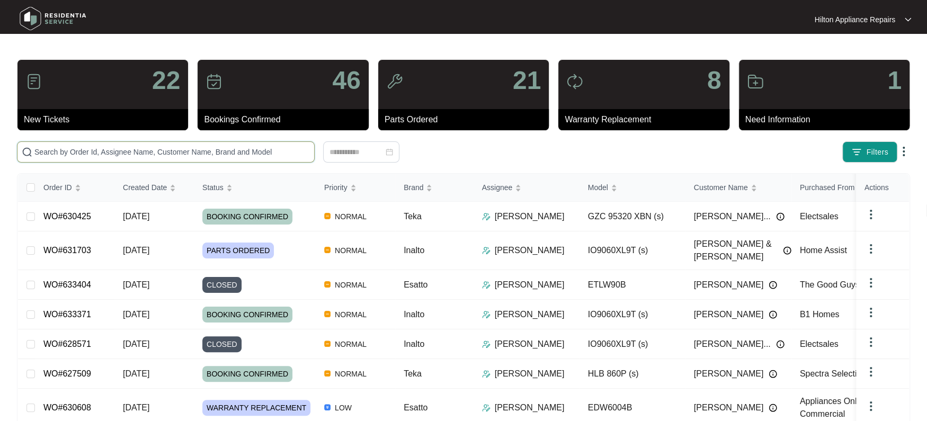
click at [44, 156] on input "text" at bounding box center [171, 152] width 275 height 12
paste input "WO#633371"
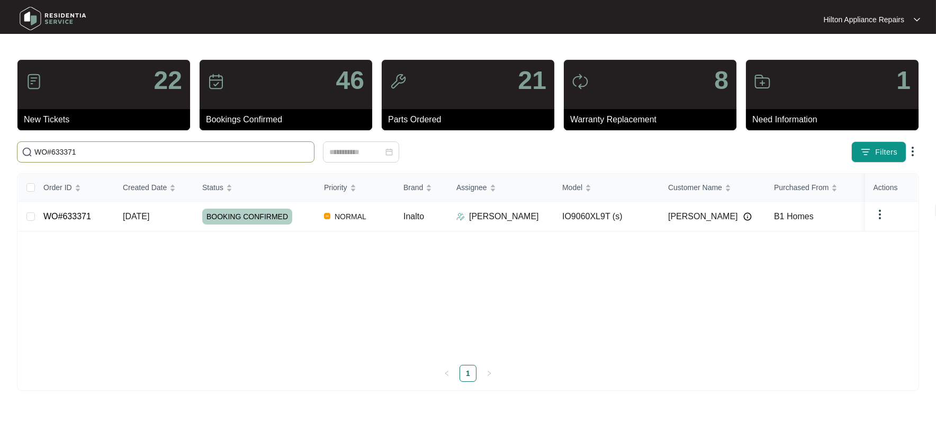
type input "WO#633371"
click at [138, 212] on span "[DATE]" at bounding box center [136, 216] width 26 height 9
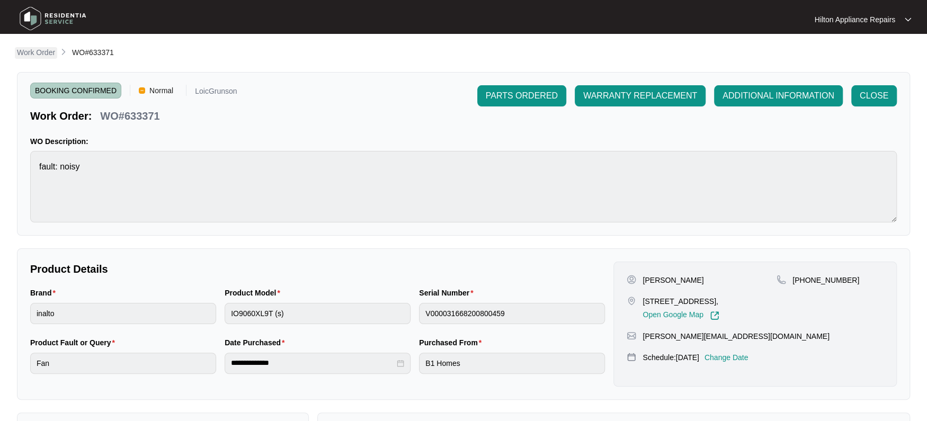
click at [24, 53] on p "Work Order" at bounding box center [36, 52] width 38 height 11
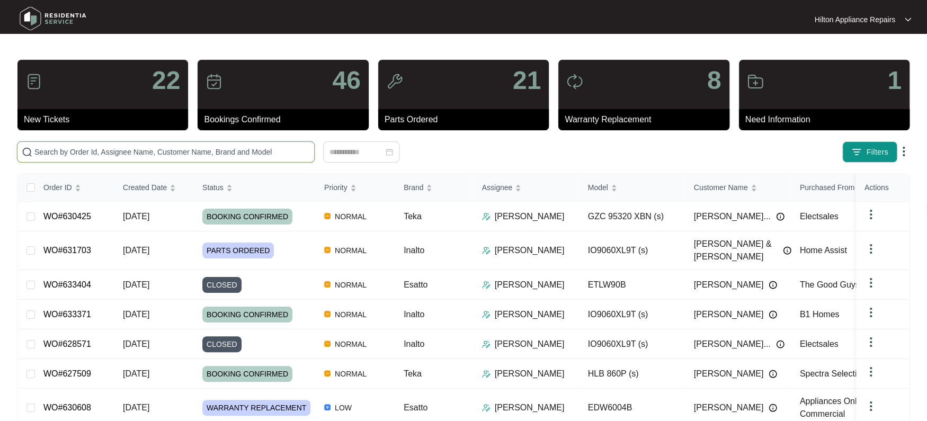
click at [57, 152] on input "text" at bounding box center [171, 152] width 275 height 12
paste input "WO#623006"
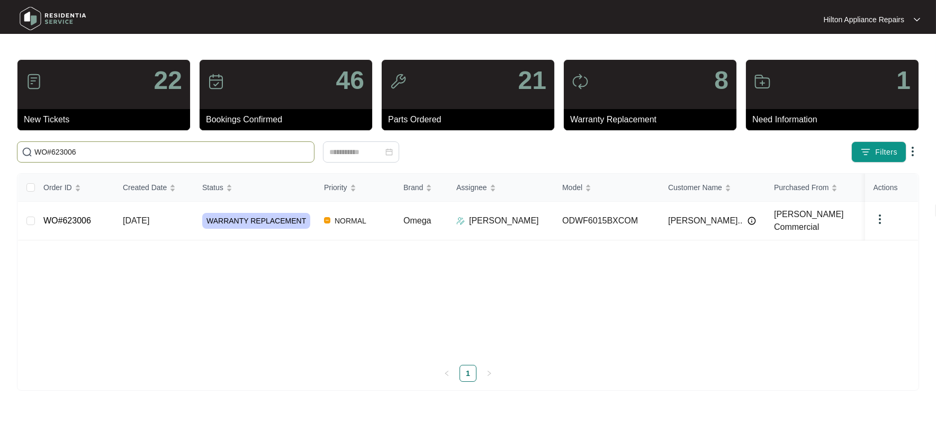
type input "WO#623006"
click at [146, 225] on span "[DATE]" at bounding box center [136, 220] width 26 height 9
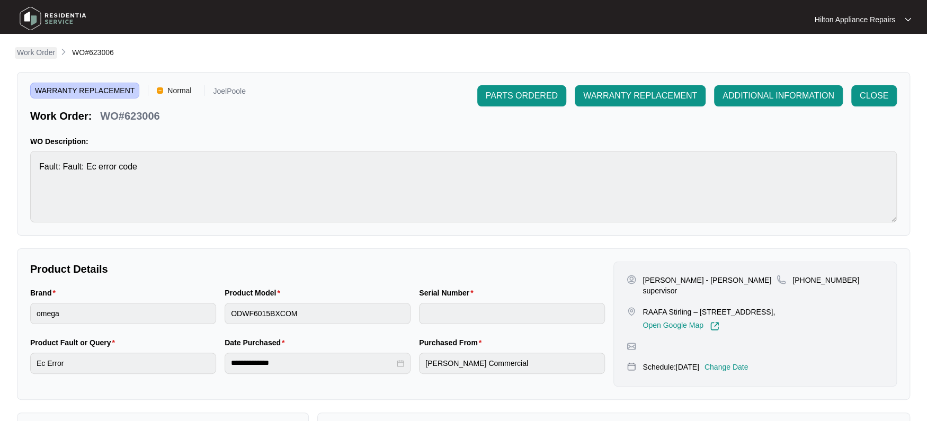
click at [44, 52] on p "Work Order" at bounding box center [36, 52] width 38 height 11
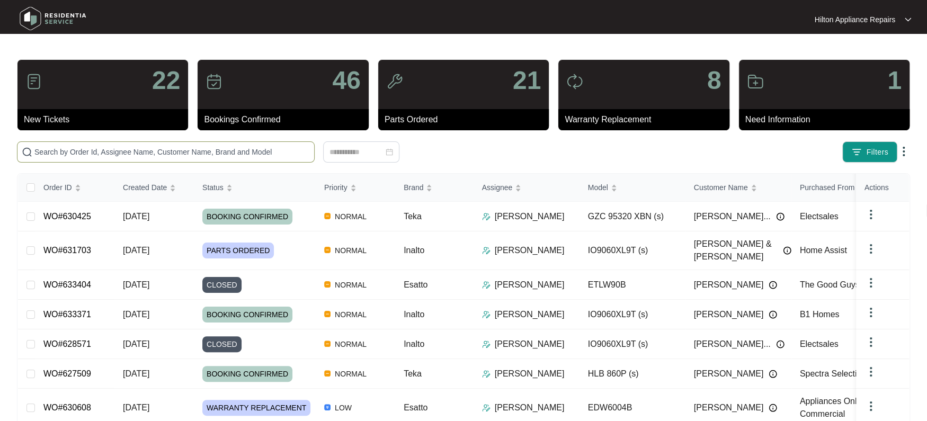
drag, startPoint x: 43, startPoint y: 143, endPoint x: 50, endPoint y: 148, distance: 7.9
click at [43, 144] on span at bounding box center [166, 151] width 298 height 21
paste input "WO#626051"
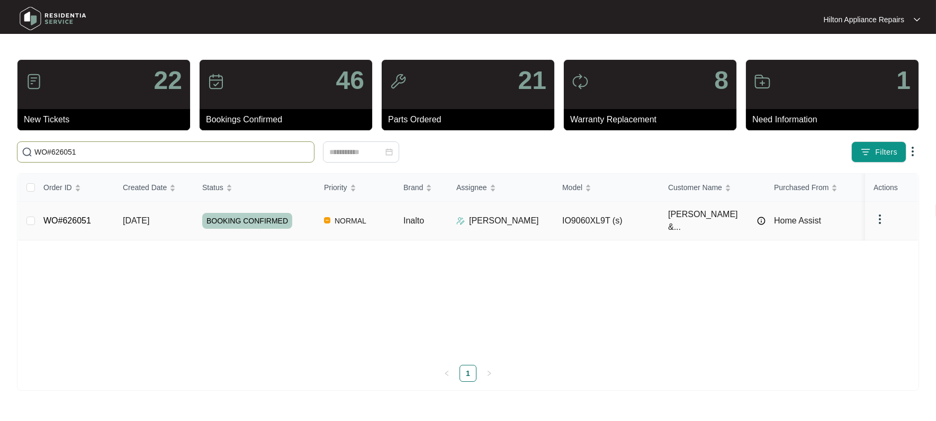
type input "WO#626051"
click at [147, 216] on span "[DATE]" at bounding box center [136, 220] width 26 height 9
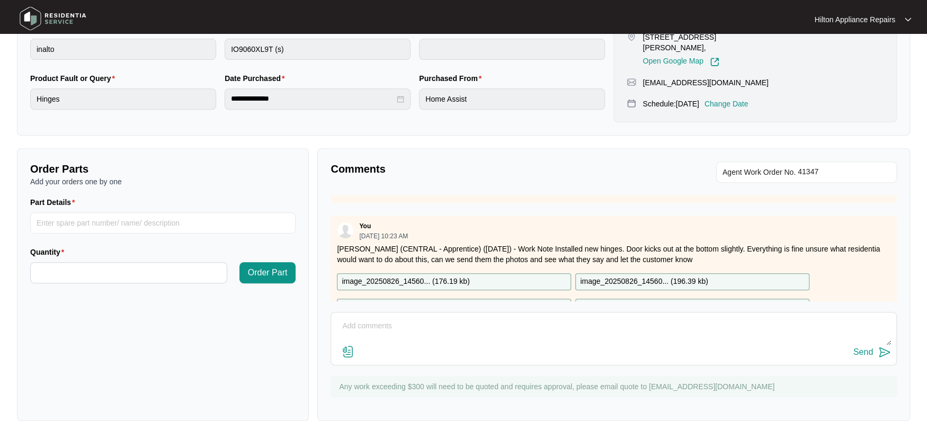
scroll to position [292, 0]
